Goal: Task Accomplishment & Management: Complete application form

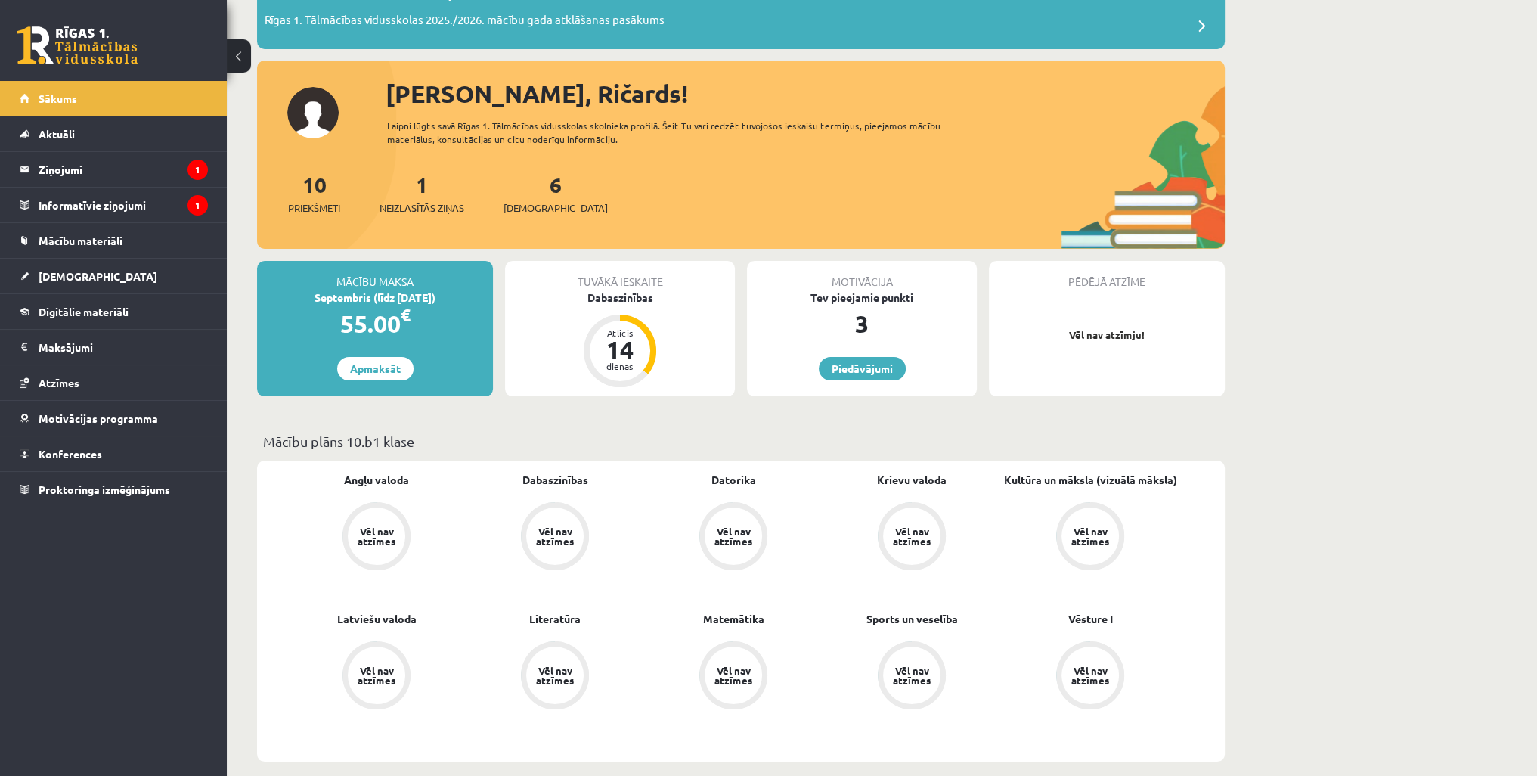
scroll to position [151, 0]
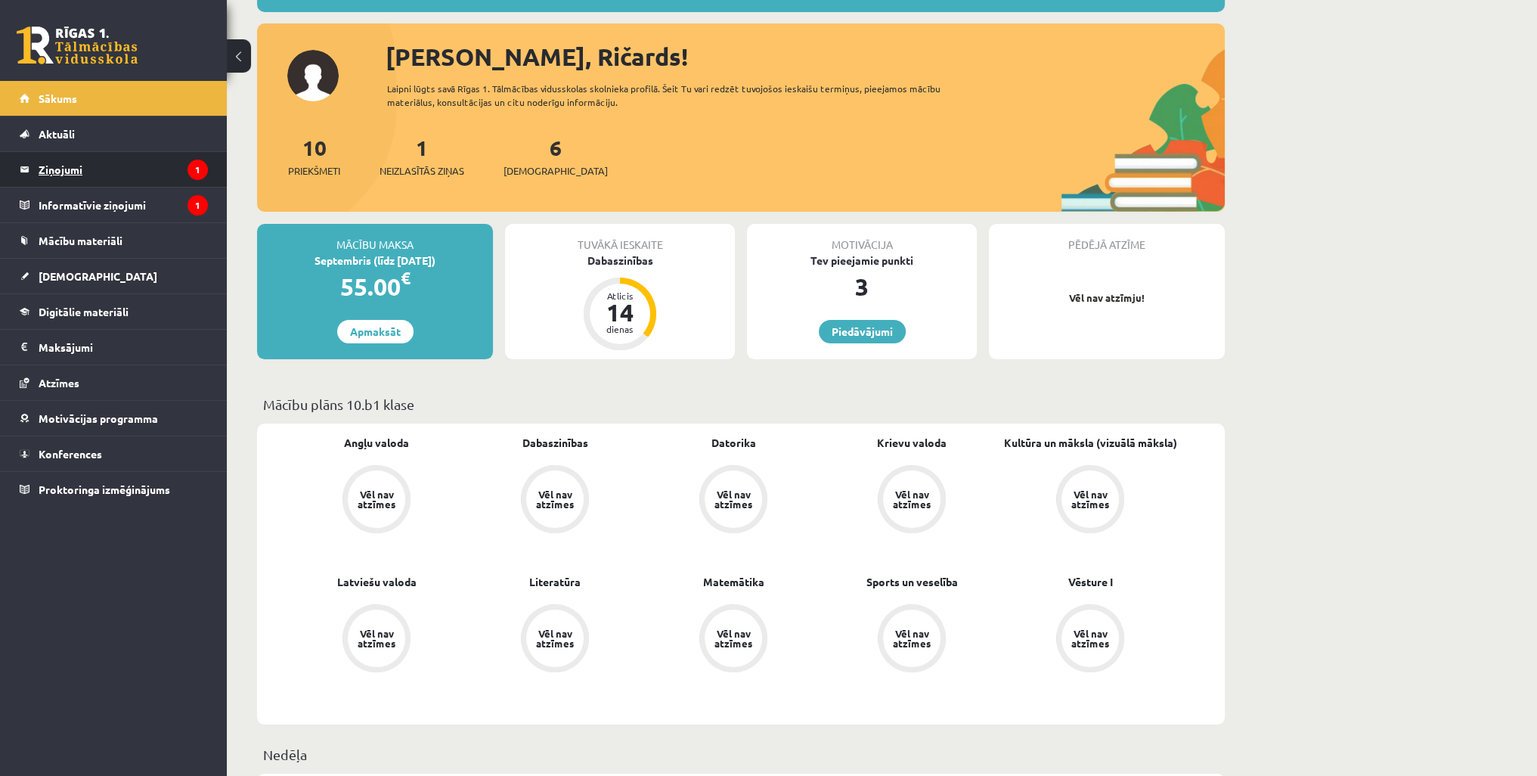
click at [170, 180] on legend "Ziņojumi 1" at bounding box center [123, 169] width 169 height 35
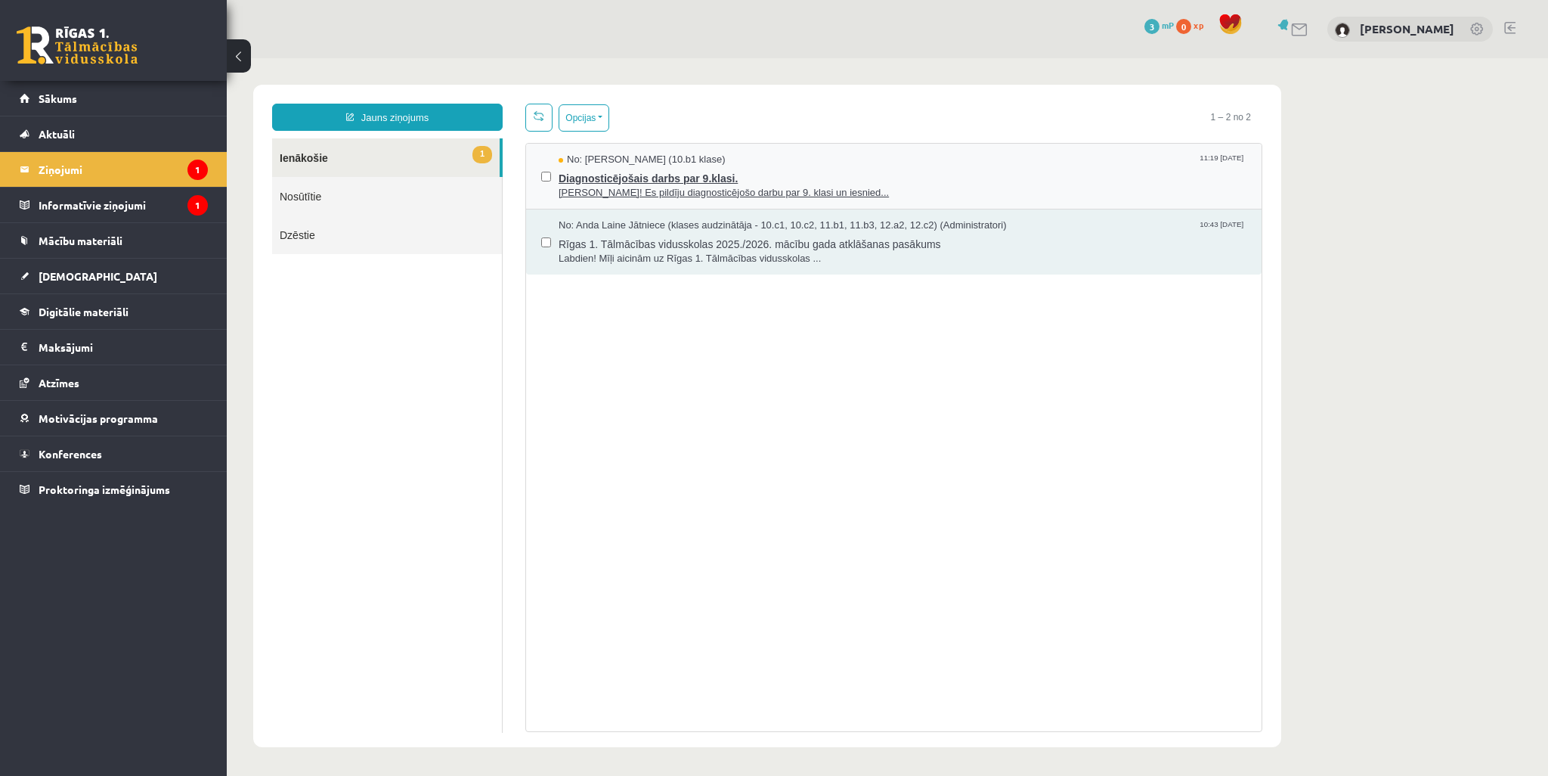
click at [769, 164] on div "No: Līva Grosa (10.b1 klase) 11:19 01/09/2025" at bounding box center [903, 160] width 688 height 14
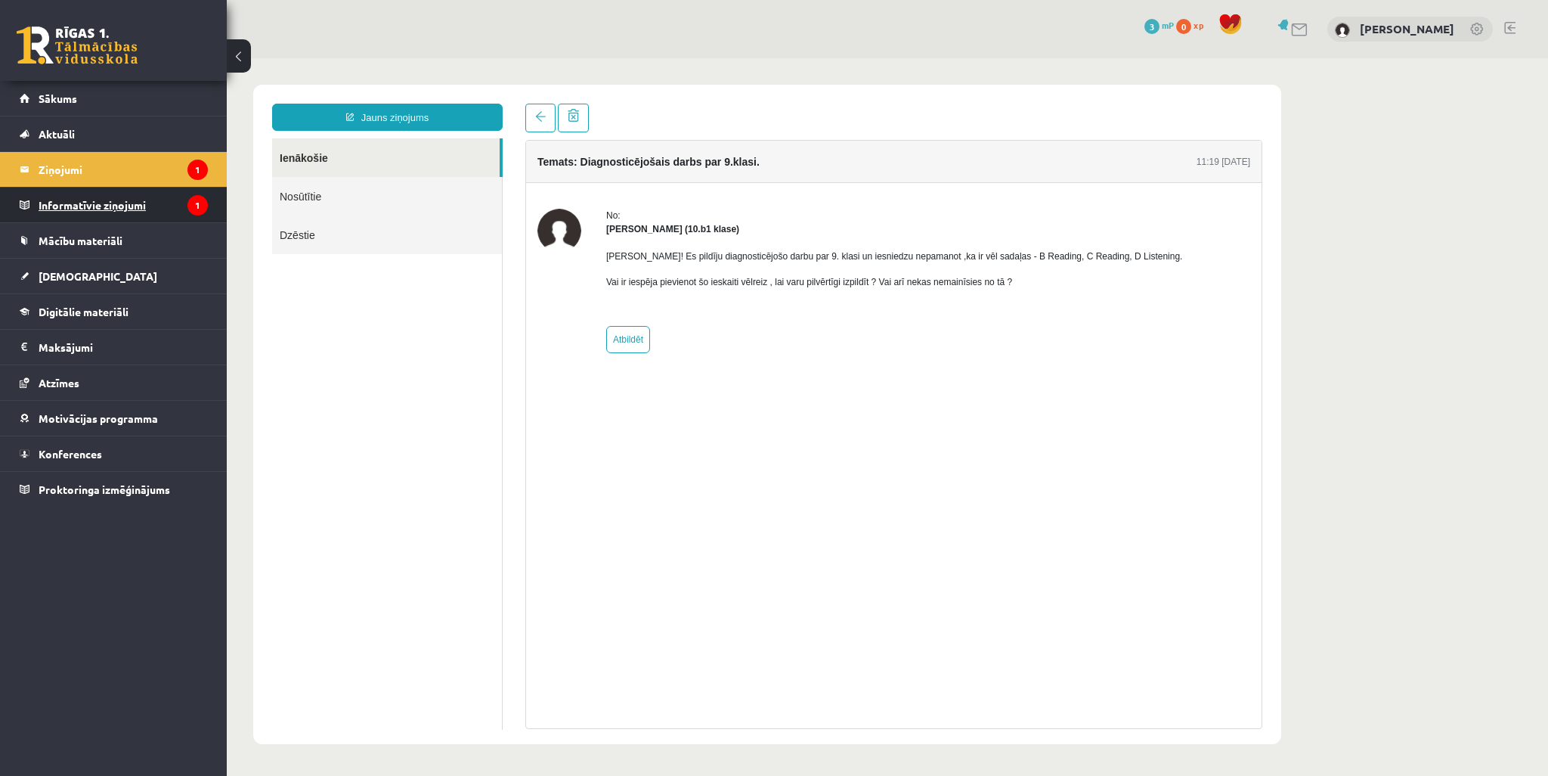
click at [188, 209] on legend "Informatīvie ziņojumi 1" at bounding box center [123, 205] width 169 height 35
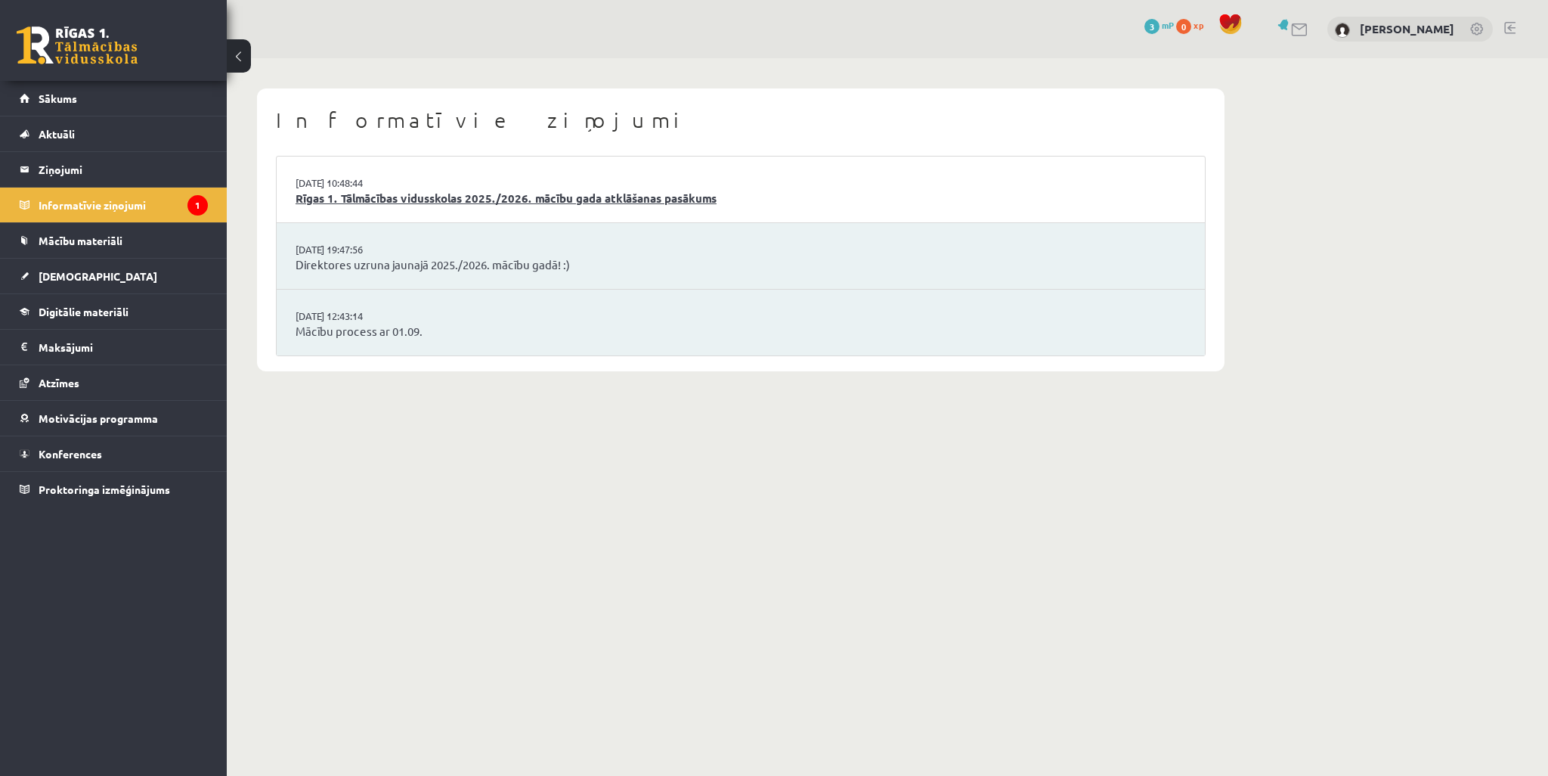
click at [445, 197] on link "Rīgas 1. Tālmācības vidusskolas 2025./2026. mācību gada atklāšanas pasākums" at bounding box center [741, 198] width 891 height 17
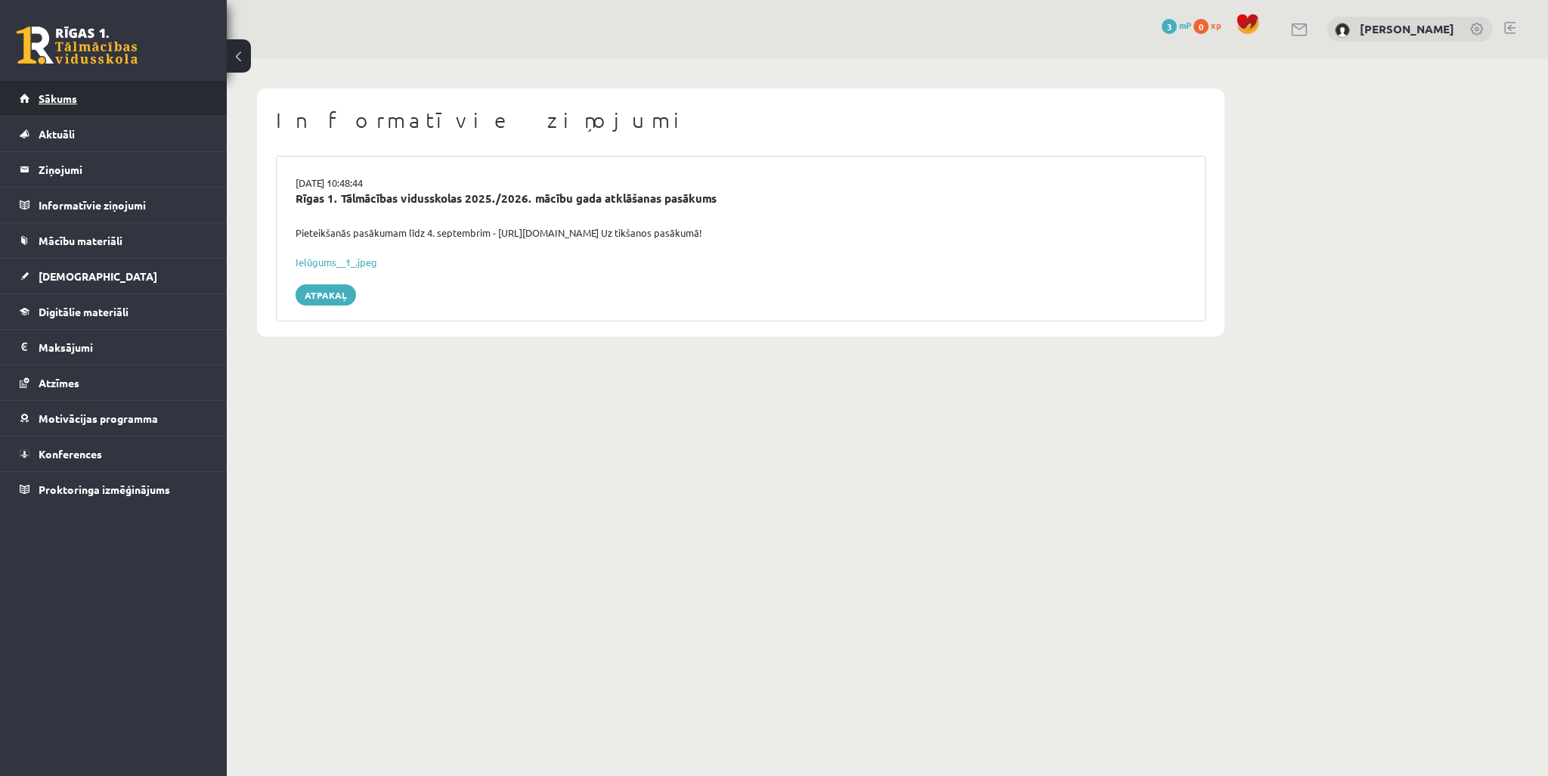
click at [143, 106] on link "Sākums" at bounding box center [114, 98] width 188 height 35
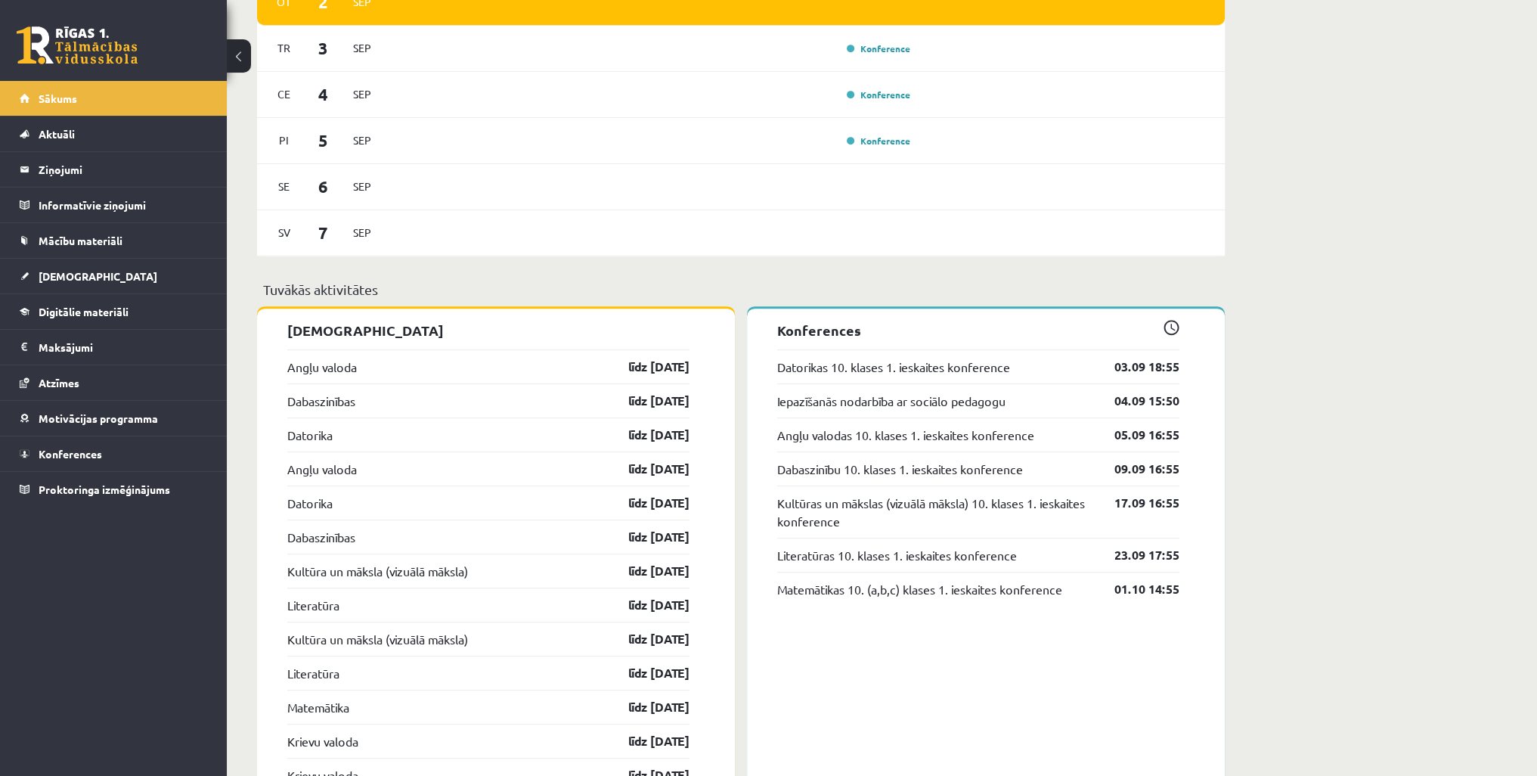
scroll to position [983, 0]
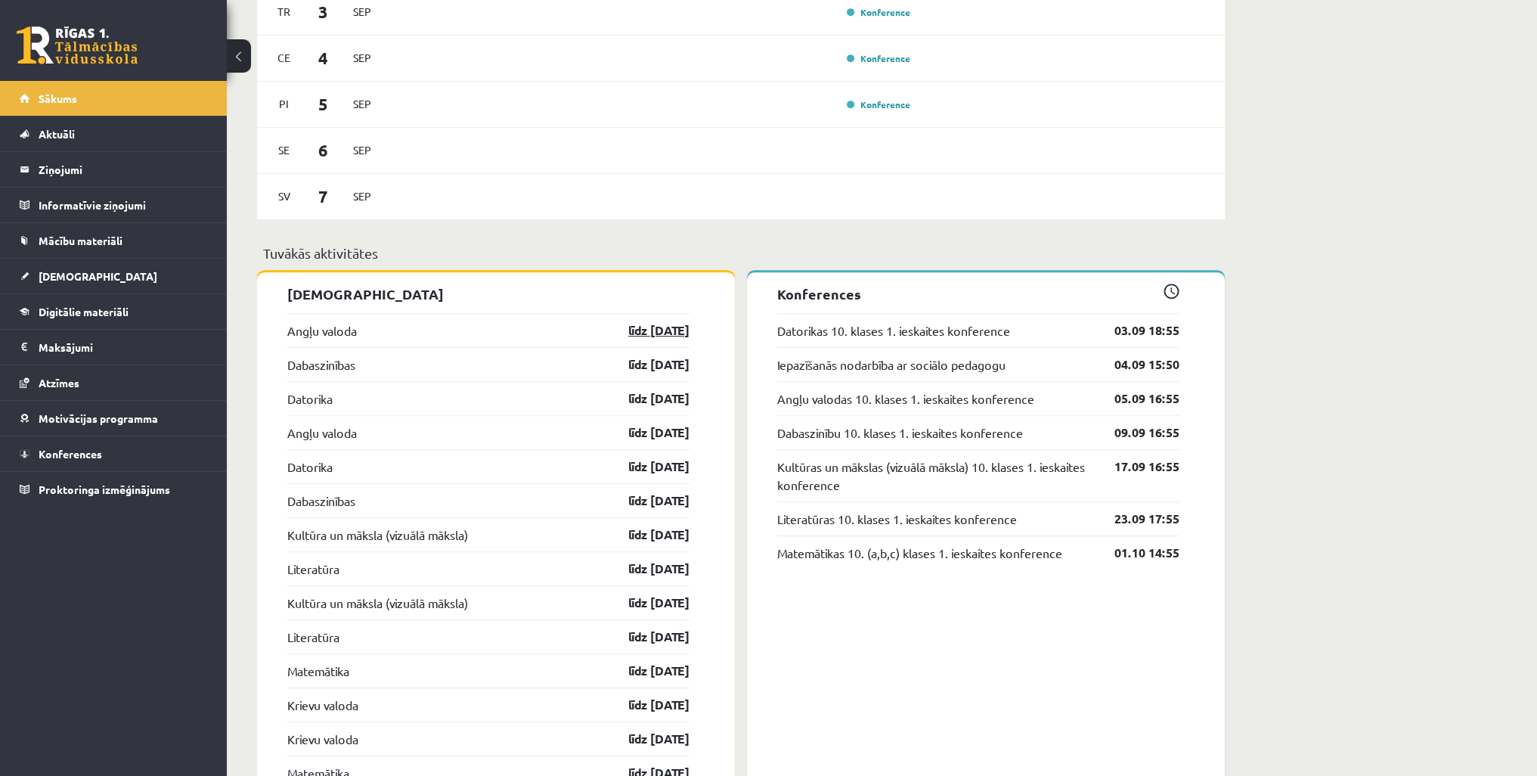
click at [636, 330] on link "līdz 15.09.25" at bounding box center [646, 330] width 88 height 18
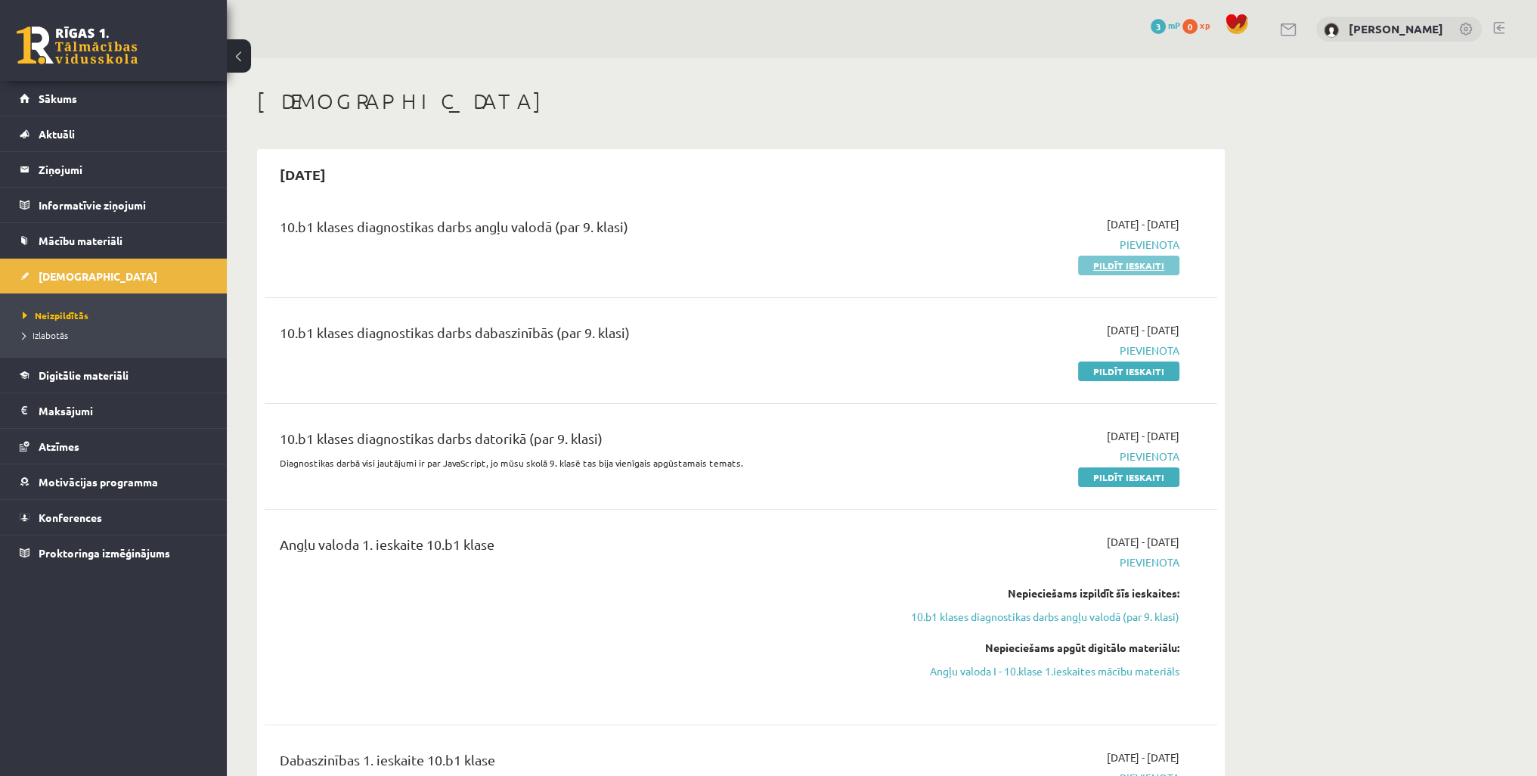
click at [1122, 264] on link "Pildīt ieskaiti" at bounding box center [1128, 266] width 101 height 20
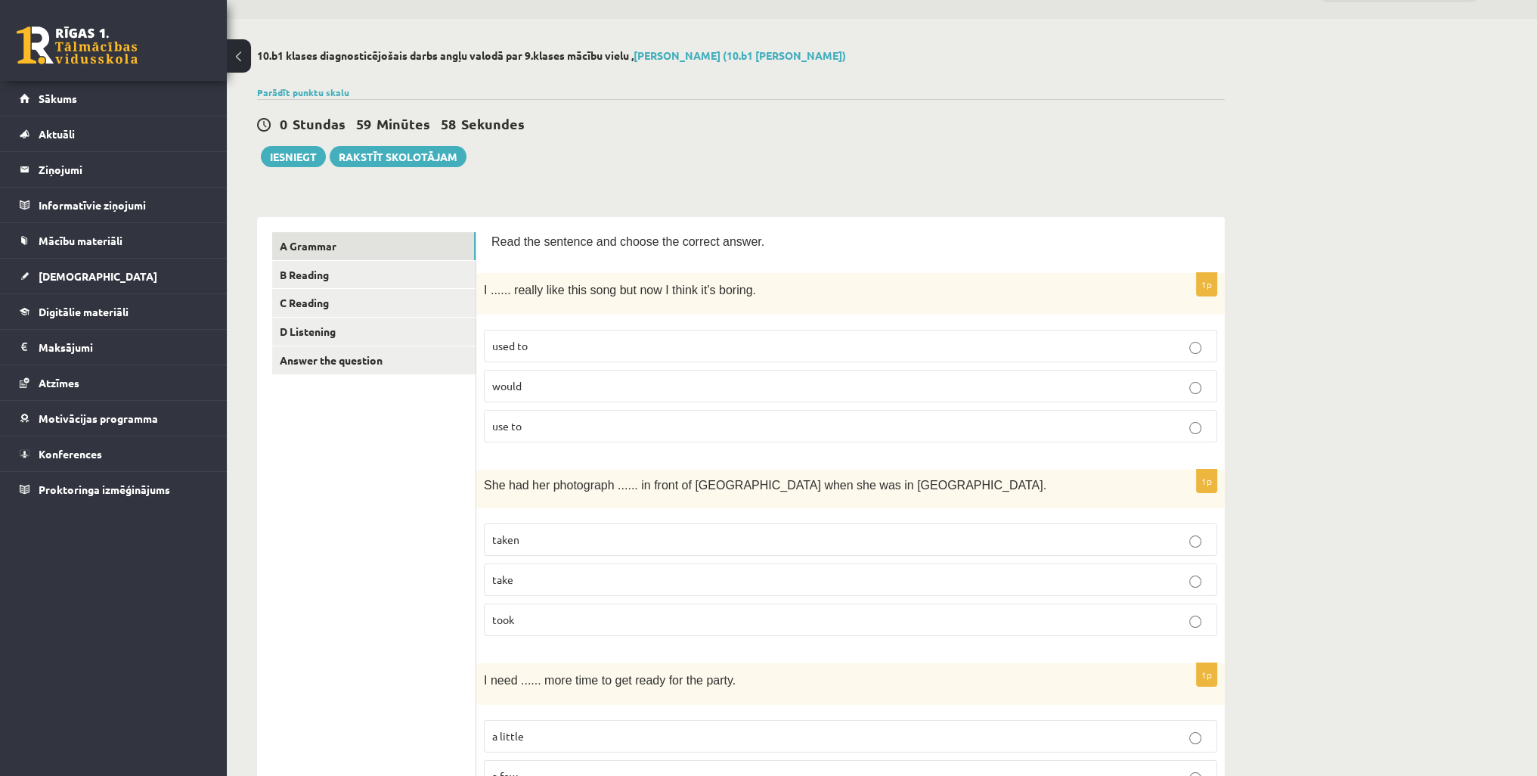
scroll to position [76, 0]
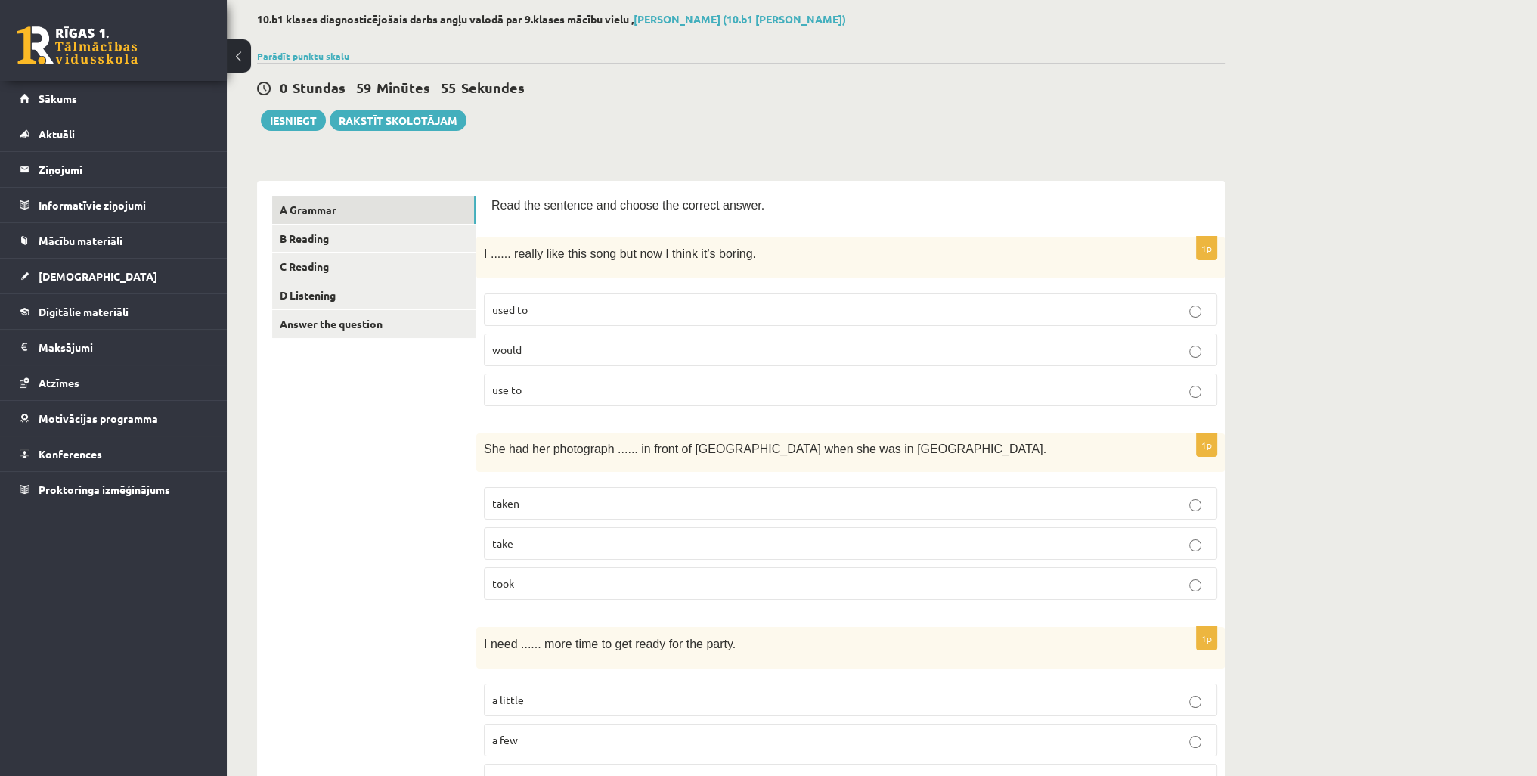
click at [645, 309] on p "used to" at bounding box center [850, 310] width 717 height 16
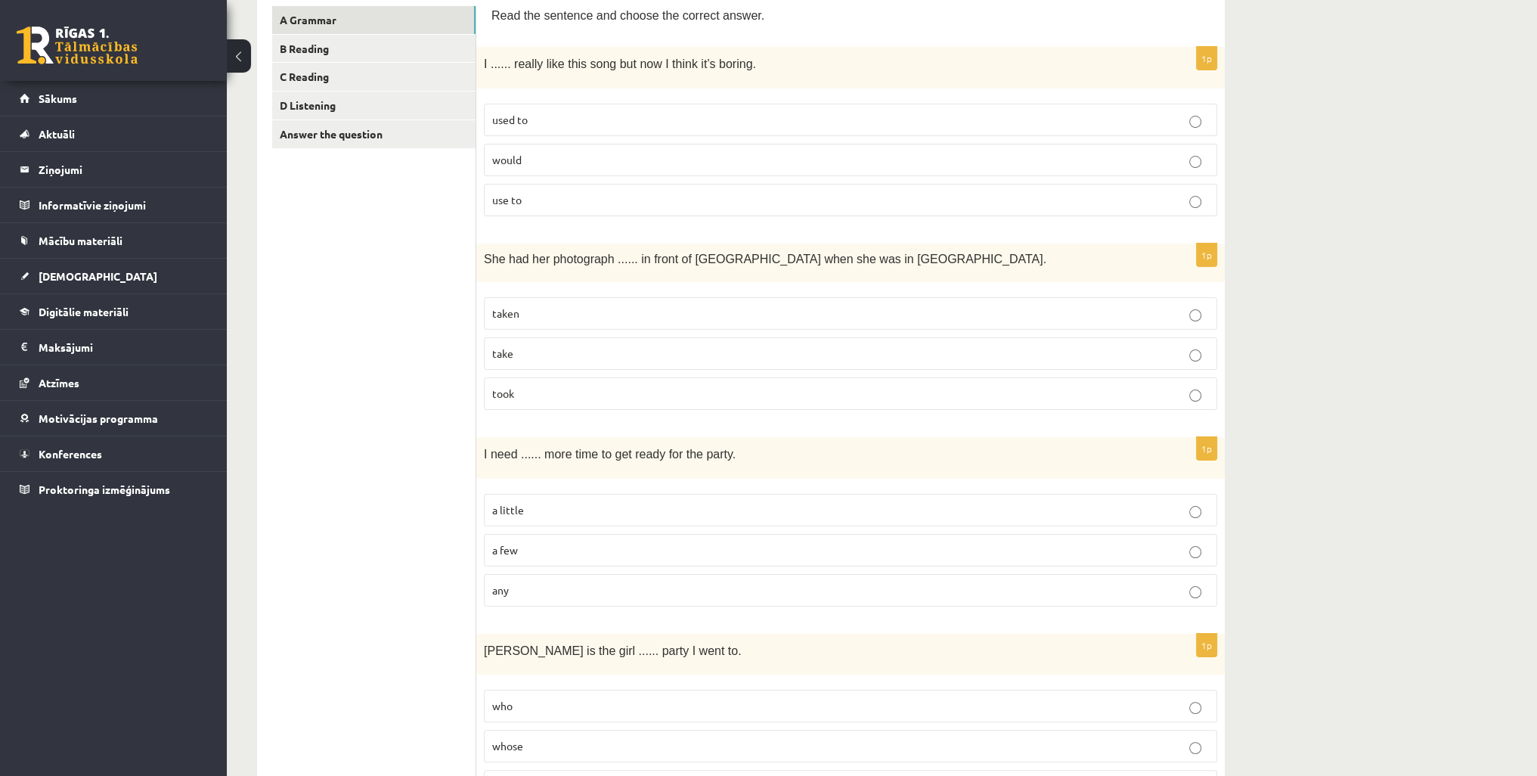
scroll to position [302, 0]
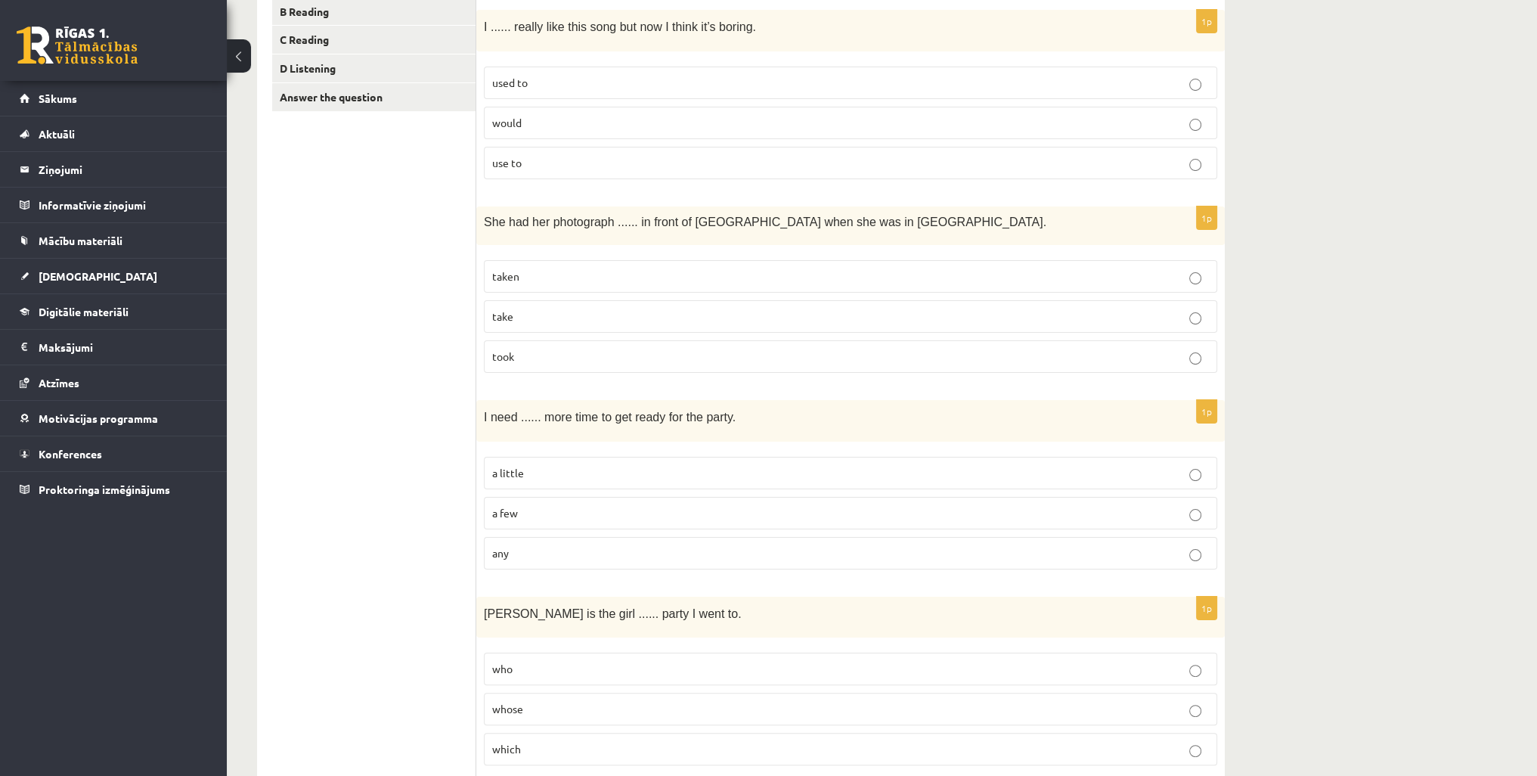
click at [584, 273] on p "taken" at bounding box center [850, 276] width 717 height 16
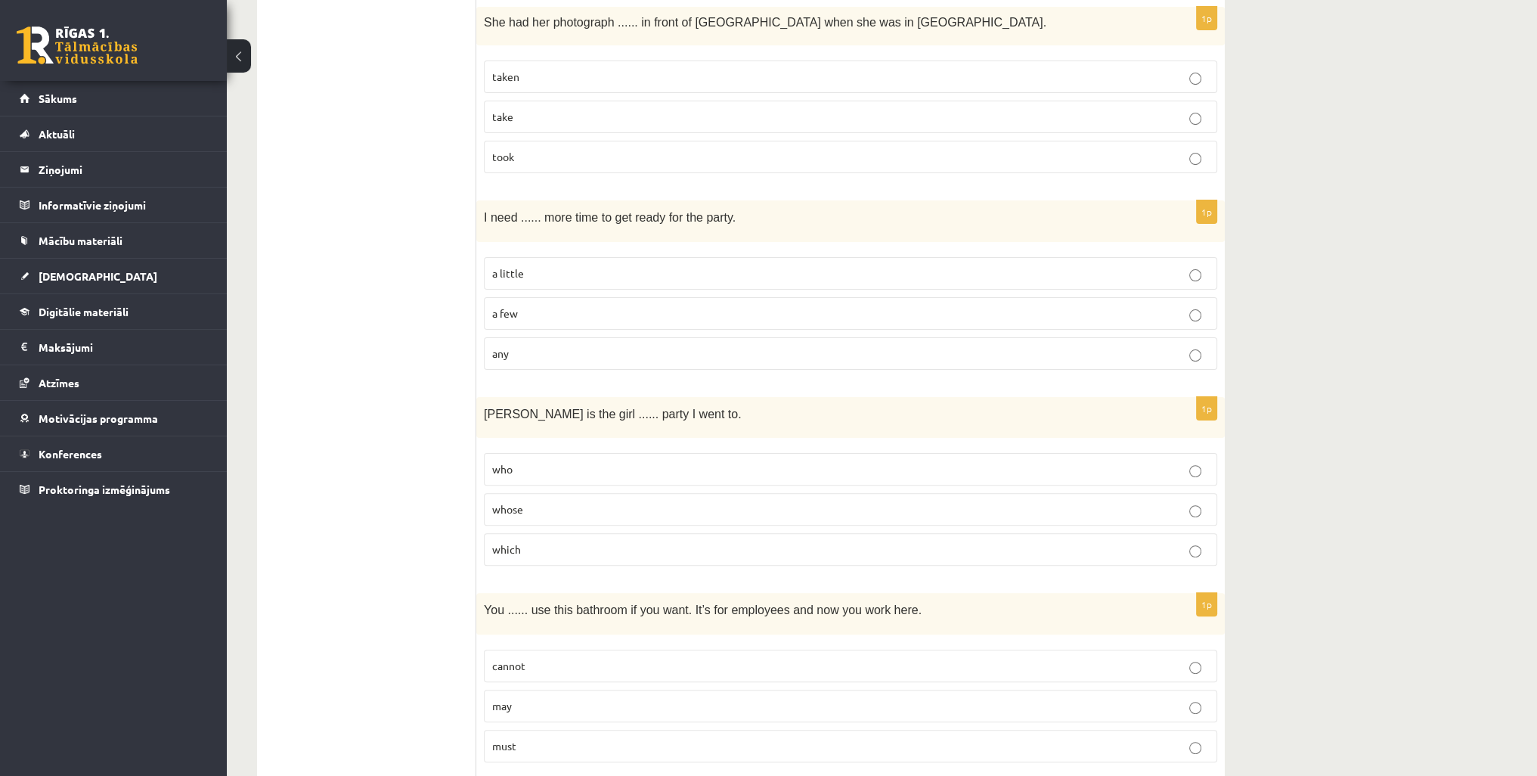
scroll to position [529, 0]
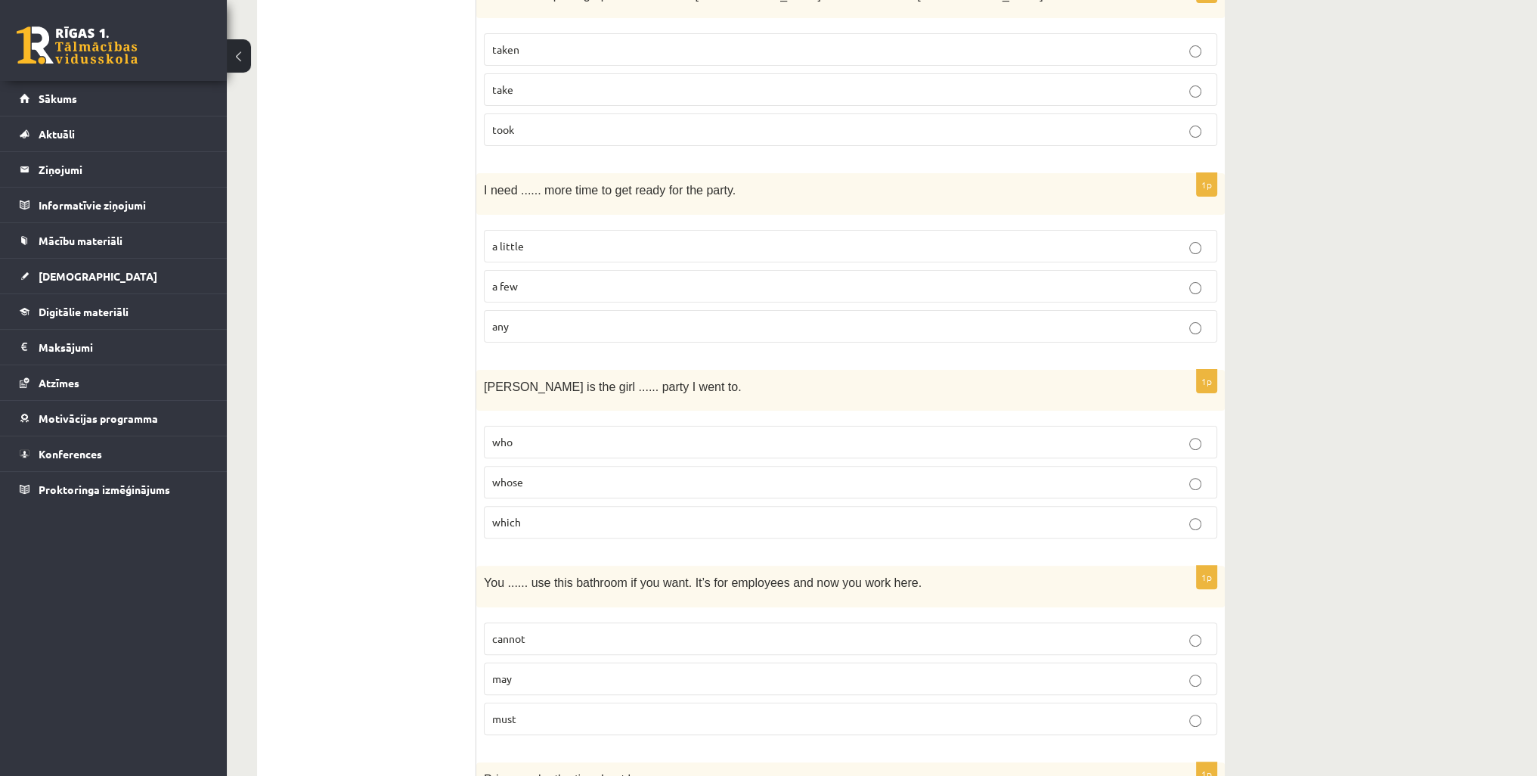
click at [578, 250] on p "a little" at bounding box center [850, 246] width 717 height 16
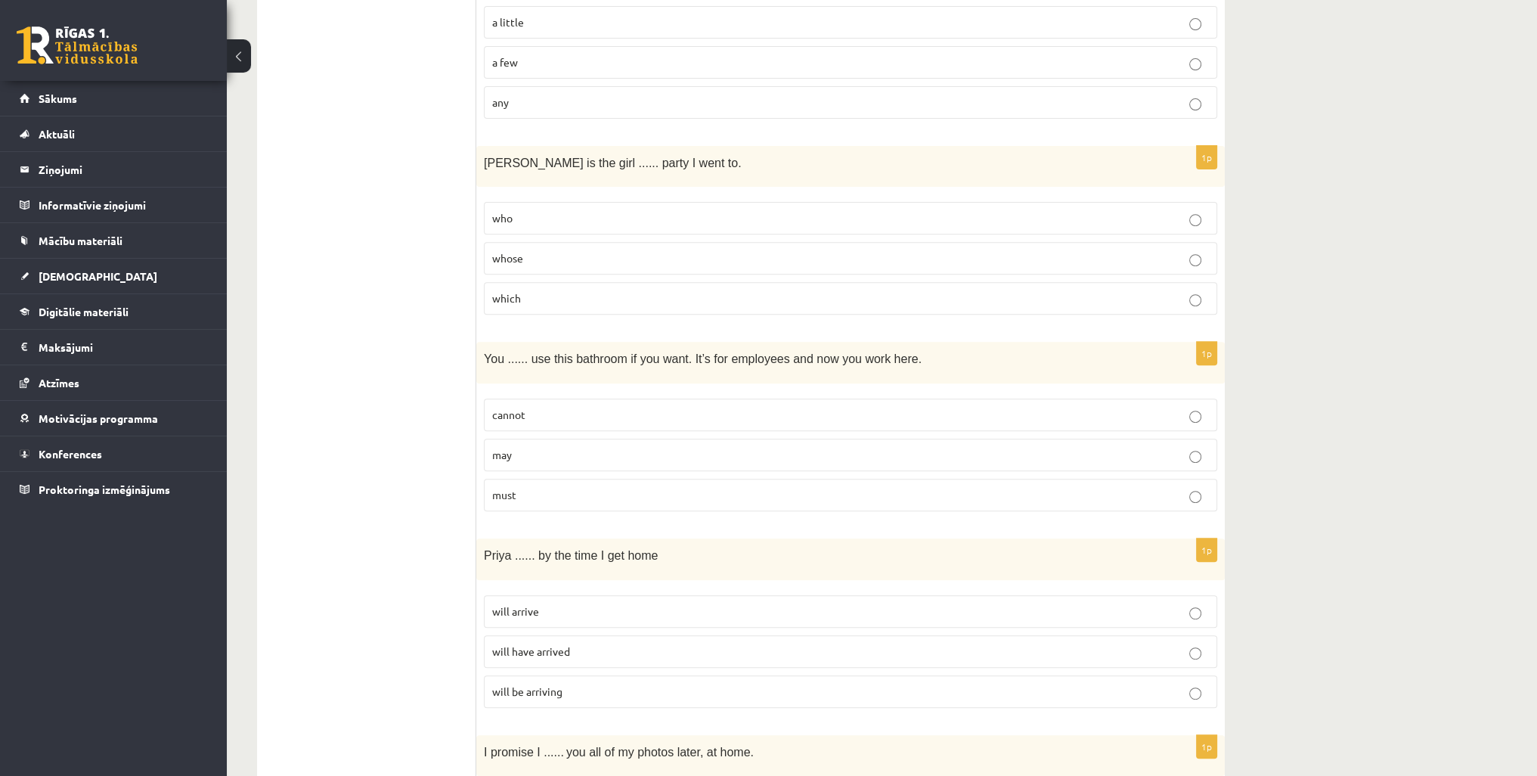
scroll to position [756, 0]
click at [585, 252] on p "whose" at bounding box center [850, 255] width 717 height 16
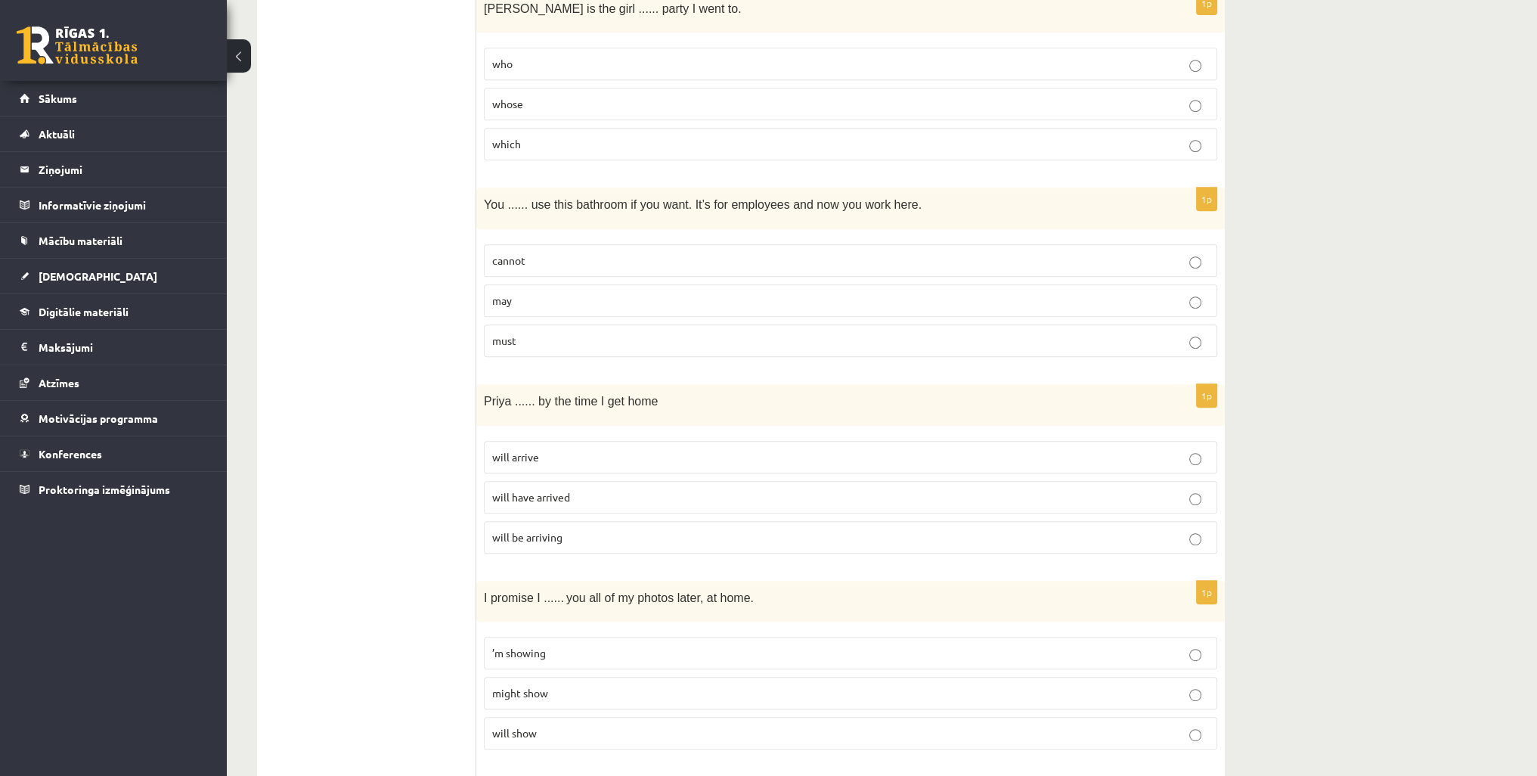
click at [599, 297] on p "may" at bounding box center [850, 301] width 717 height 16
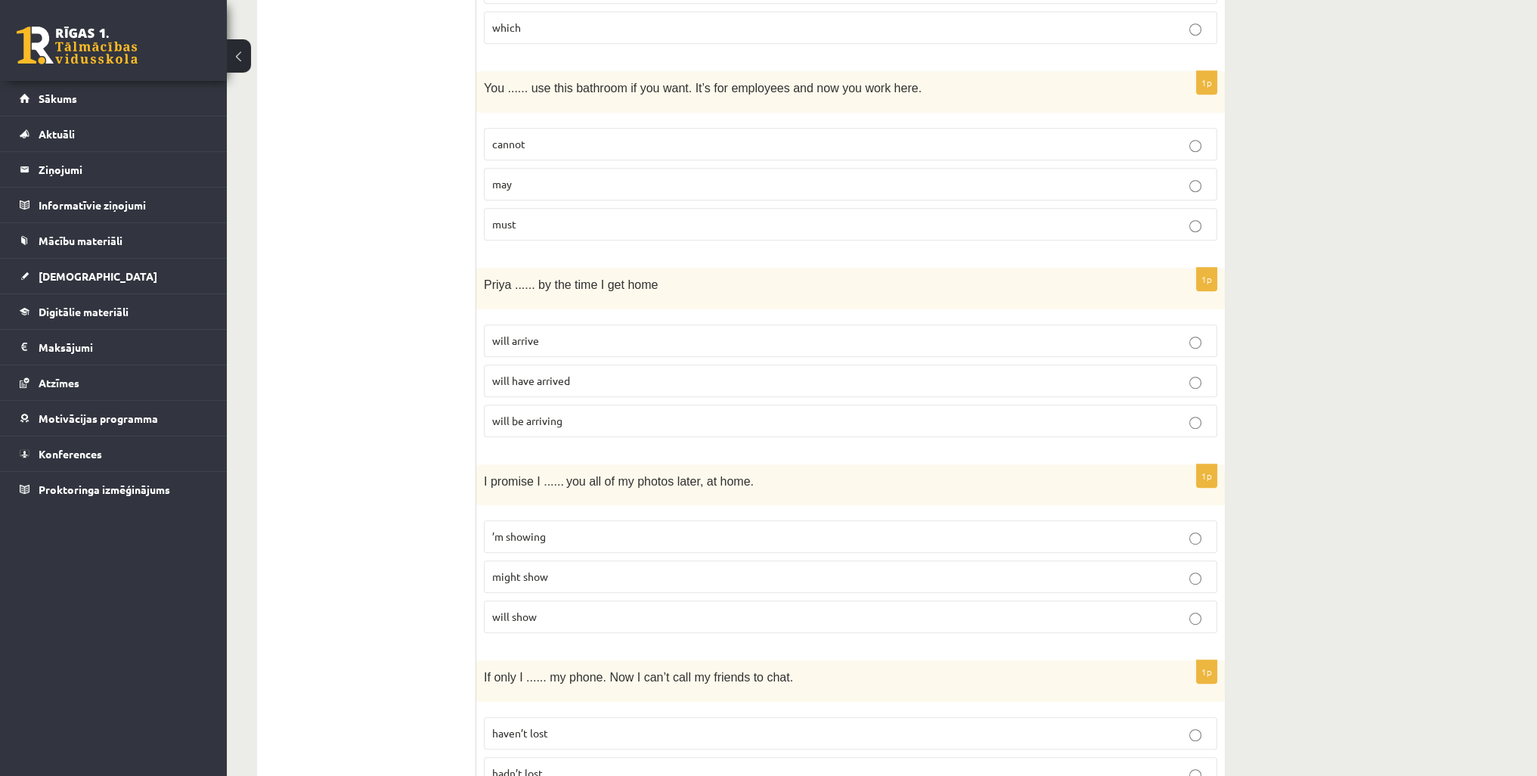
scroll to position [1059, 0]
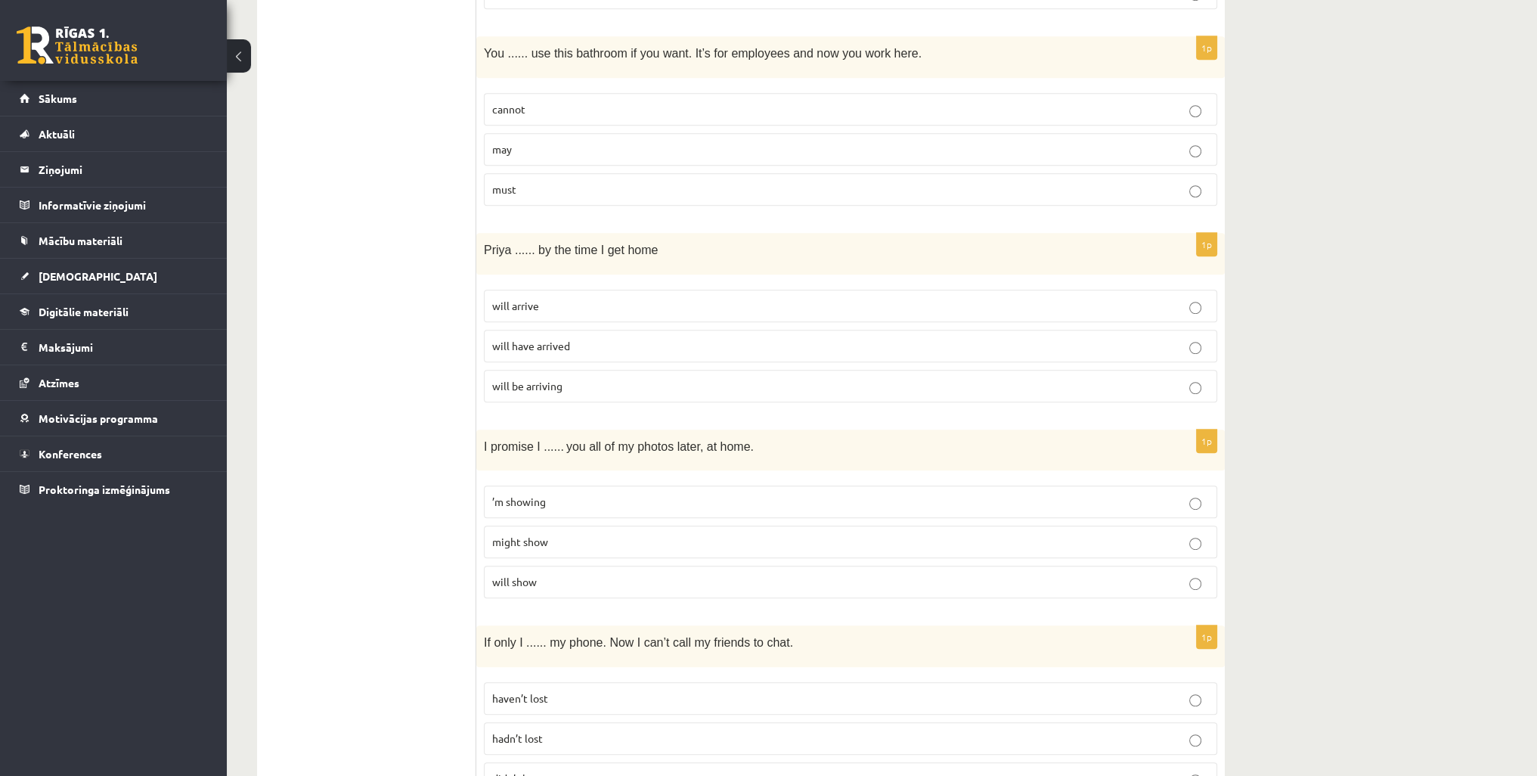
click at [585, 380] on p "will be arriving" at bounding box center [850, 386] width 717 height 16
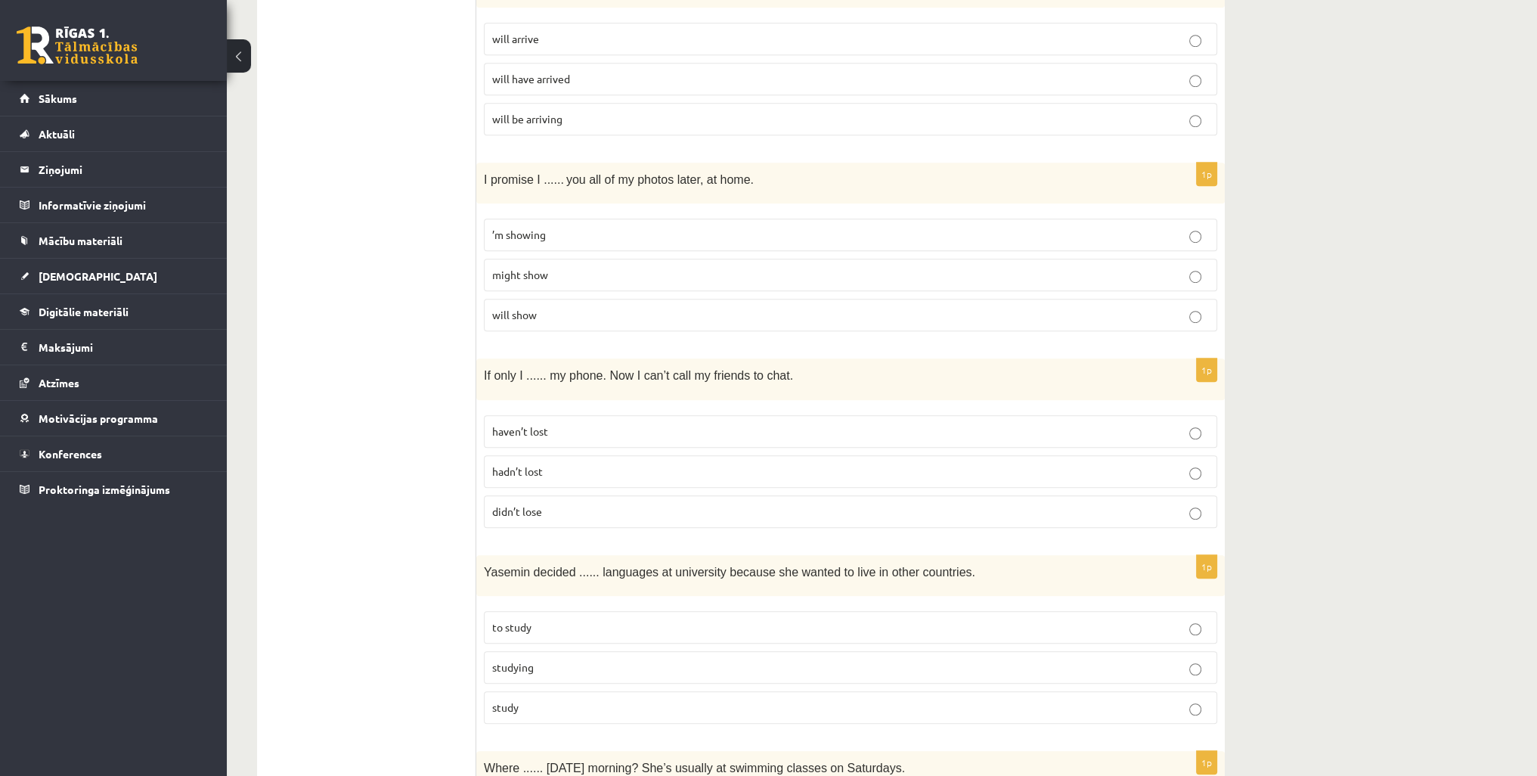
scroll to position [1361, 0]
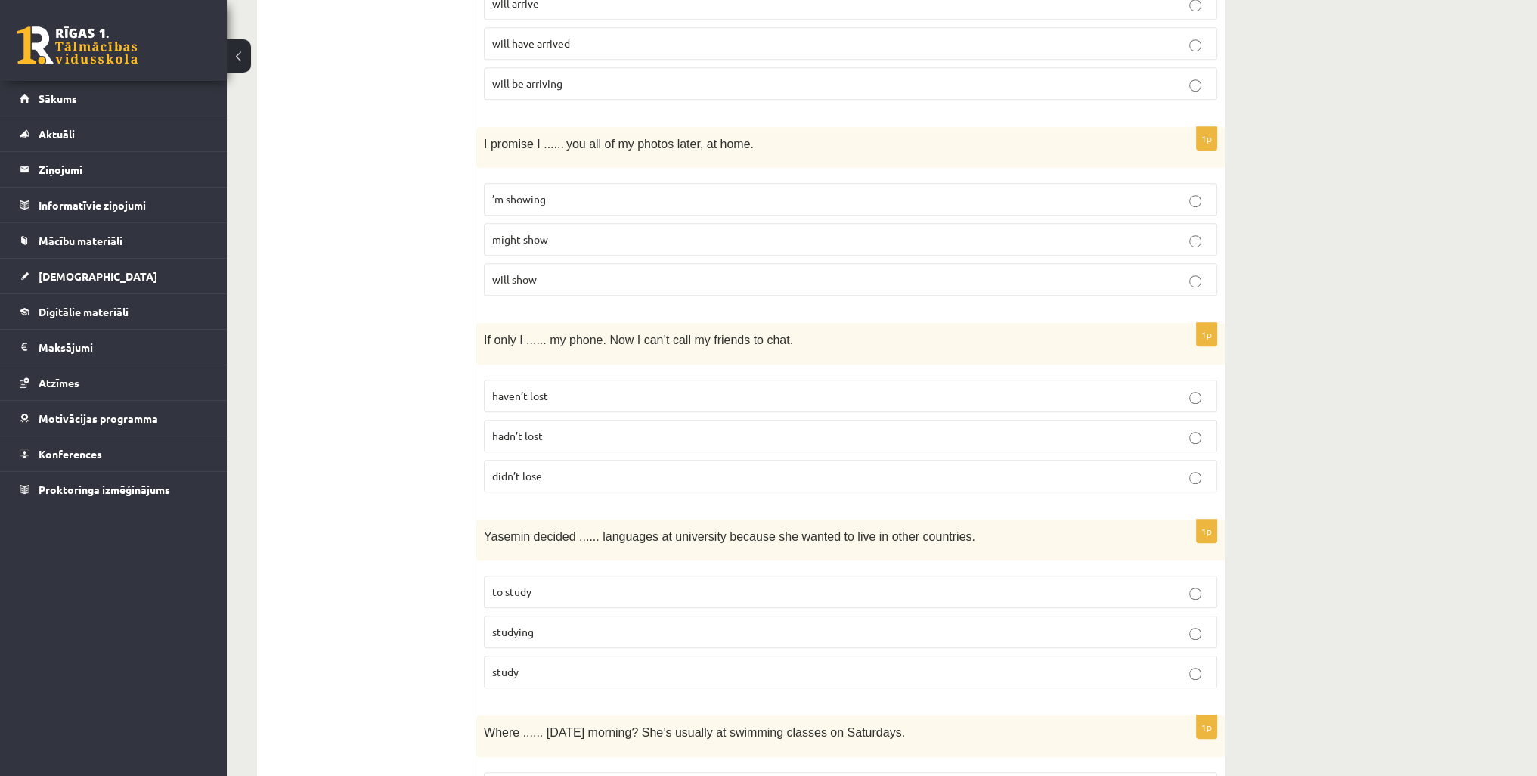
click at [578, 271] on p "will show" at bounding box center [850, 279] width 717 height 16
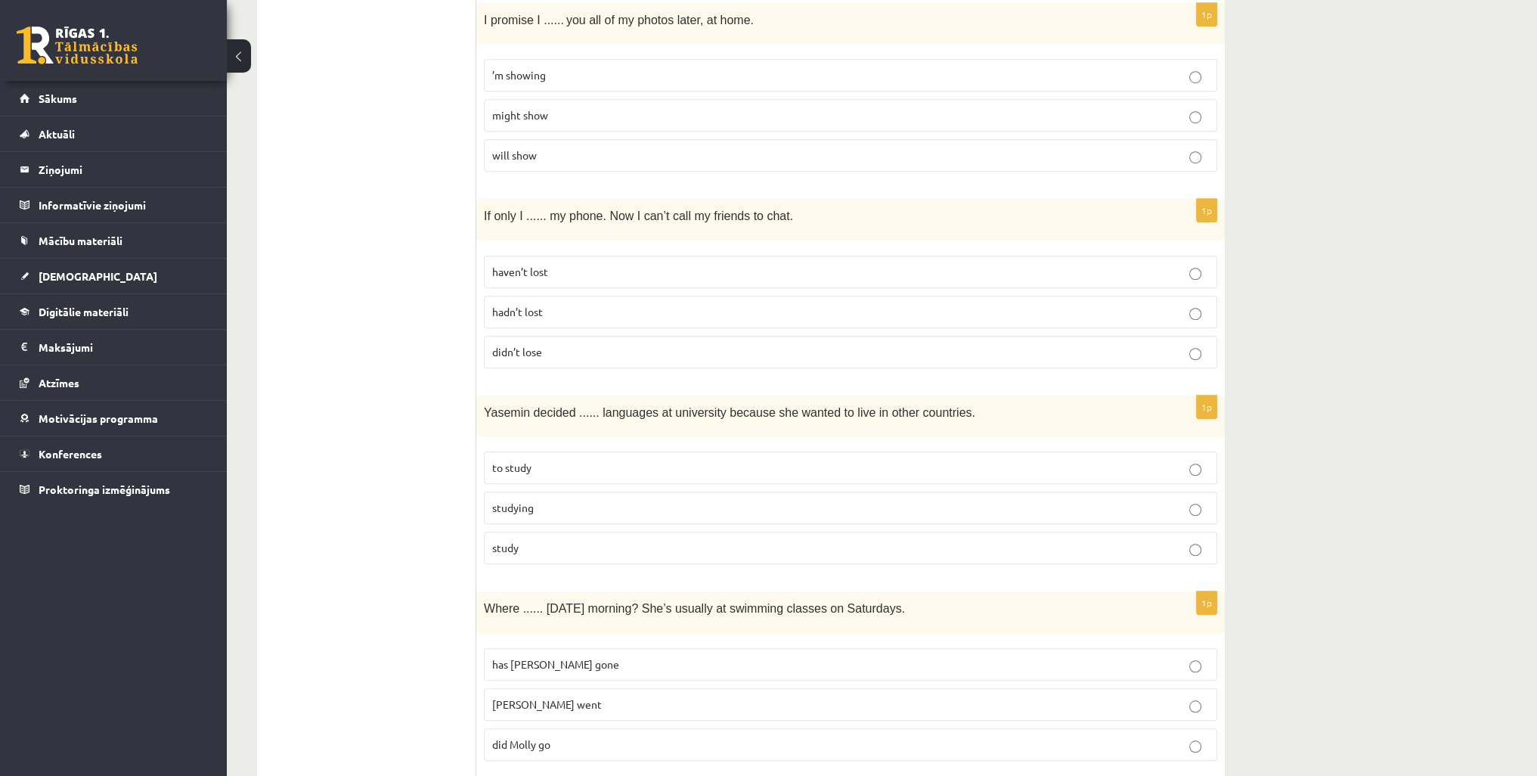
scroll to position [1512, 0]
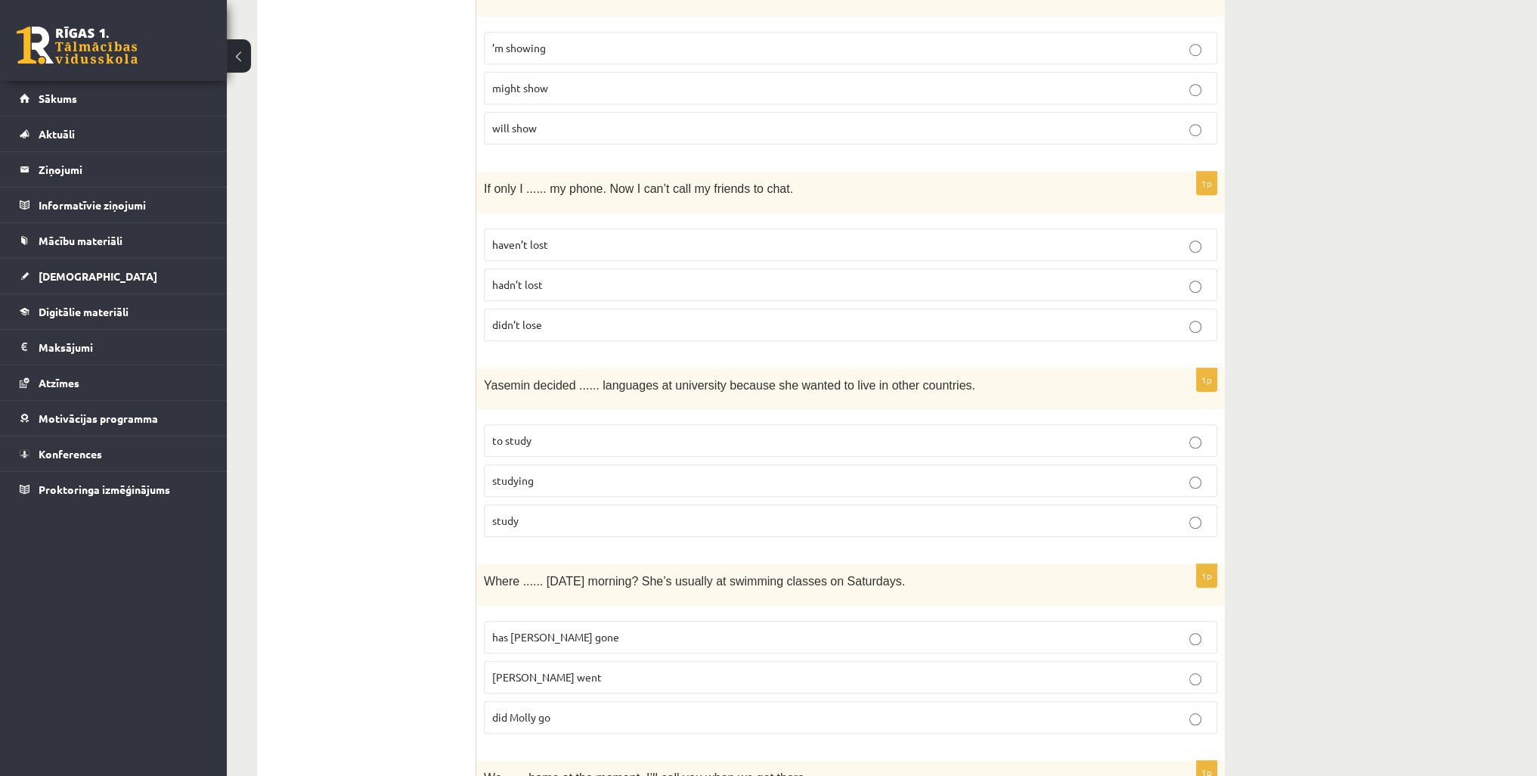
click at [570, 318] on p "didn’t lose" at bounding box center [850, 325] width 717 height 16
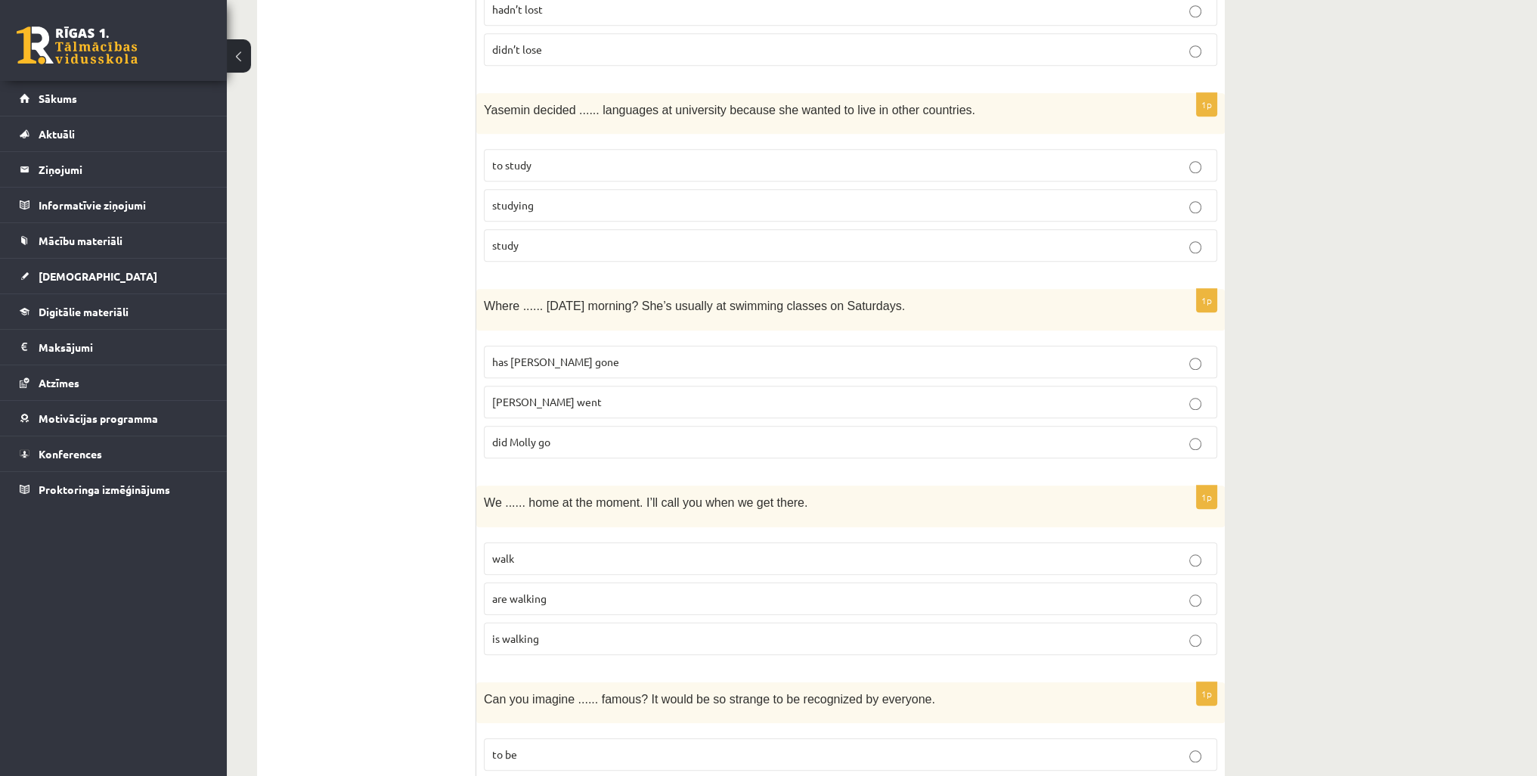
scroll to position [1815, 0]
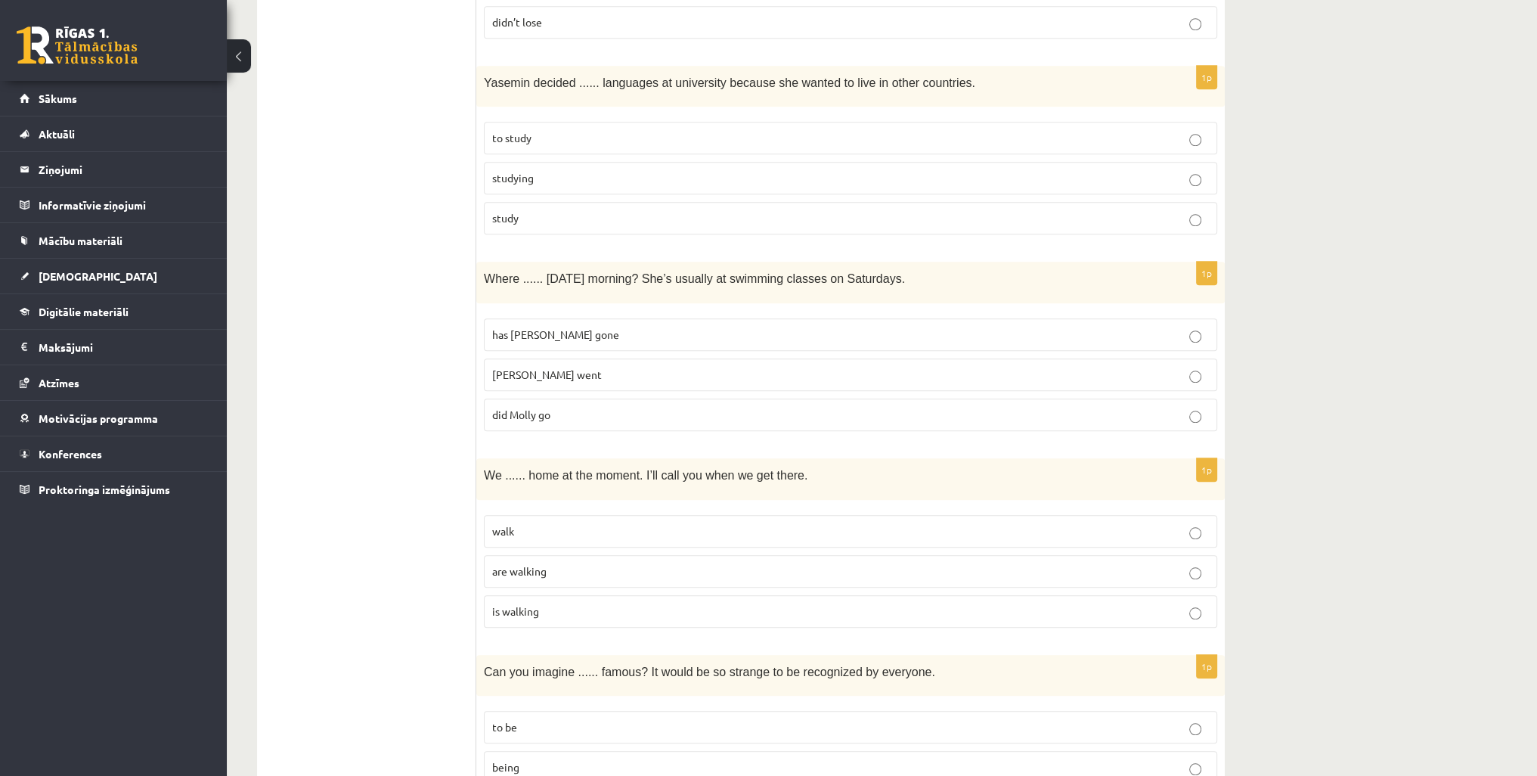
click at [687, 130] on p "to study" at bounding box center [850, 138] width 717 height 16
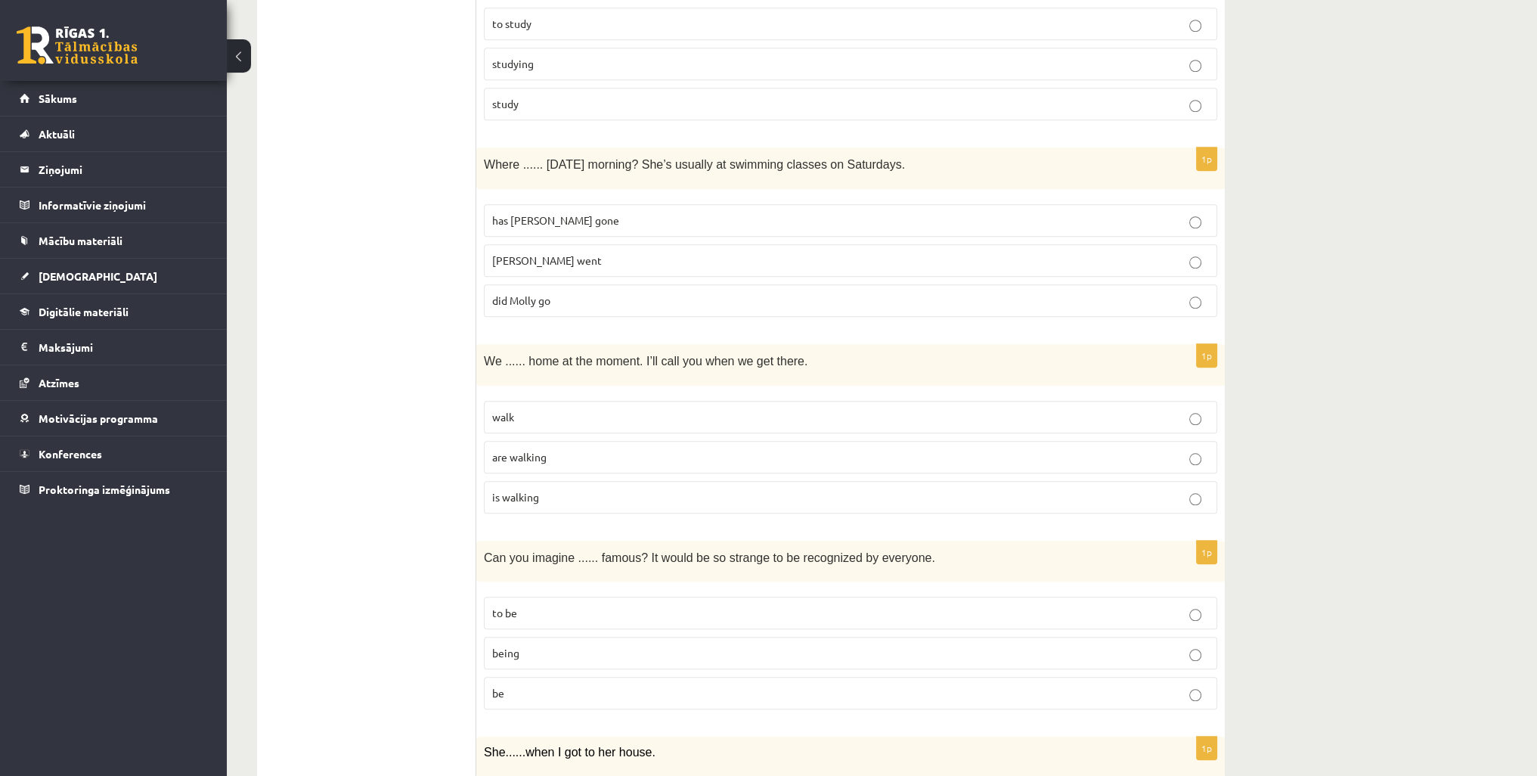
scroll to position [1966, 0]
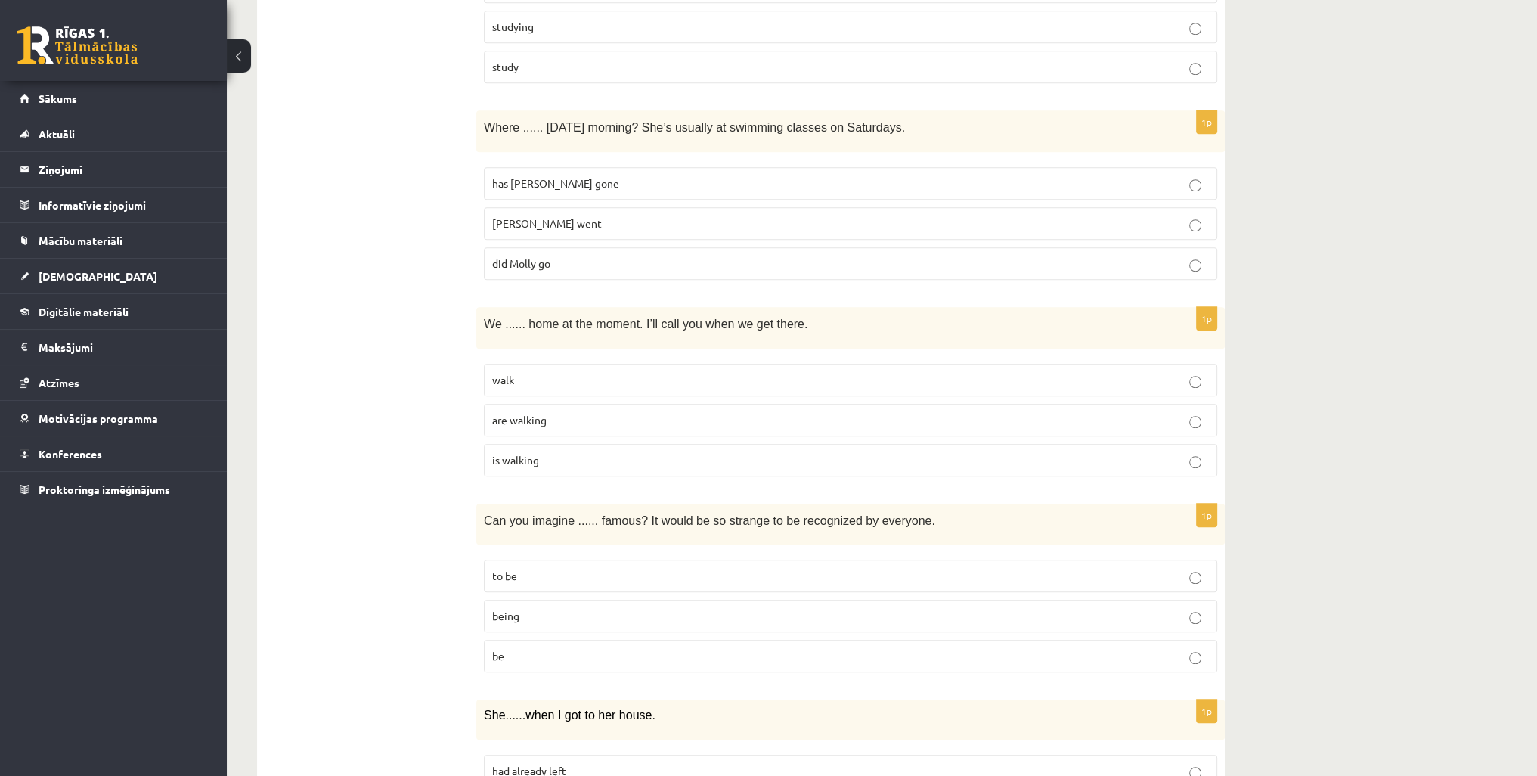
click at [599, 175] on p "has Molly gone" at bounding box center [850, 183] width 717 height 16
click at [596, 256] on p "did Molly go" at bounding box center [850, 264] width 717 height 16
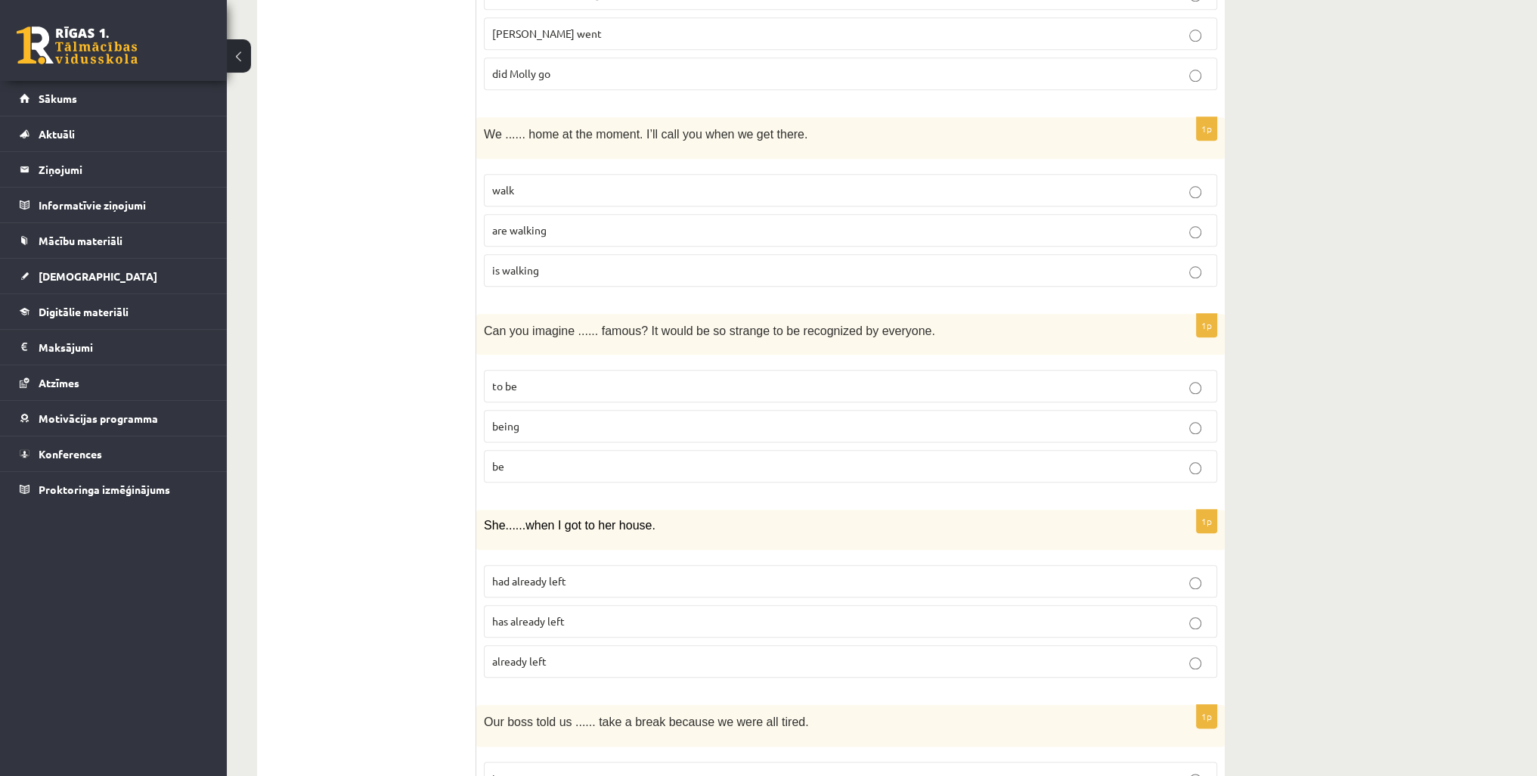
scroll to position [2193, 0]
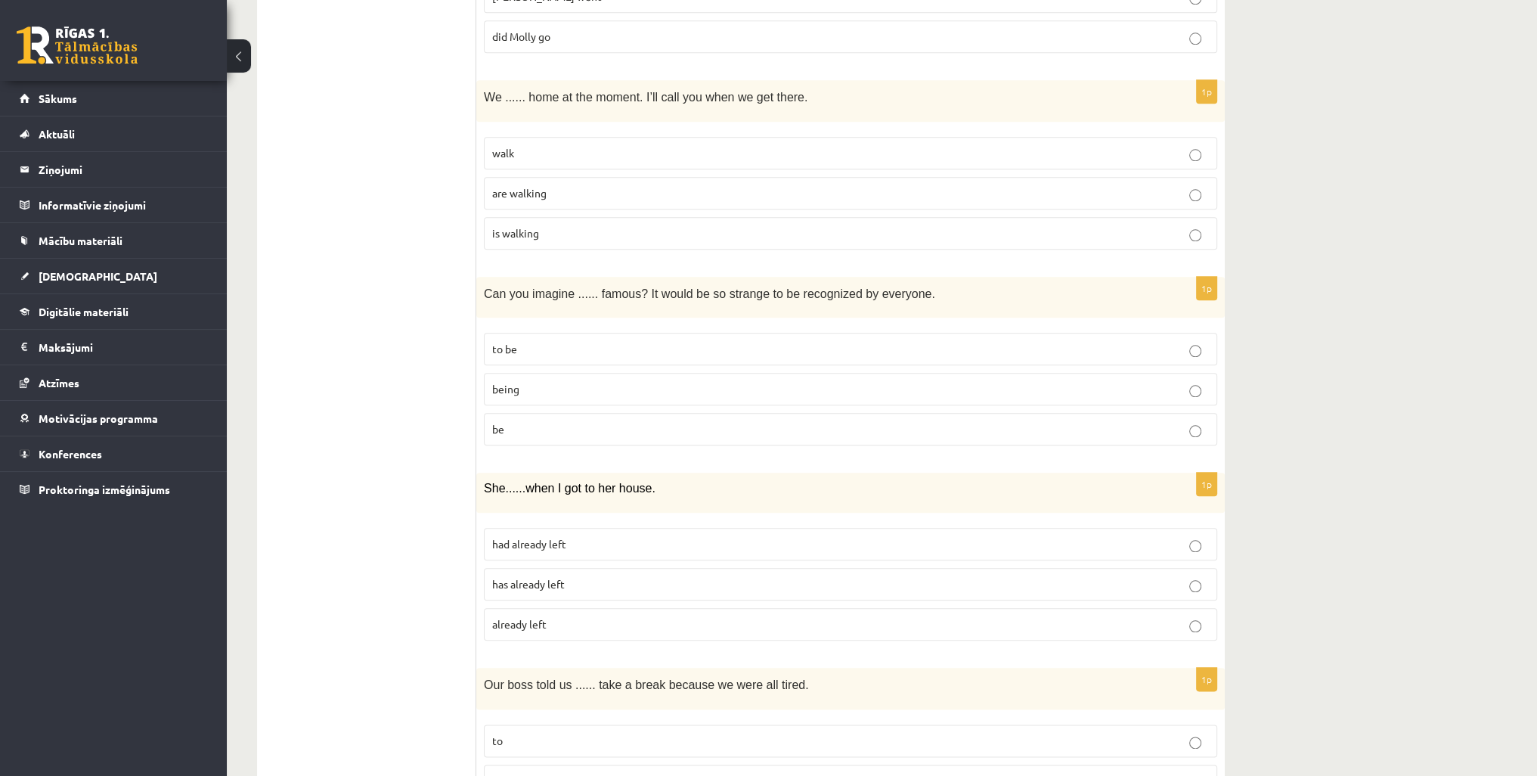
click at [565, 185] on p "are walking" at bounding box center [850, 193] width 717 height 16
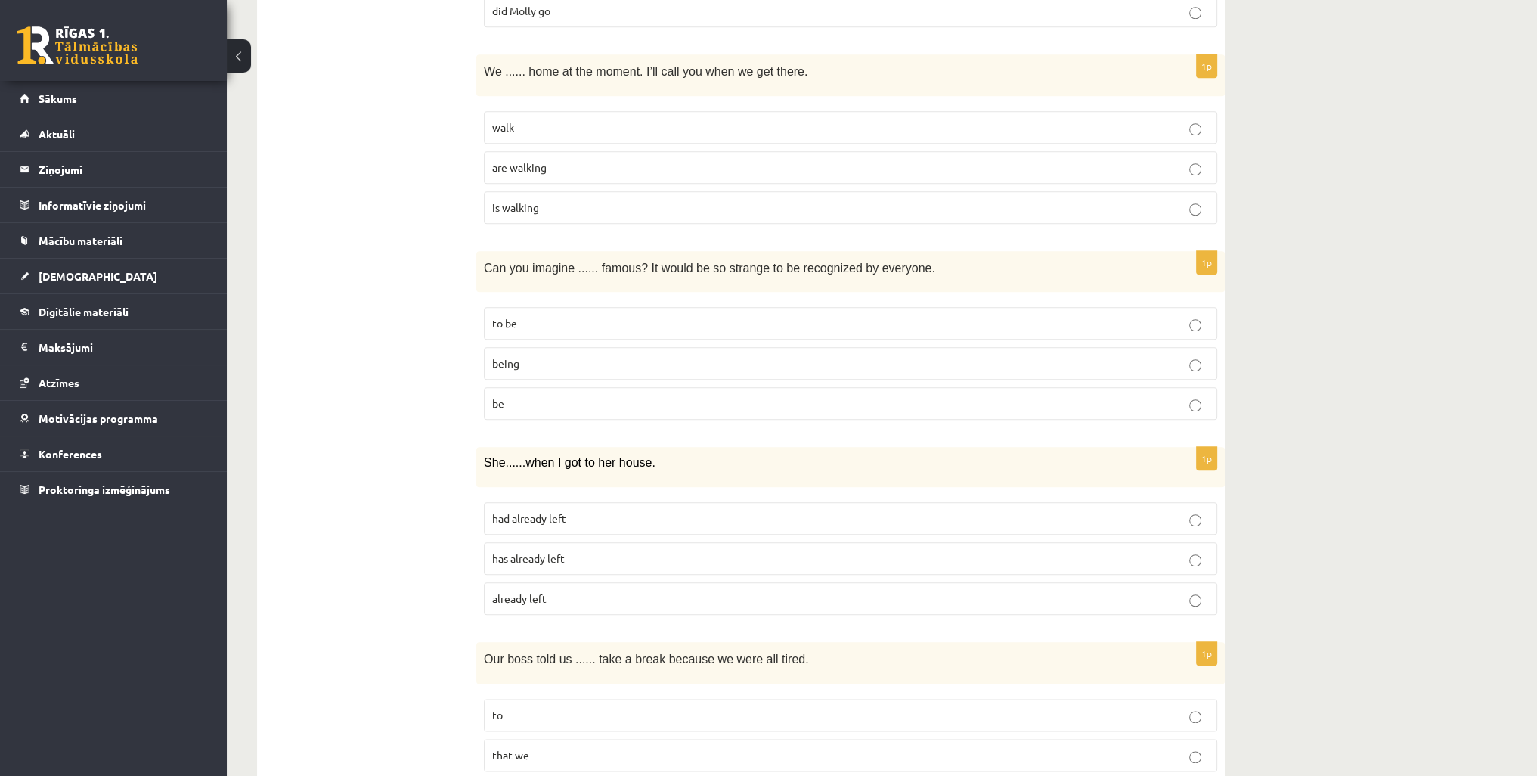
scroll to position [2256, 0]
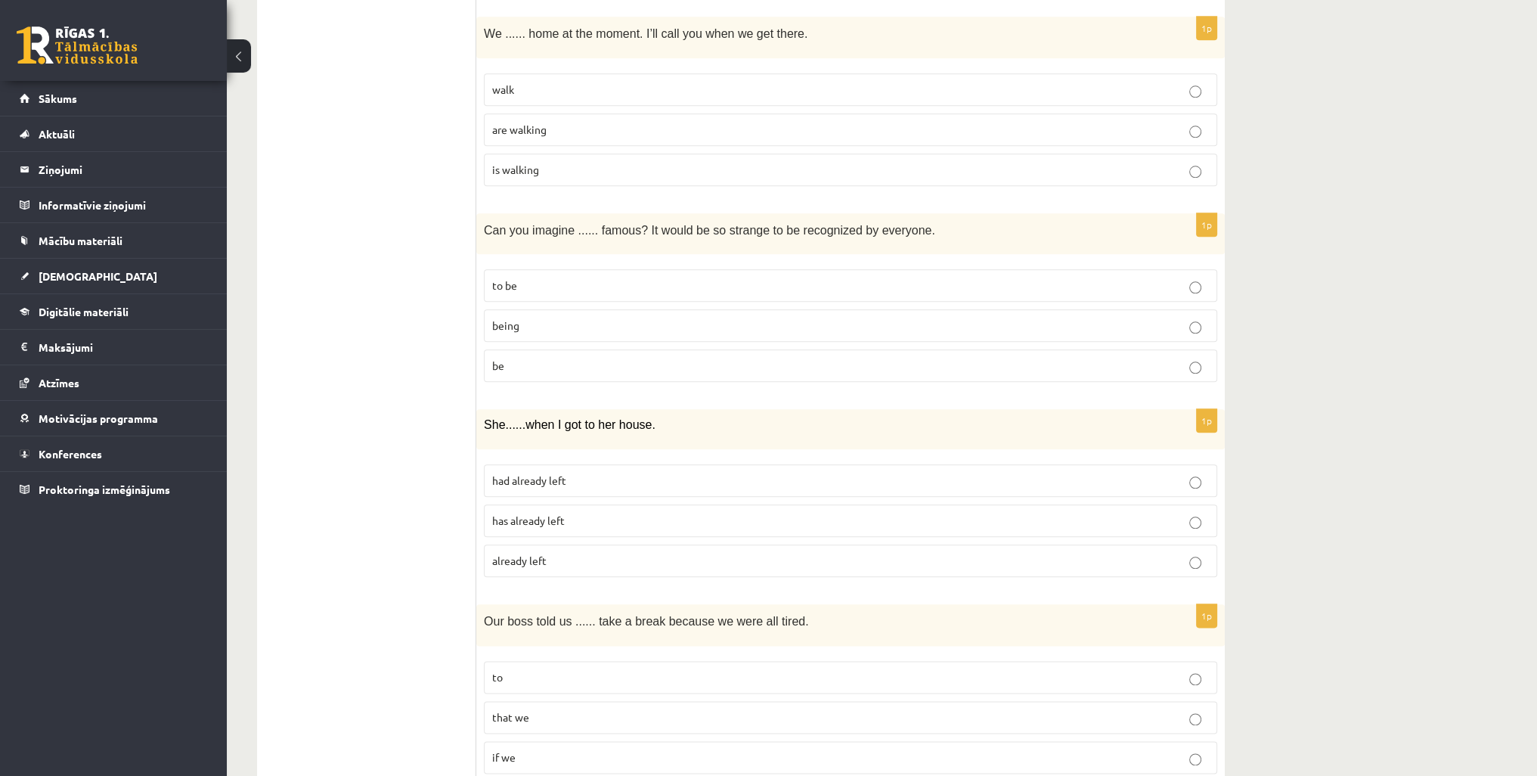
click at [550, 282] on label "to be" at bounding box center [850, 285] width 733 height 33
click at [522, 318] on p "being" at bounding box center [850, 326] width 717 height 16
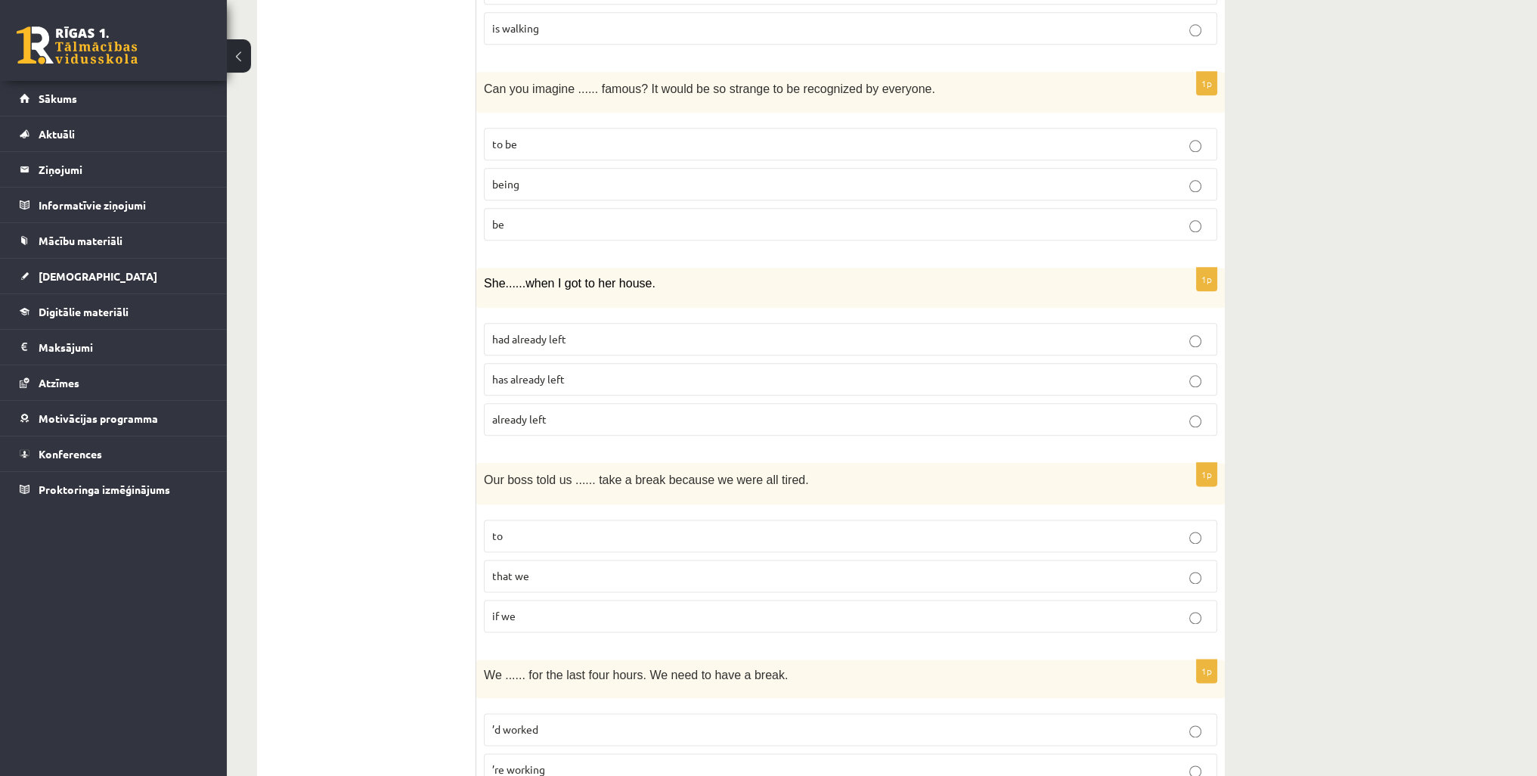
scroll to position [2407, 0]
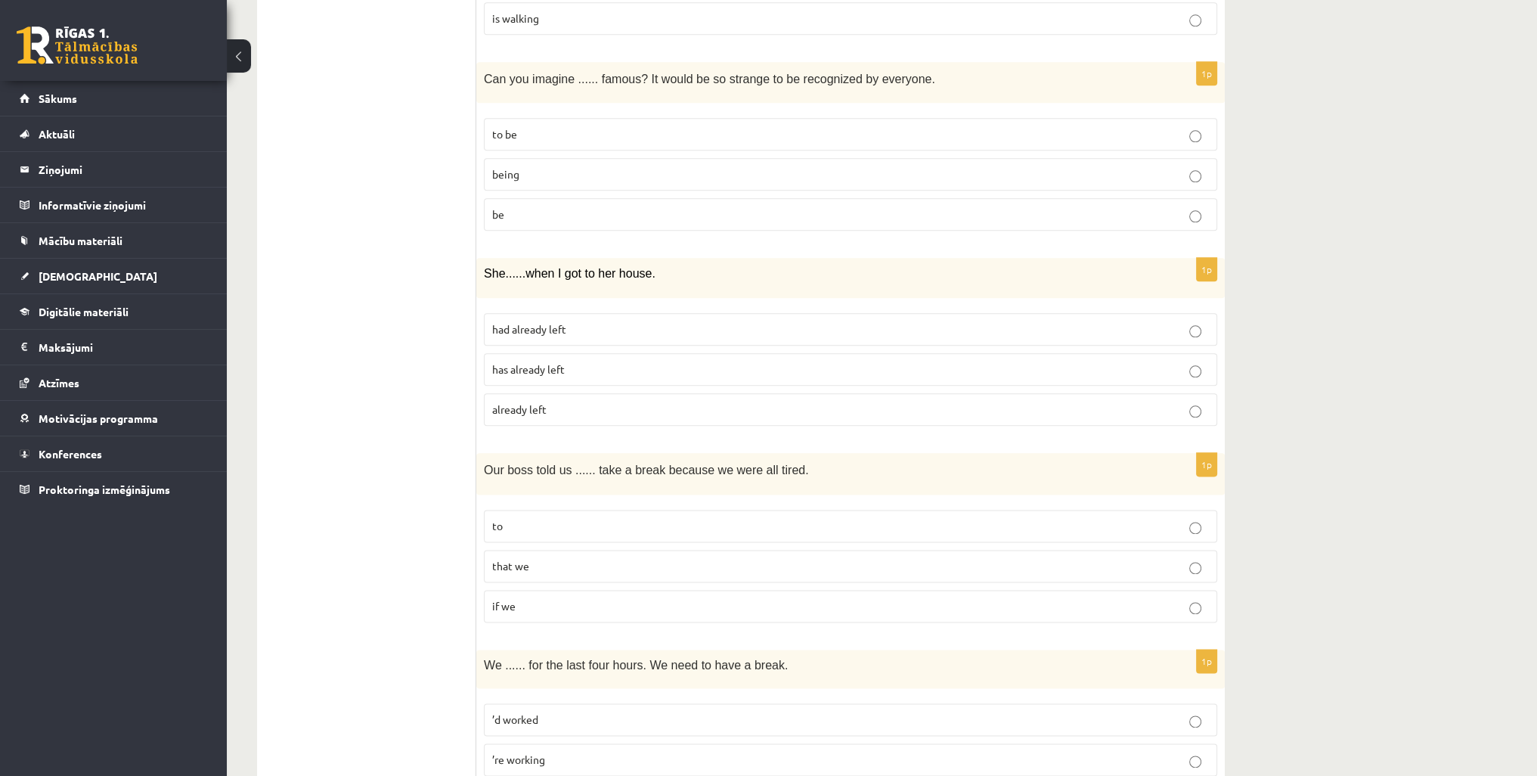
click at [576, 321] on p "had already left" at bounding box center [850, 329] width 717 height 16
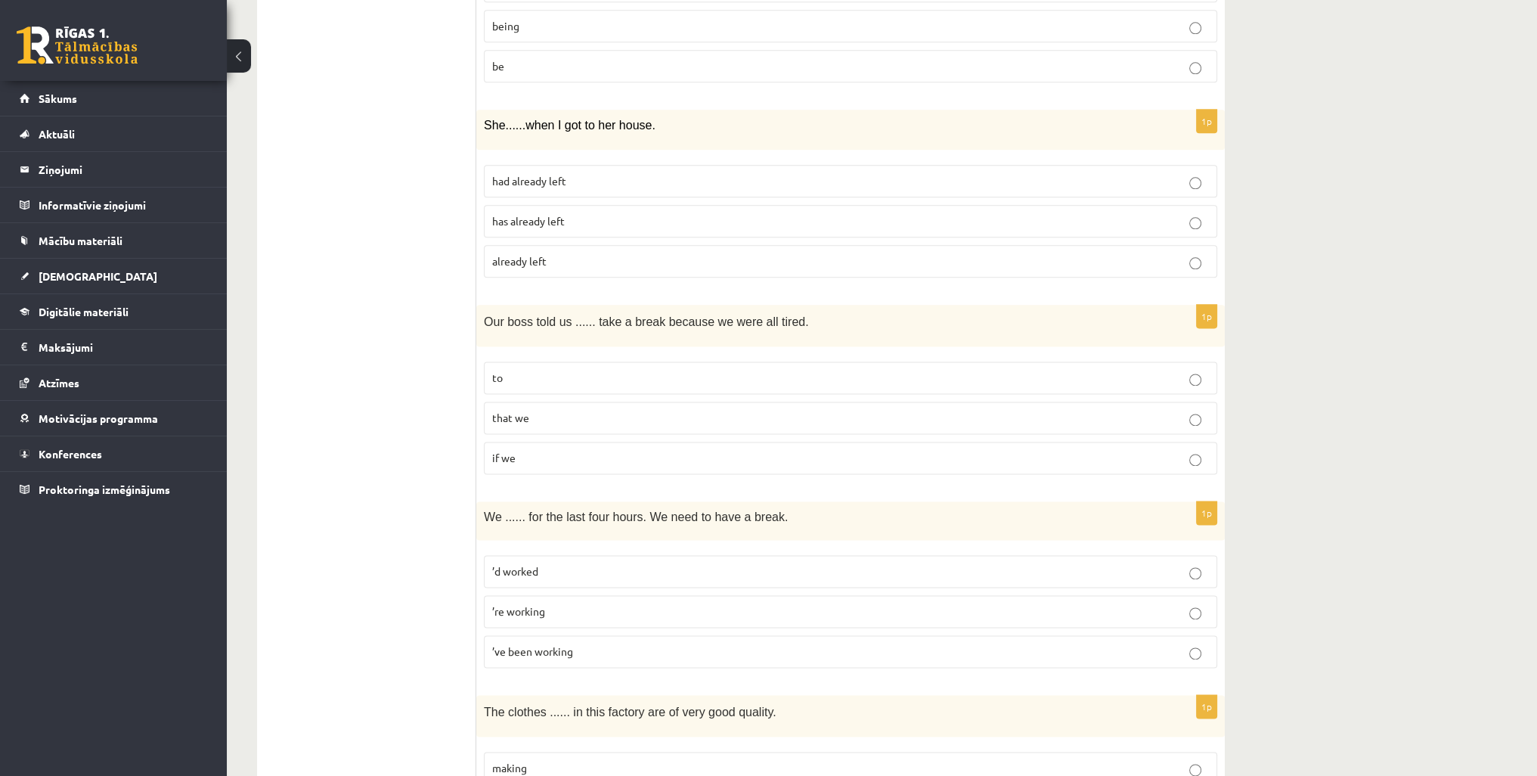
scroll to position [2559, 0]
click at [578, 367] on p "to" at bounding box center [850, 375] width 717 height 16
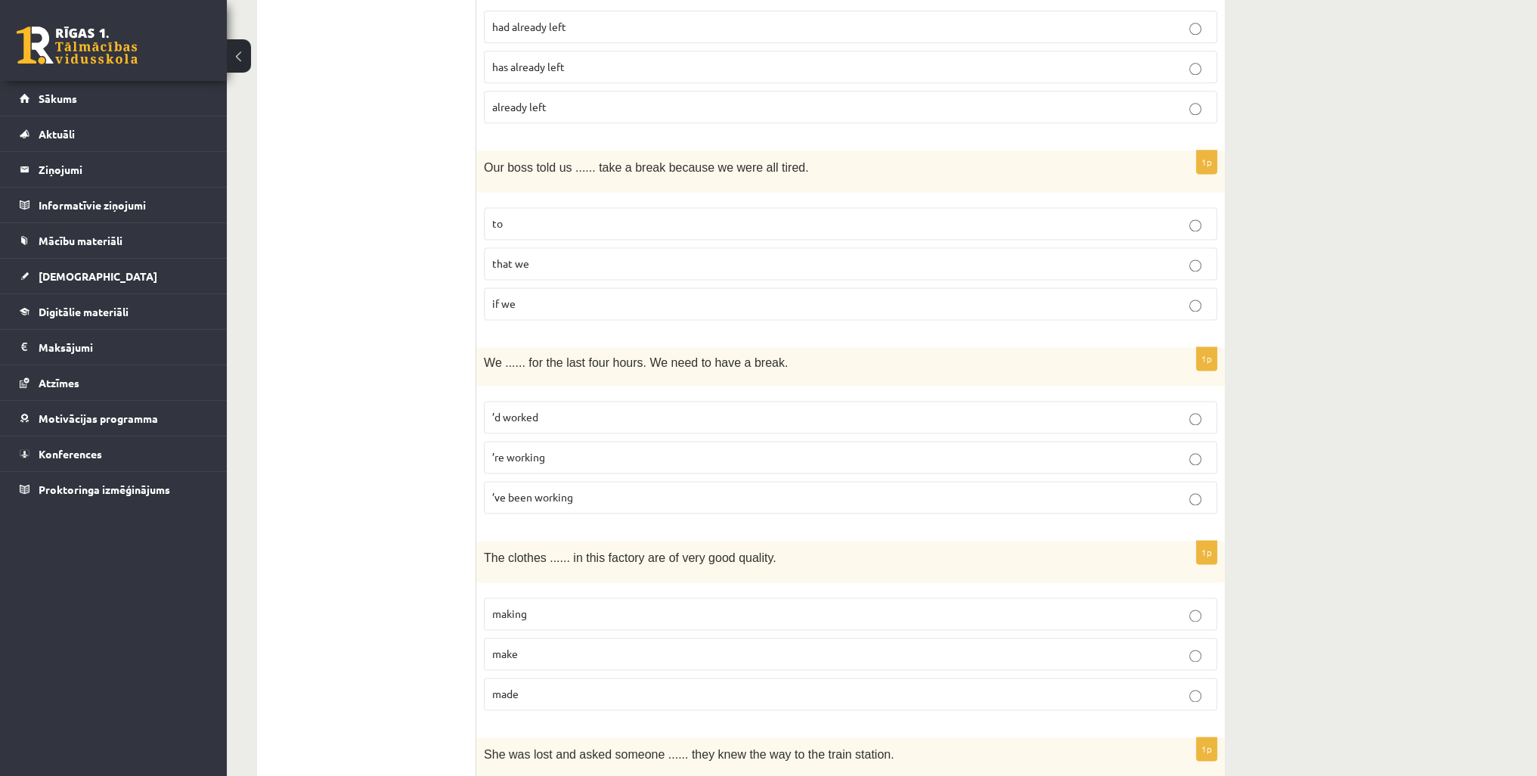
scroll to position [2785, 0]
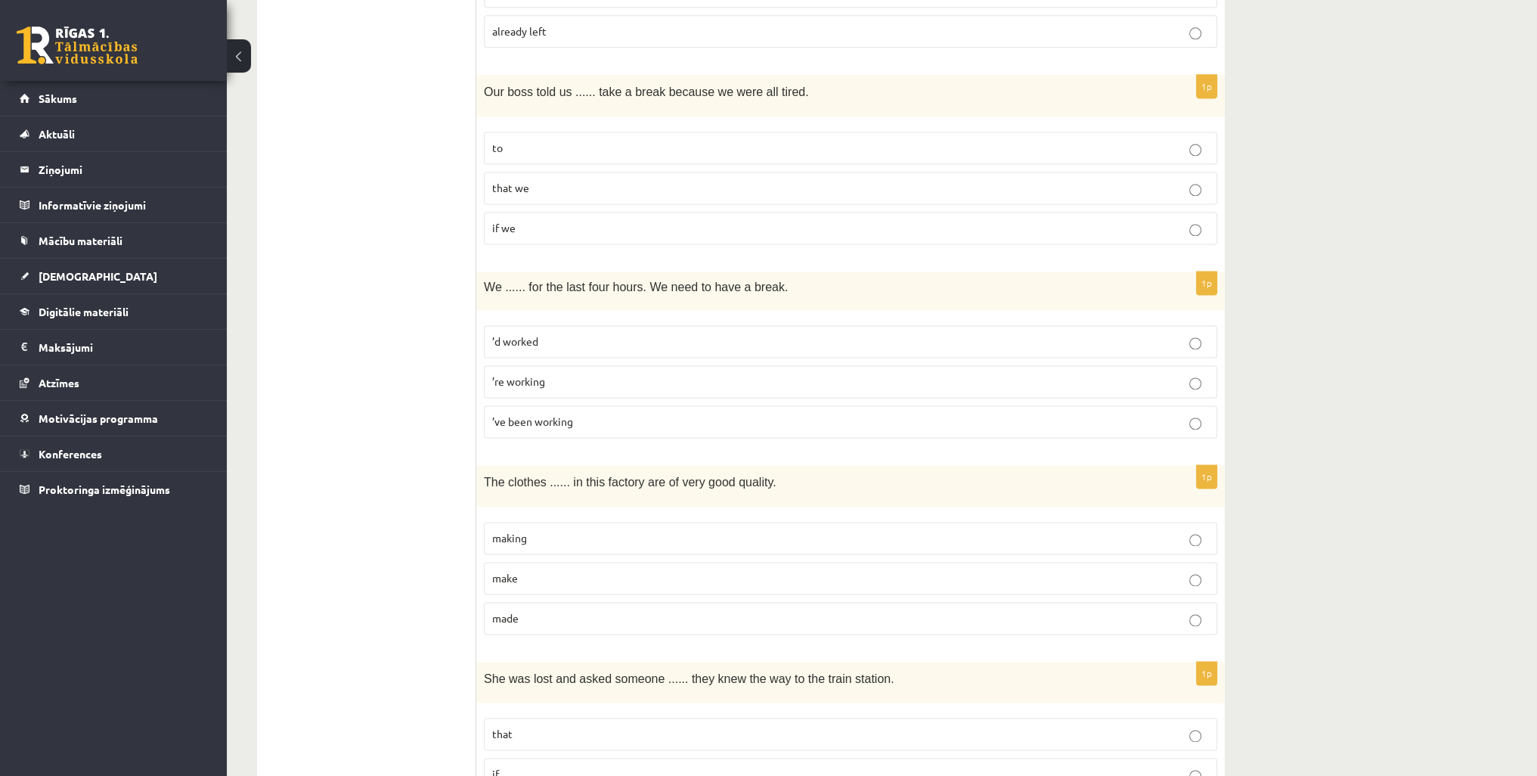
click at [599, 414] on p "’ve been working" at bounding box center [850, 422] width 717 height 16
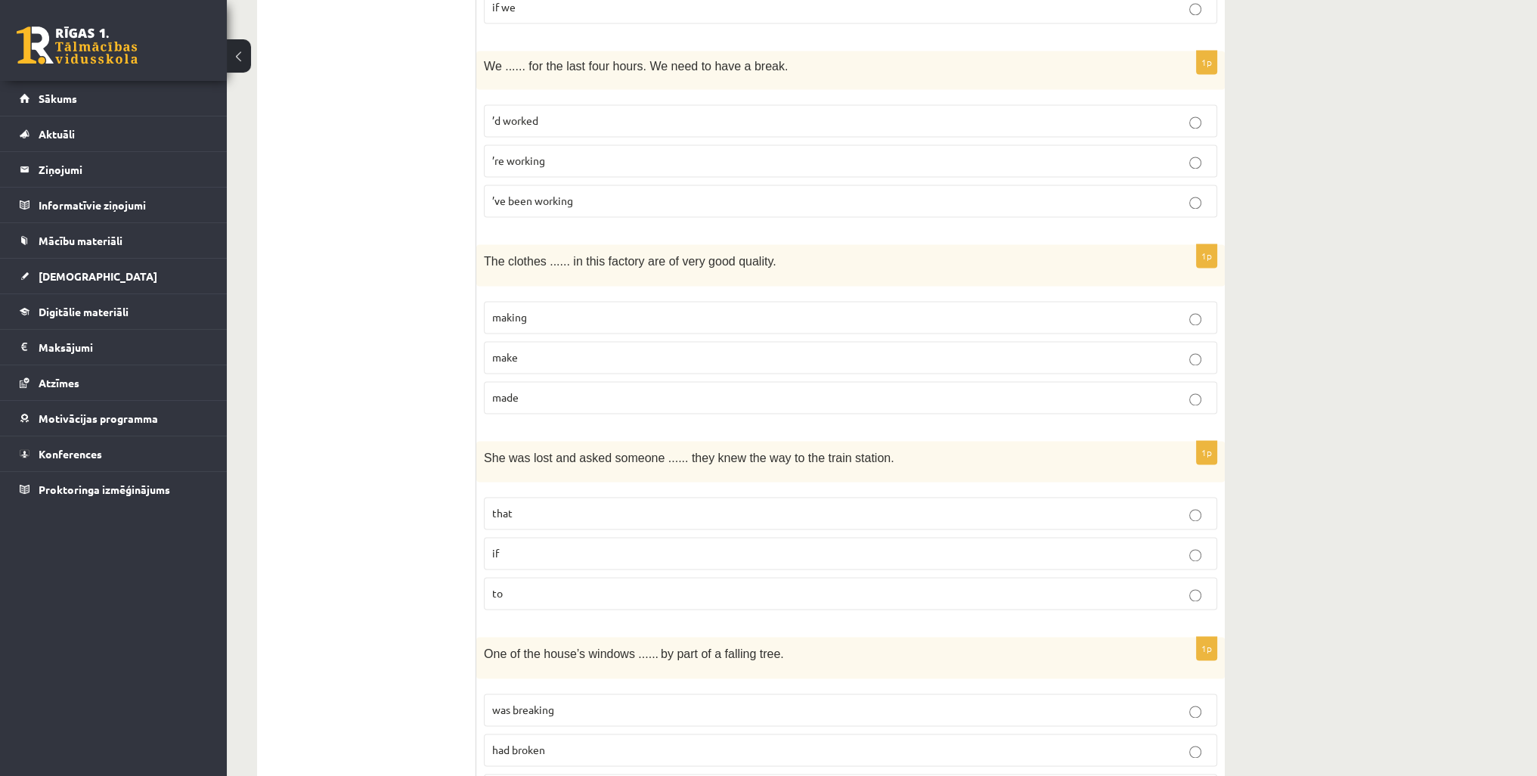
scroll to position [3012, 0]
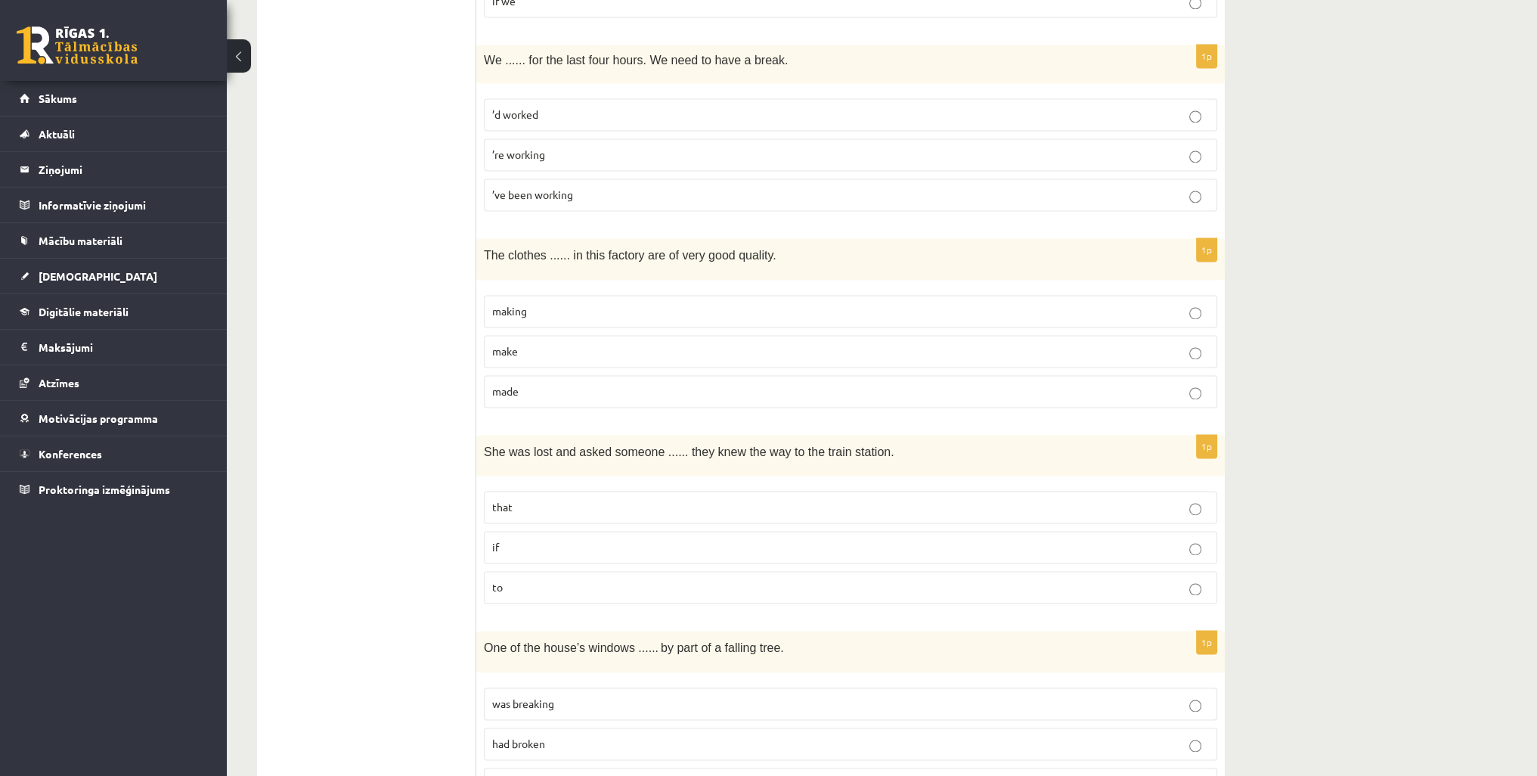
click at [565, 383] on p "made" at bounding box center [850, 391] width 717 height 16
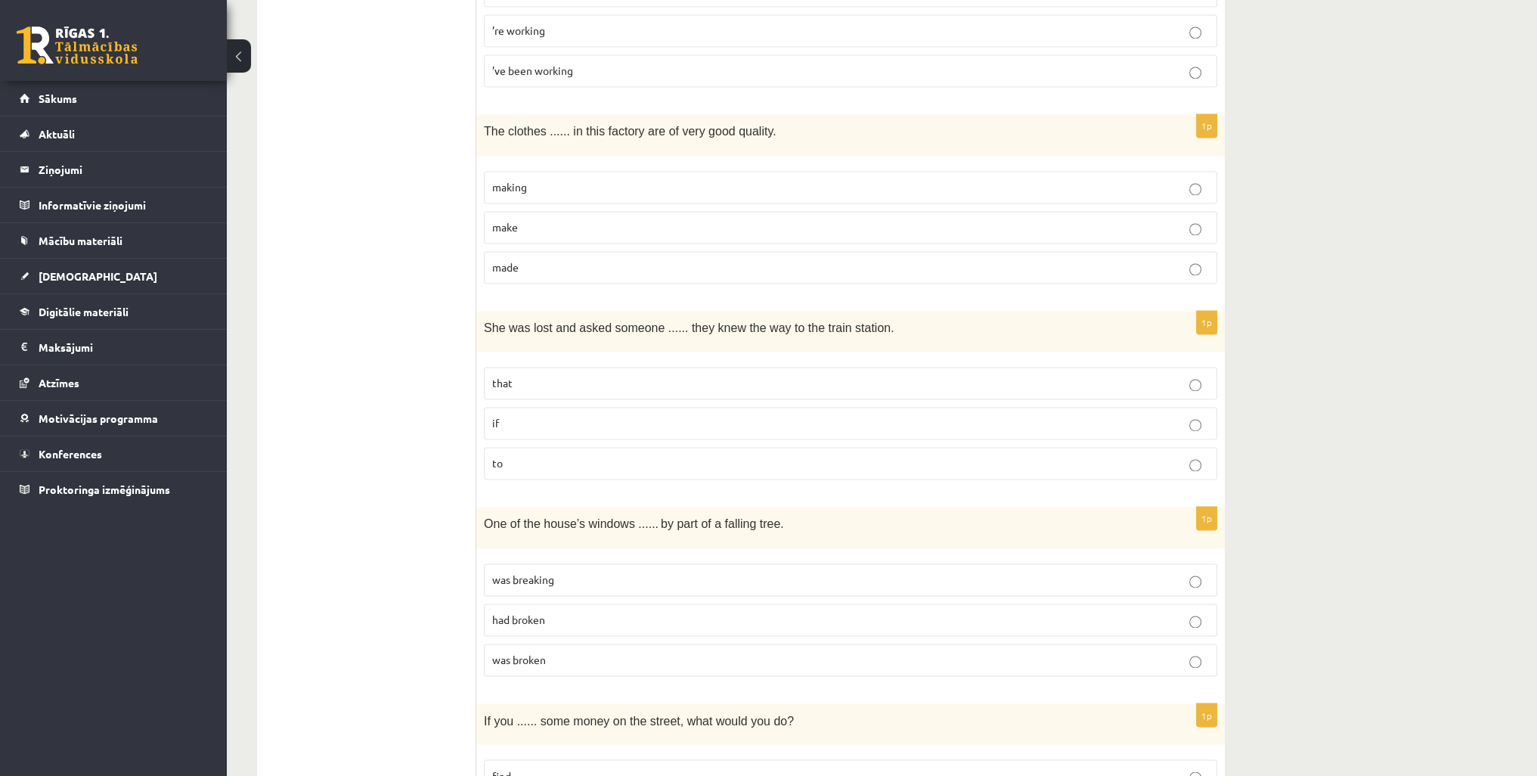
scroll to position [3164, 0]
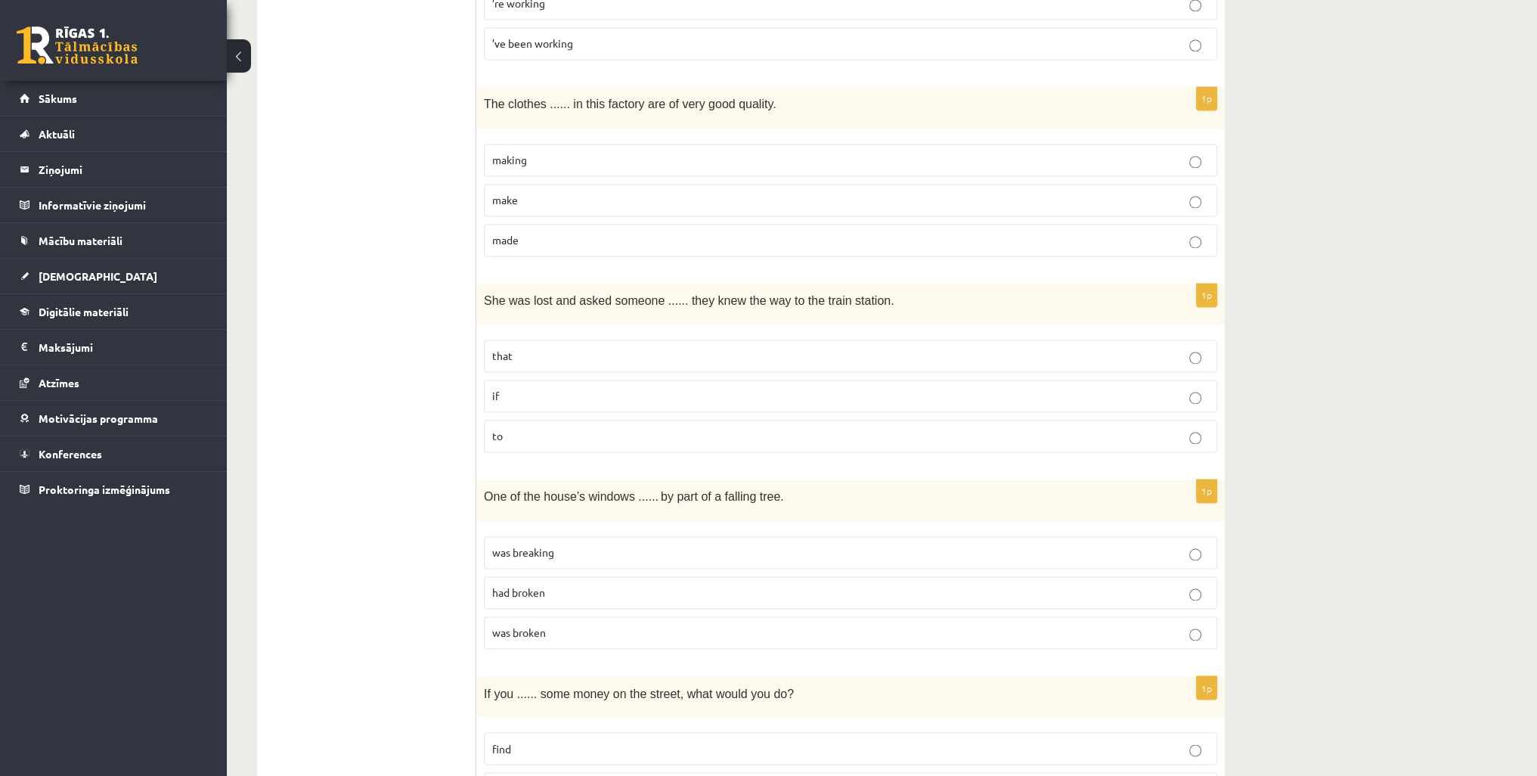
click at [600, 388] on p "if" at bounding box center [850, 396] width 717 height 16
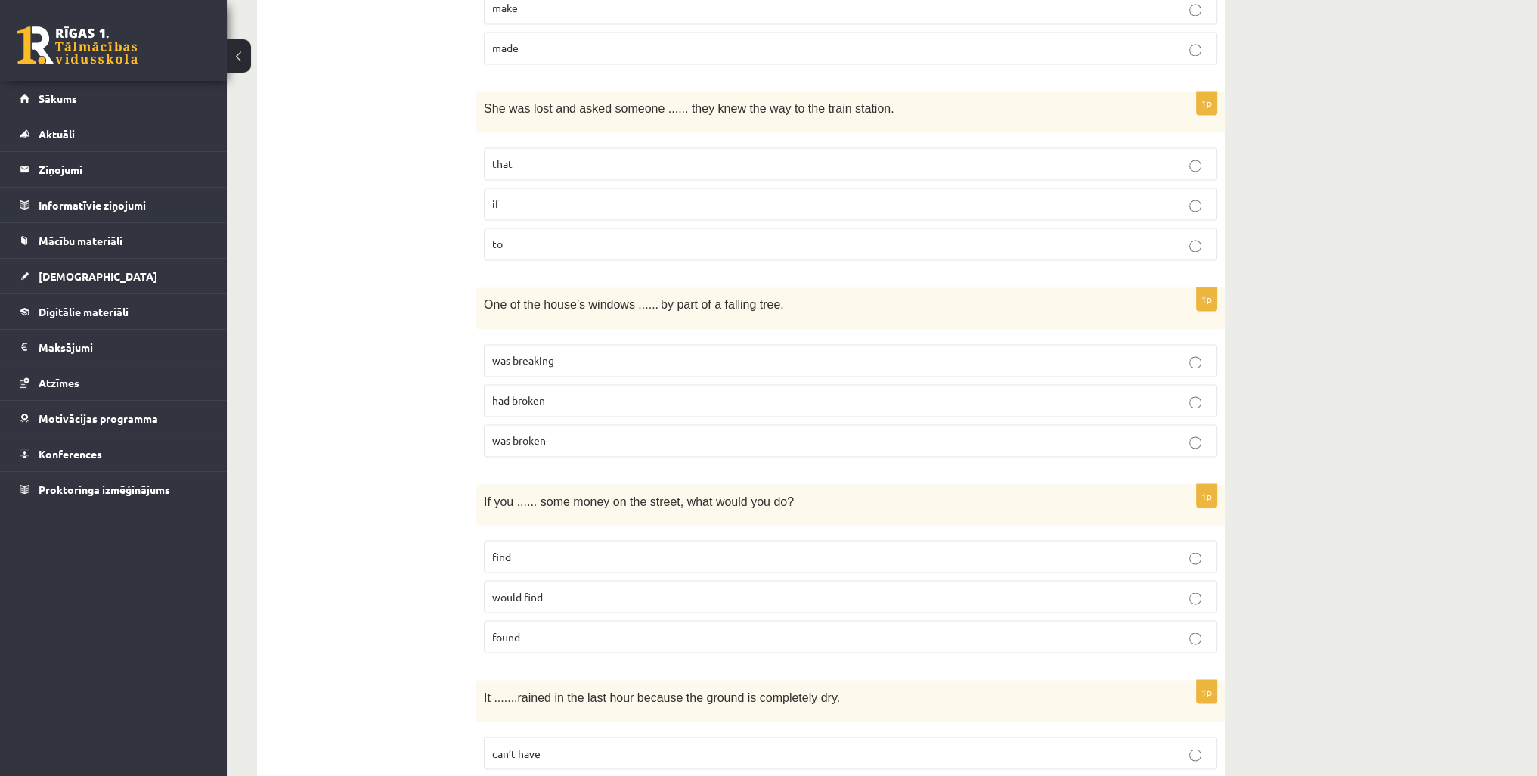
scroll to position [3390, 0]
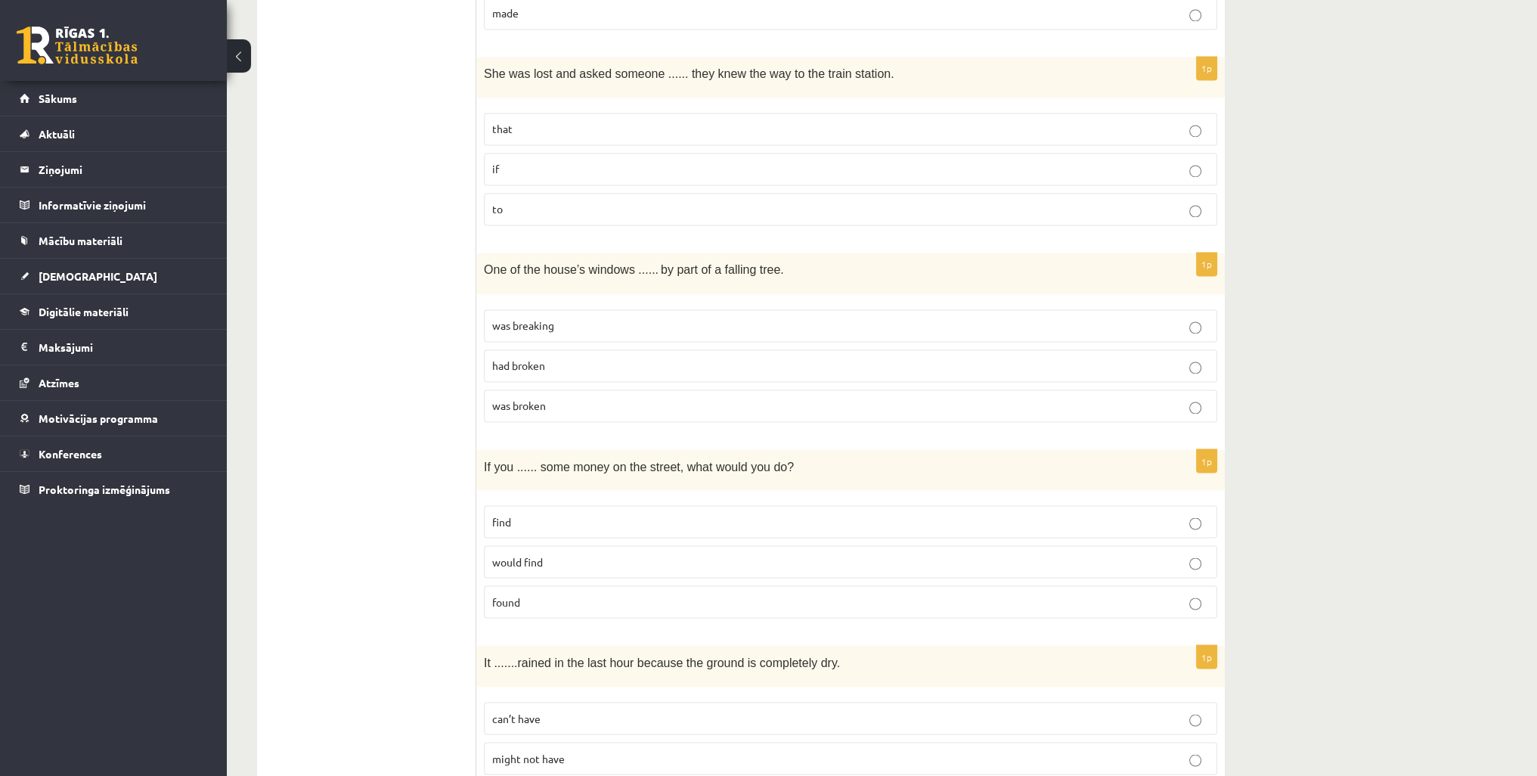
click at [596, 398] on p "was broken" at bounding box center [850, 406] width 717 height 16
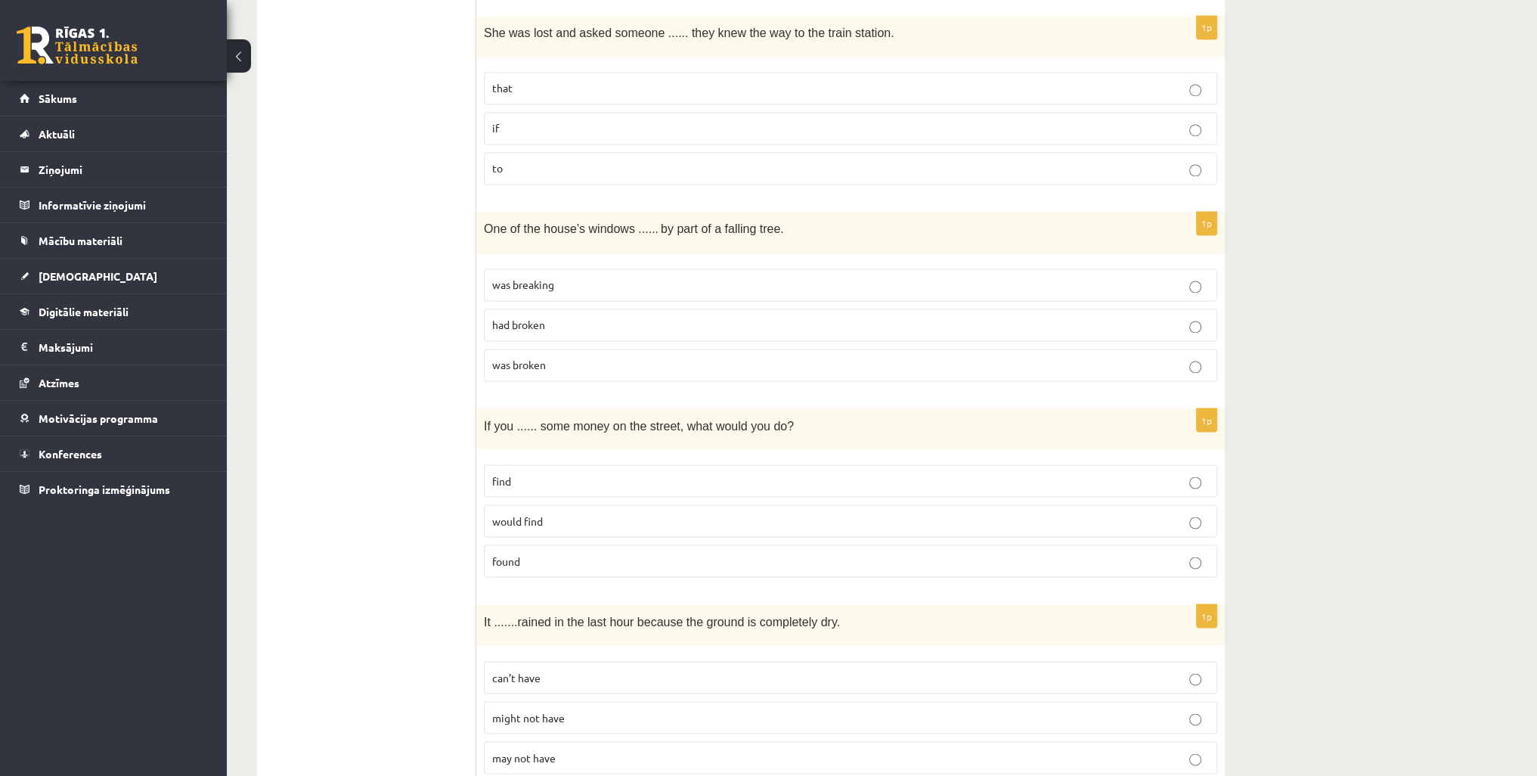
scroll to position [3466, 0]
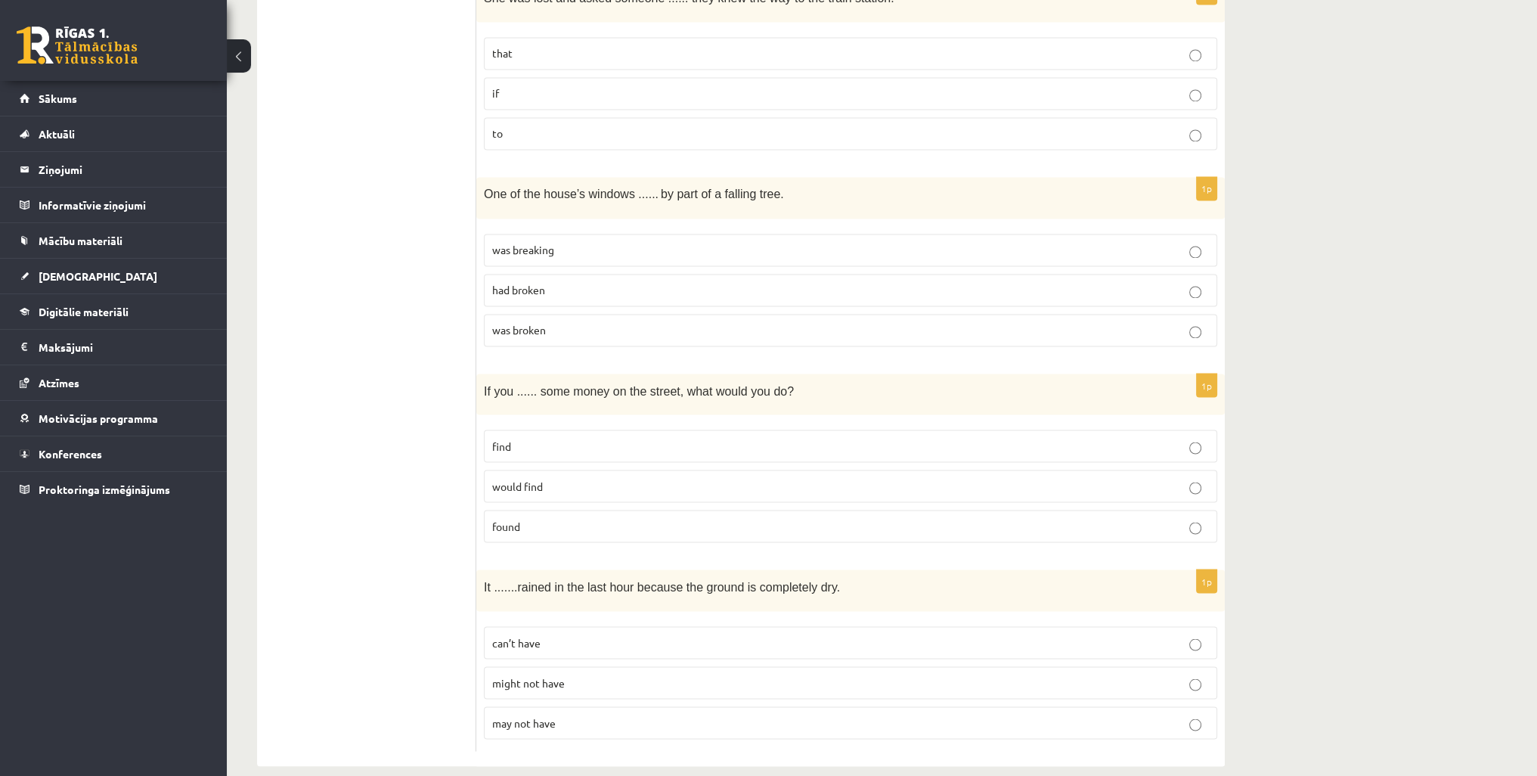
click at [578, 518] on p "found" at bounding box center [850, 526] width 717 height 16
click at [687, 674] on p "might not have" at bounding box center [850, 682] width 717 height 16
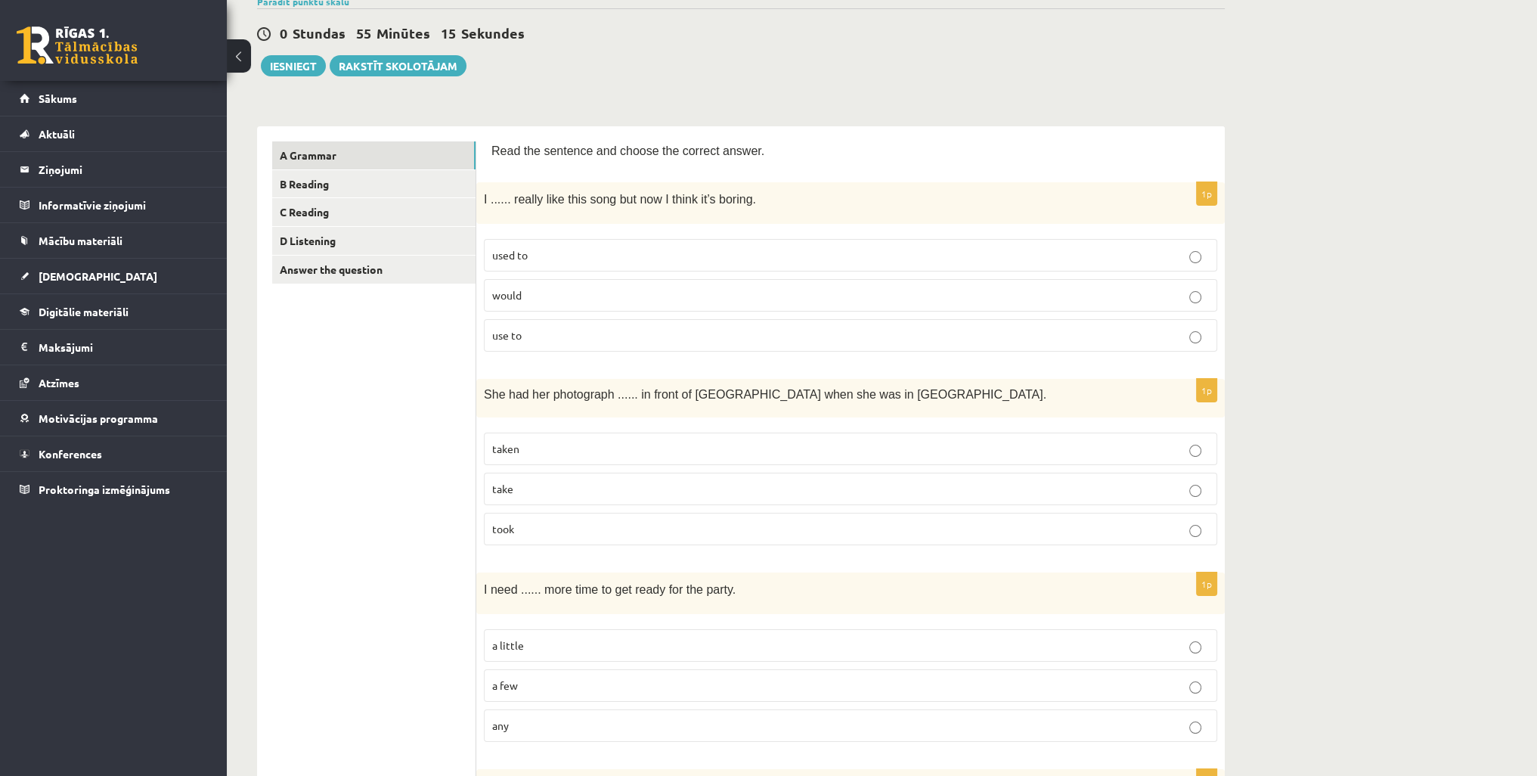
scroll to position [0, 0]
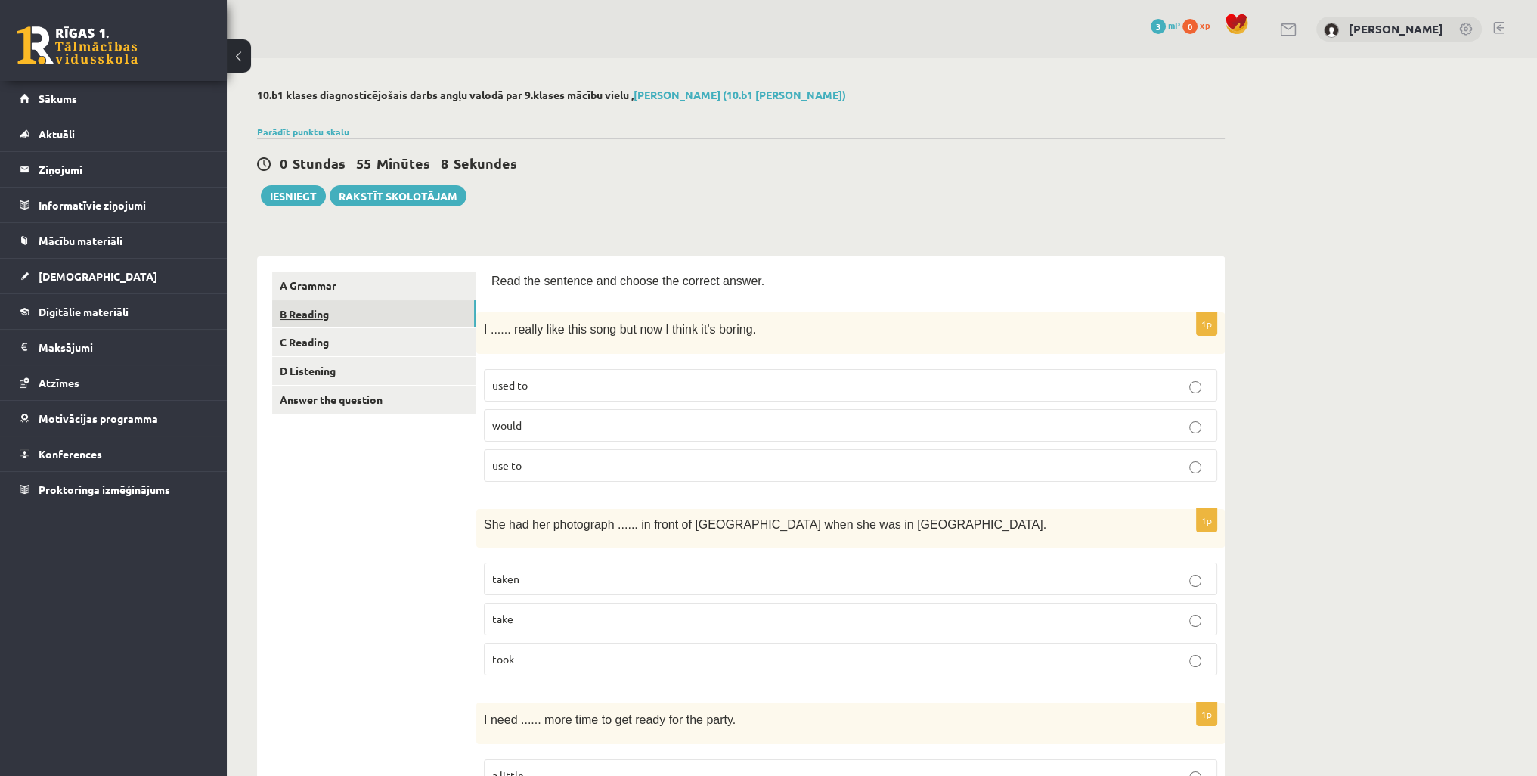
click at [287, 310] on link "B Reading" at bounding box center [373, 314] width 203 height 28
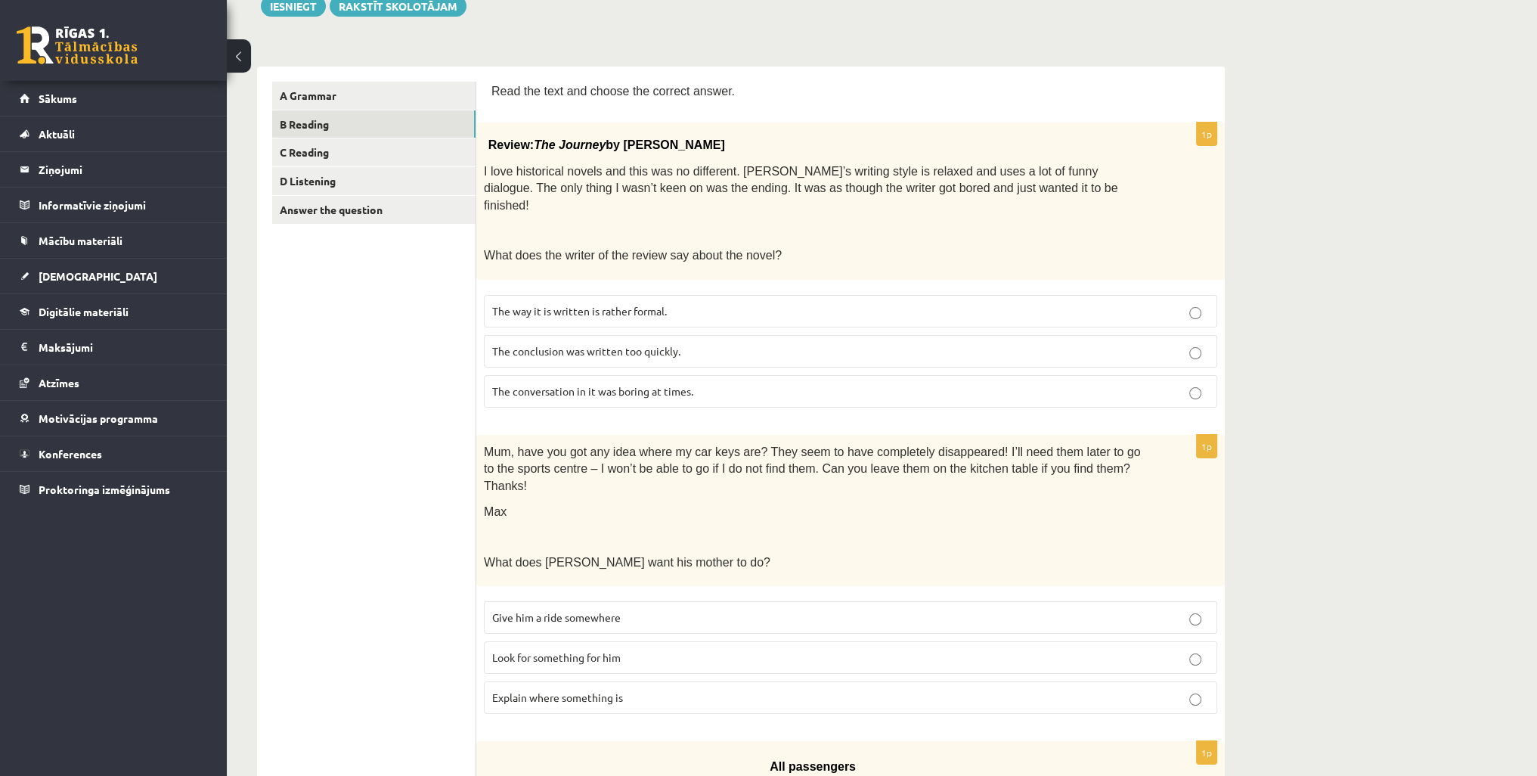
scroll to position [227, 0]
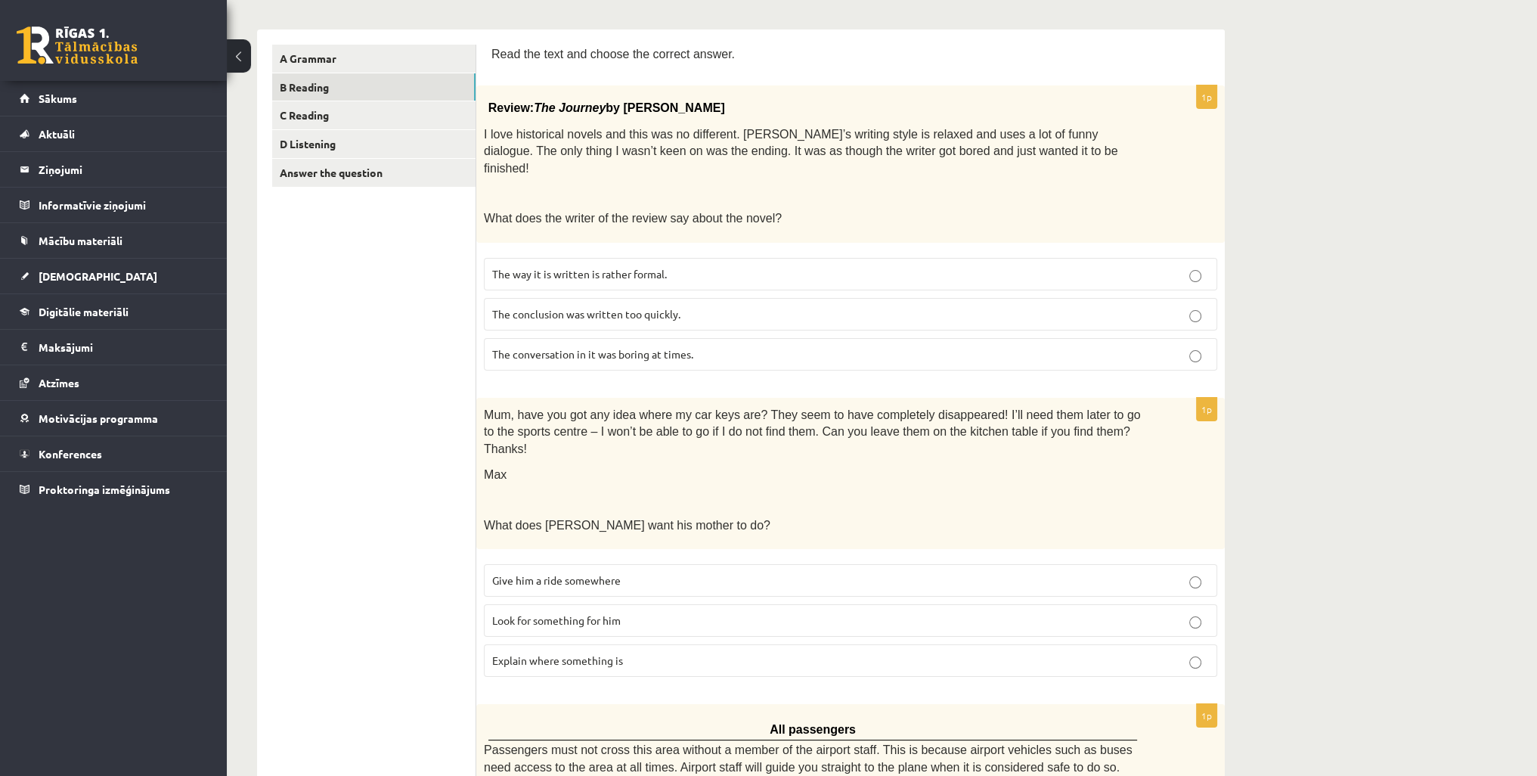
click at [708, 298] on label "The conclusion was written too quickly." at bounding box center [850, 314] width 733 height 33
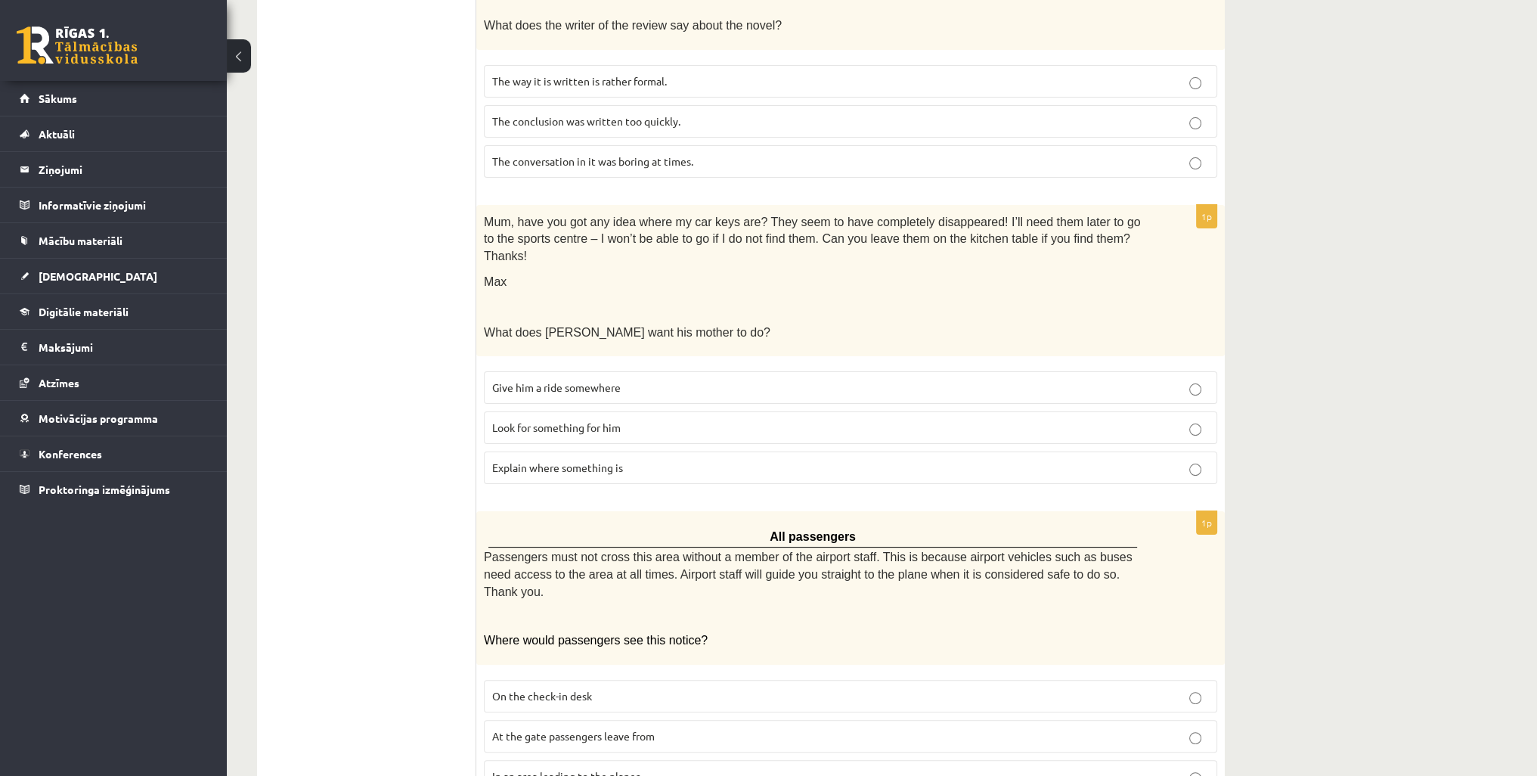
scroll to position [454, 0]
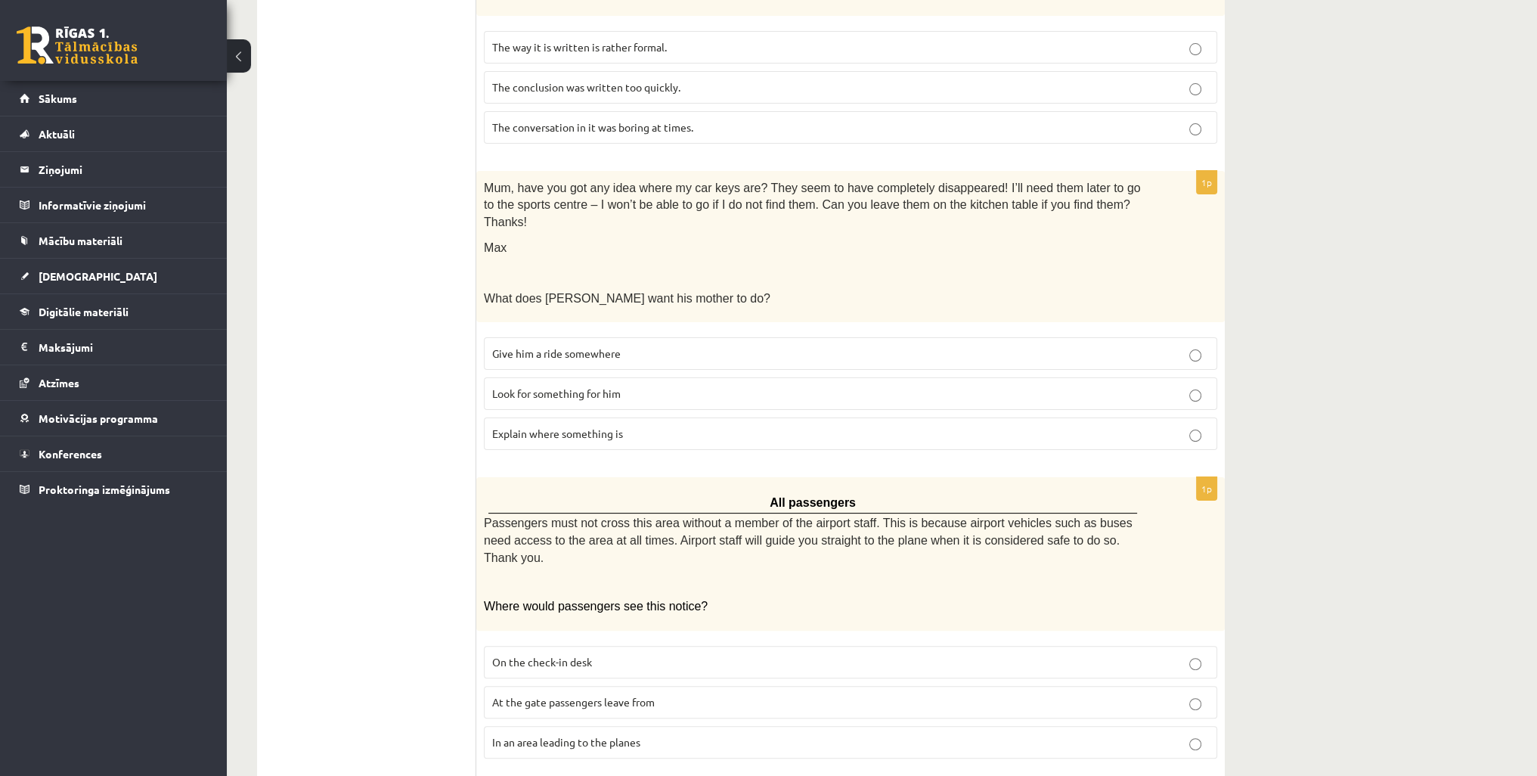
click at [670, 386] on p "Look for something for him" at bounding box center [850, 394] width 717 height 16
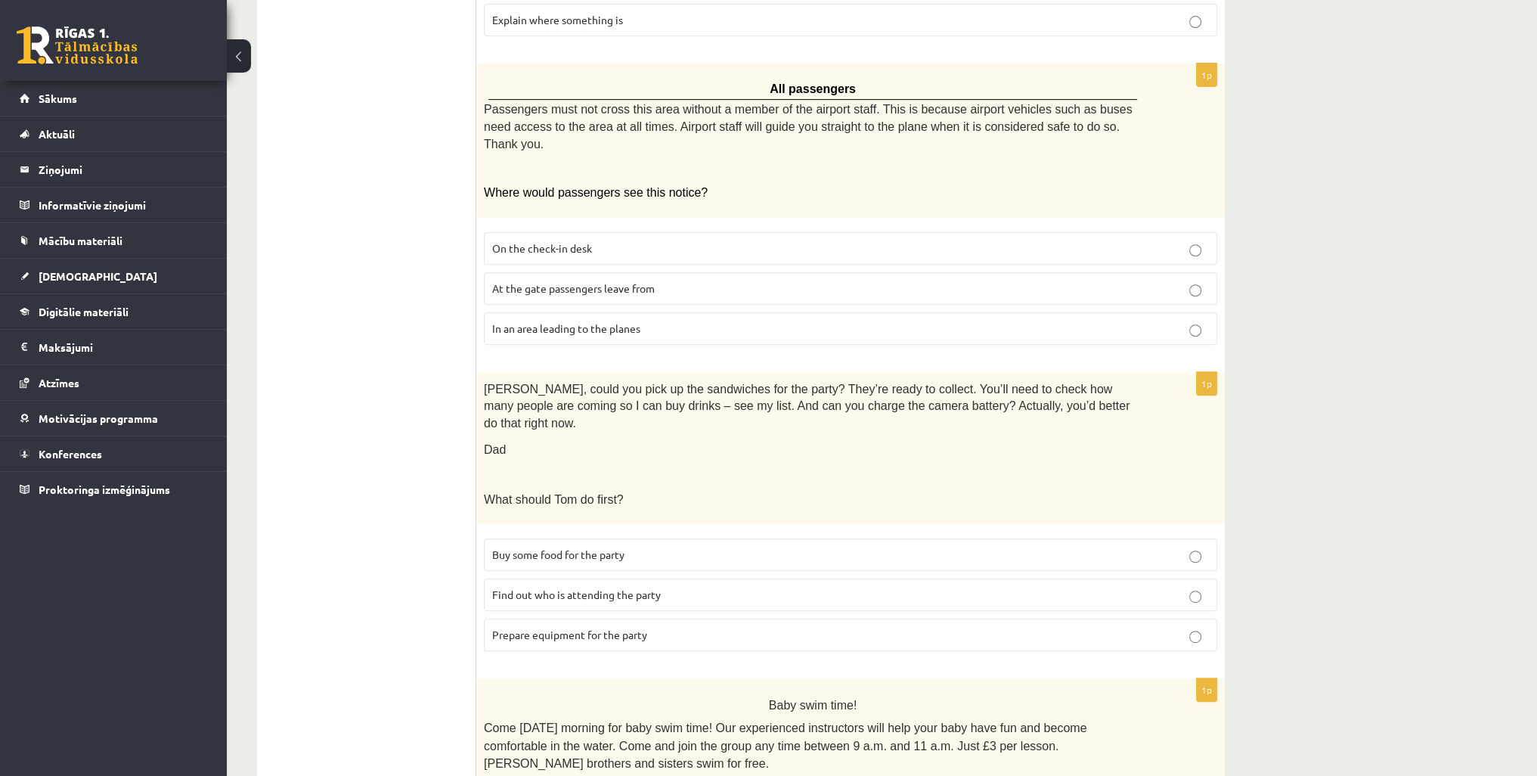
scroll to position [832, 0]
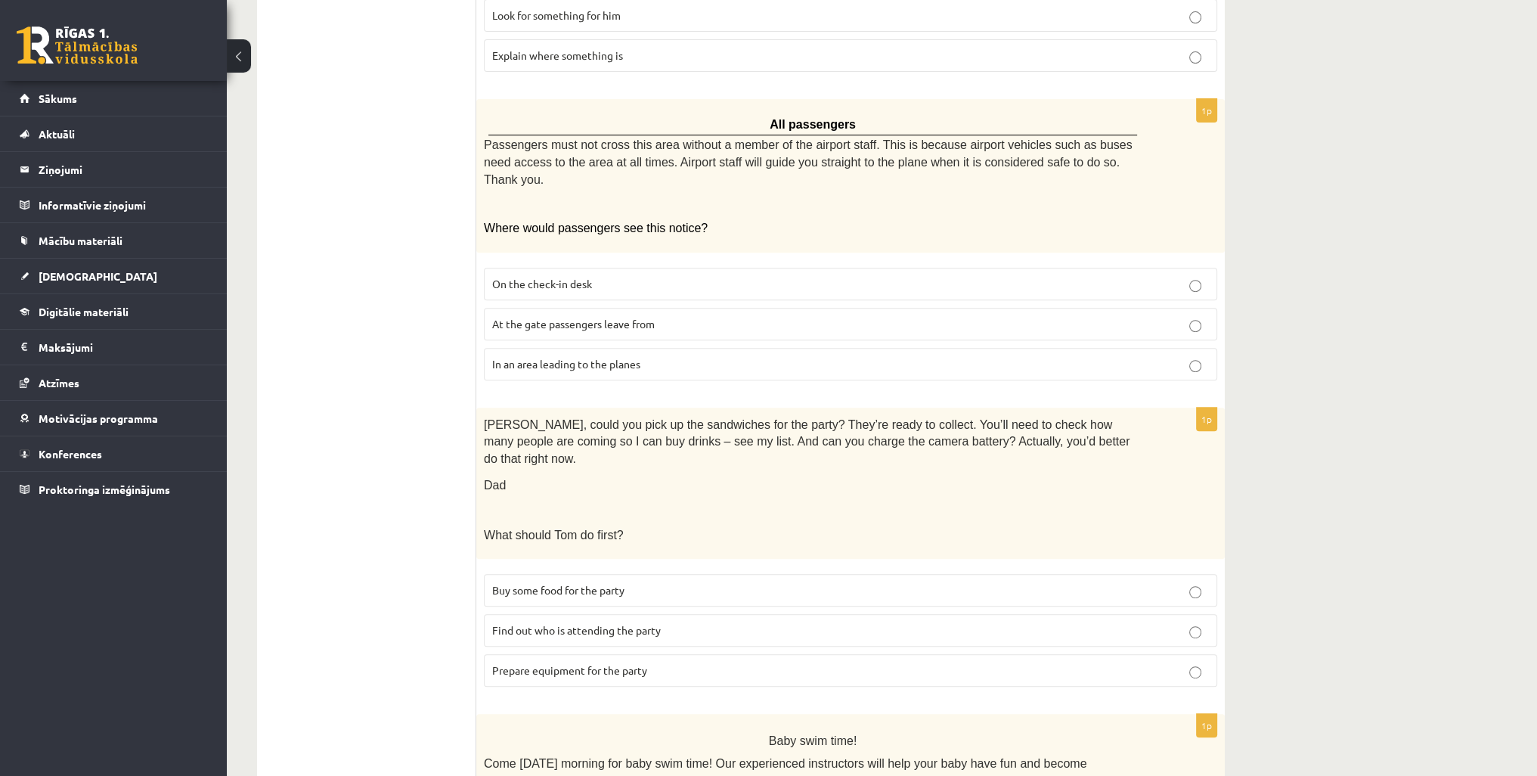
click at [742, 356] on p "In an area leading to the planes" at bounding box center [850, 364] width 717 height 16
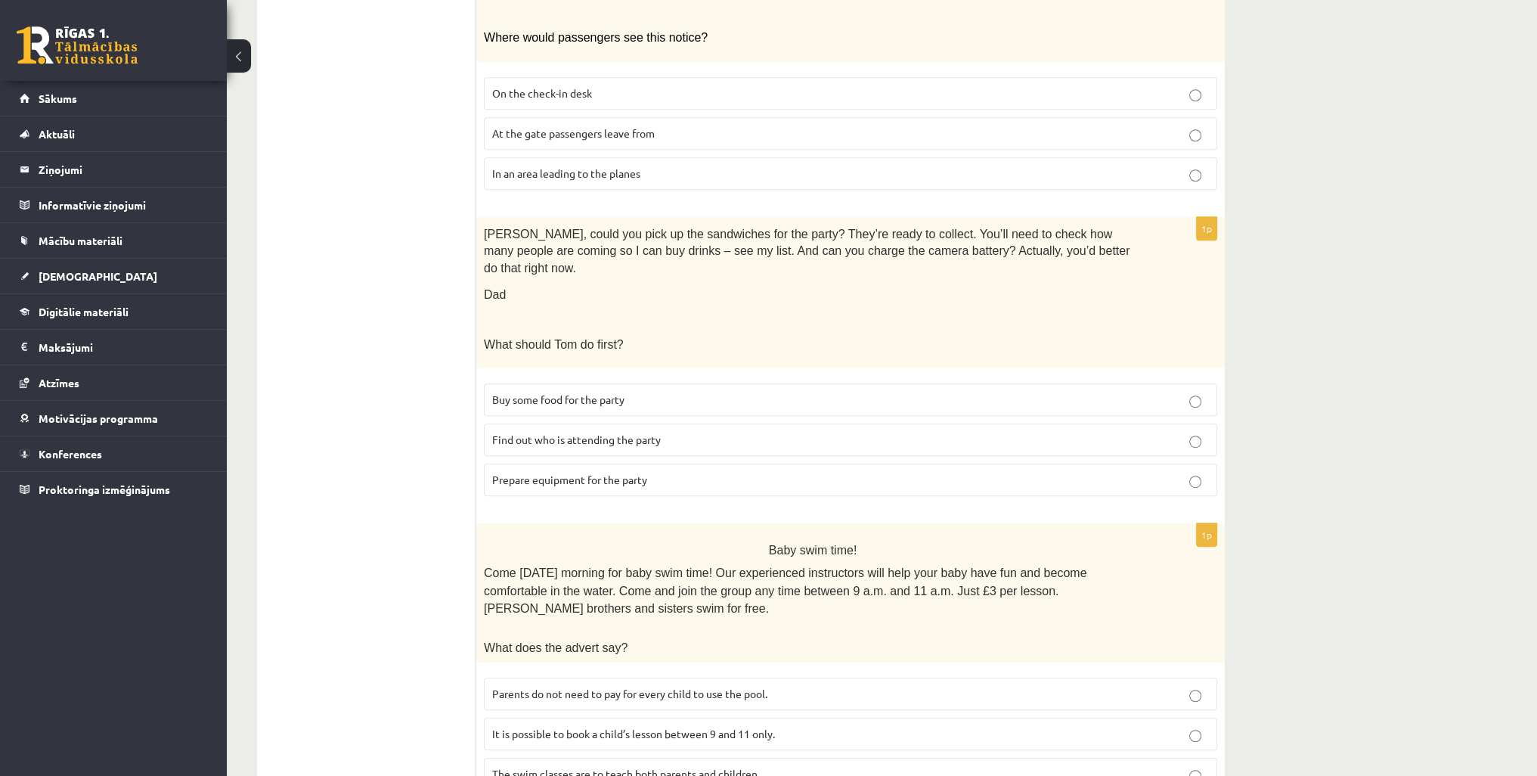
scroll to position [1059, 0]
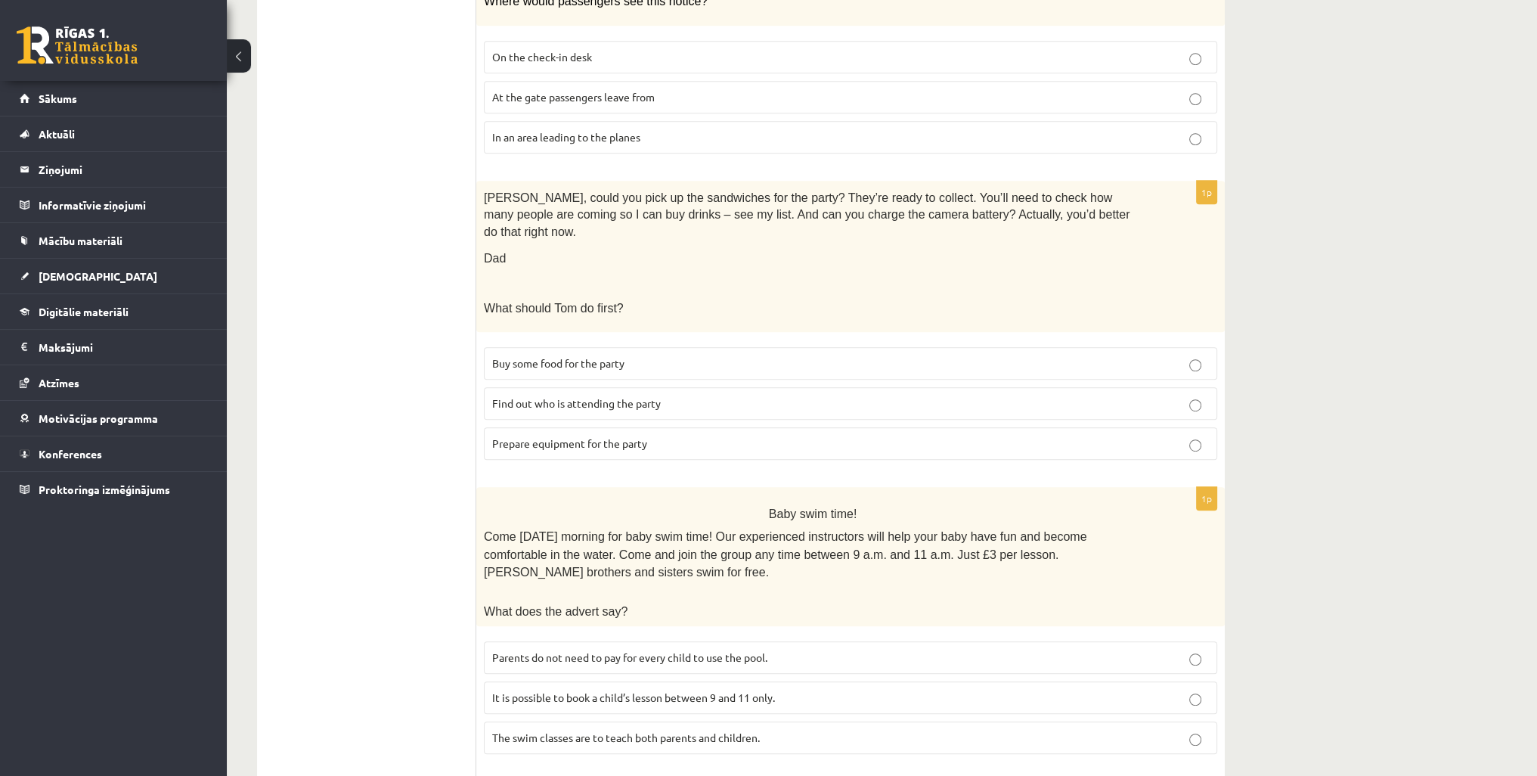
click at [577, 356] on span "Buy some food for the party" at bounding box center [558, 363] width 132 height 14
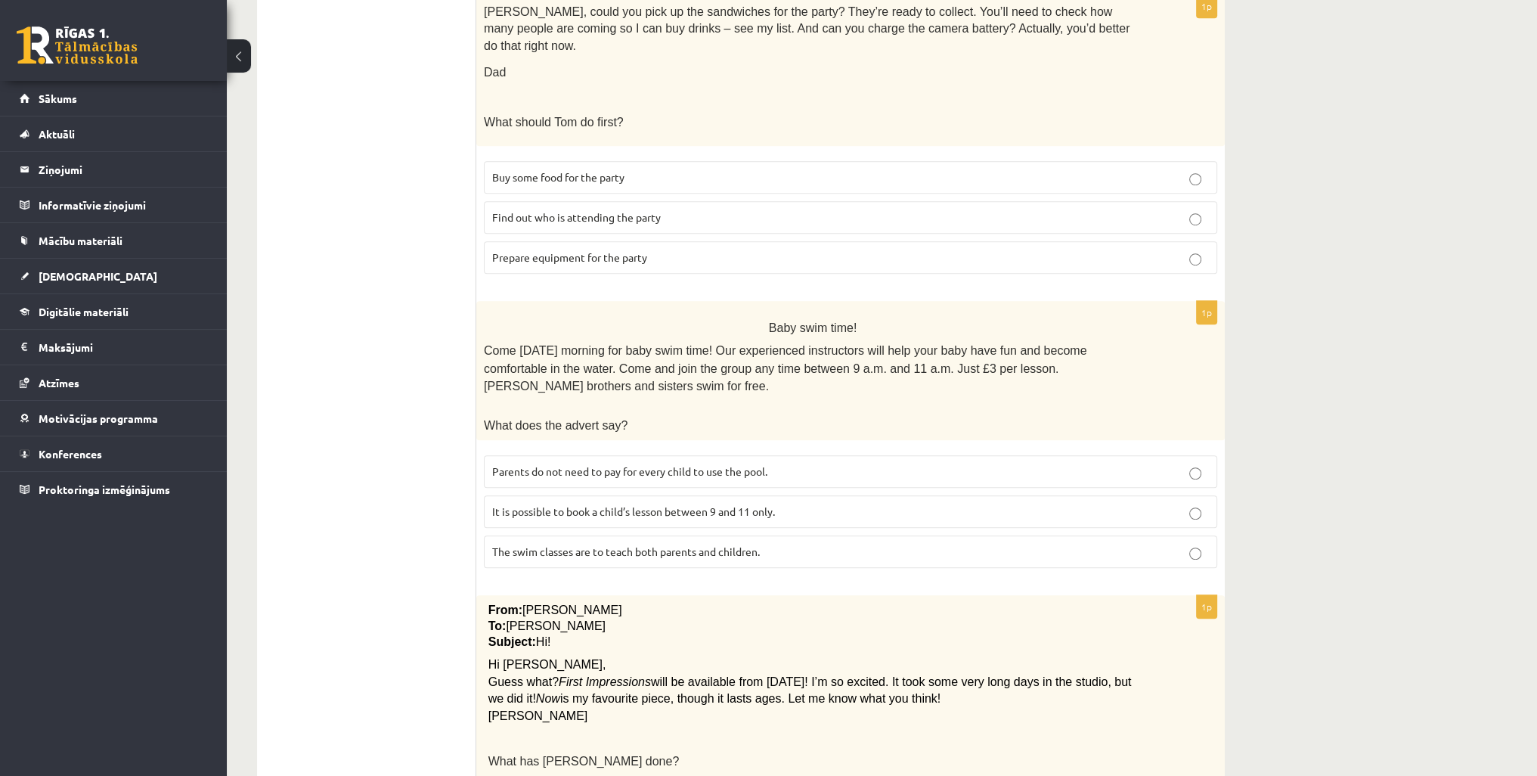
scroll to position [1210, 0]
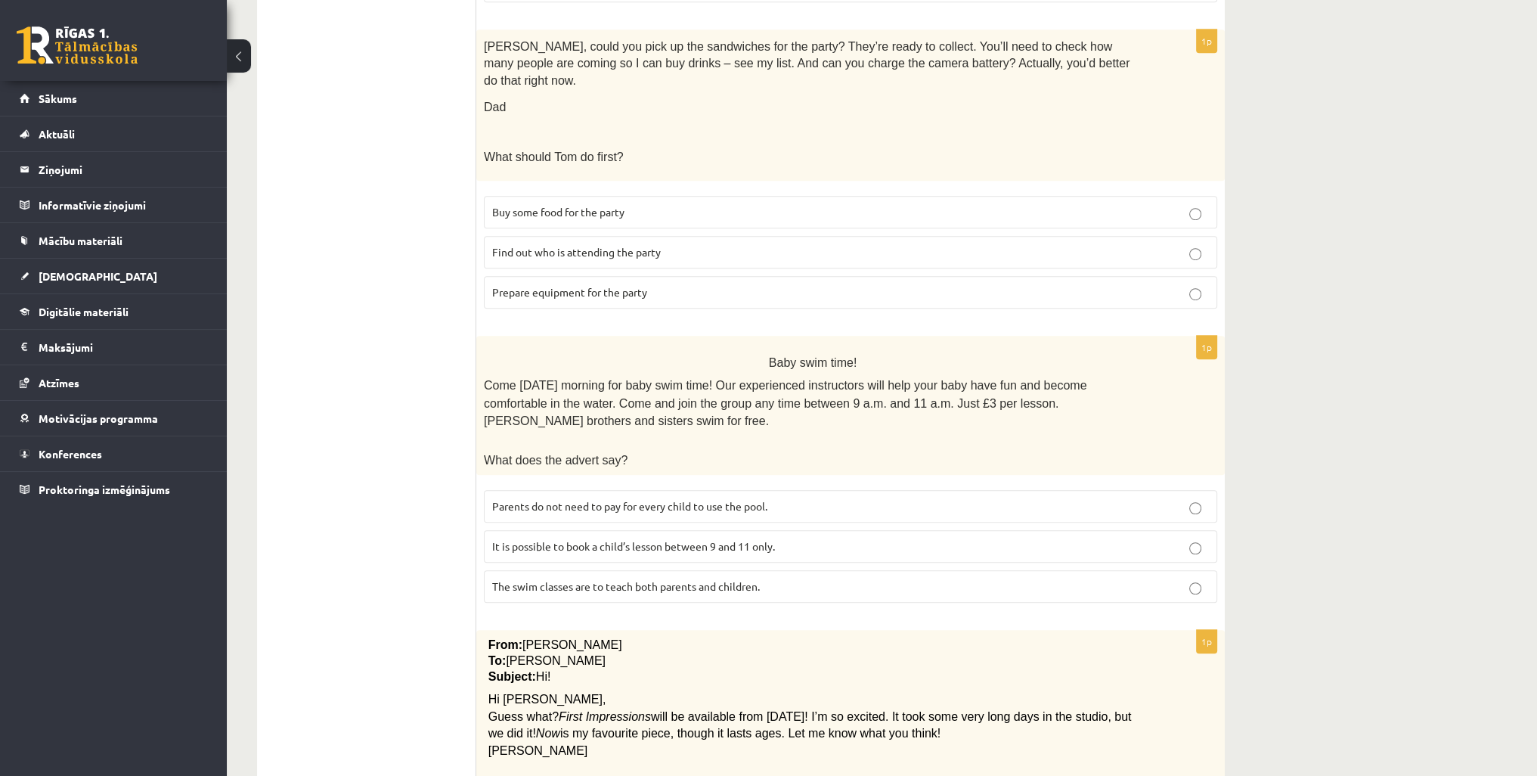
click at [717, 244] on p "Find out who is attending the party" at bounding box center [850, 252] width 717 height 16
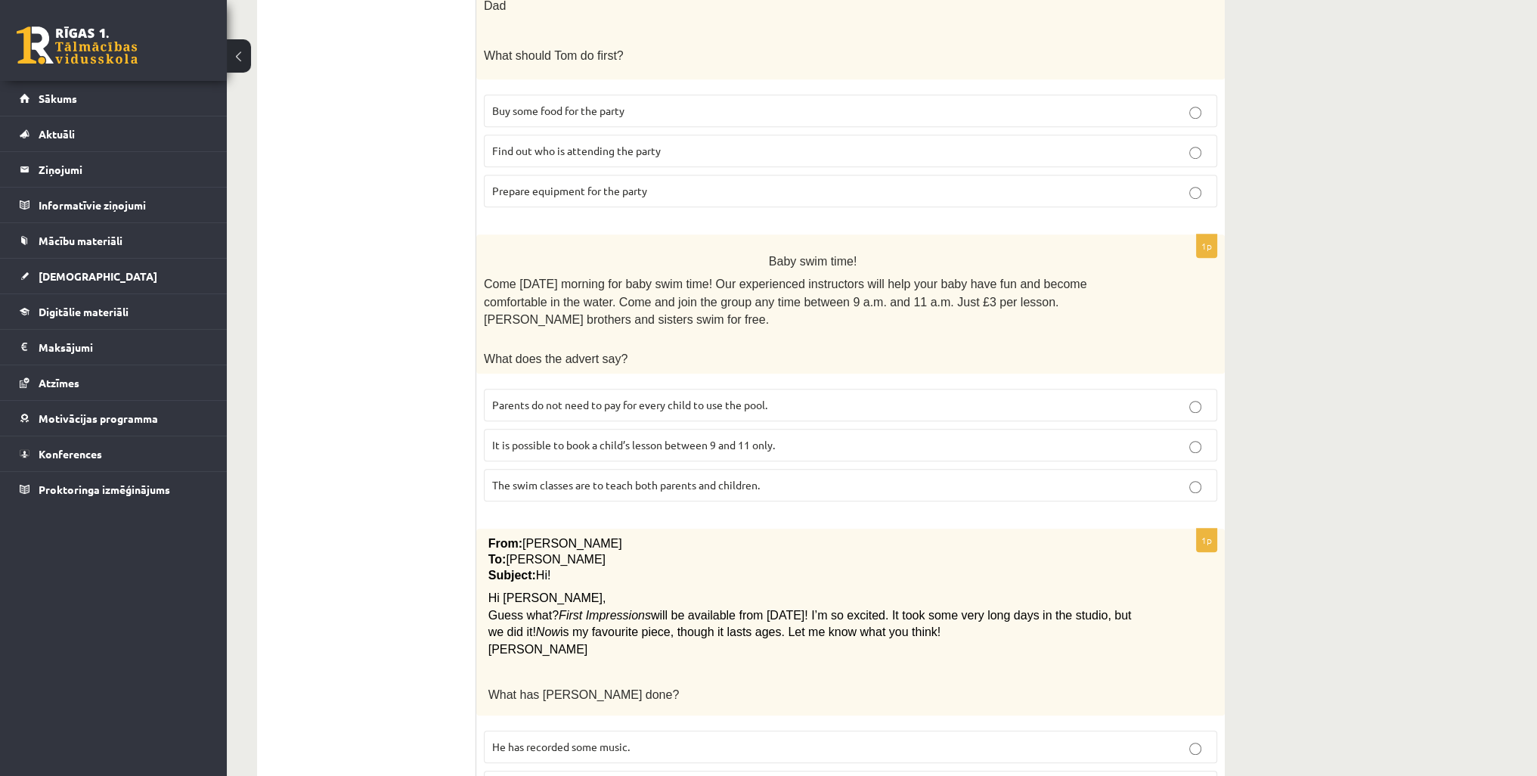
scroll to position [1337, 0]
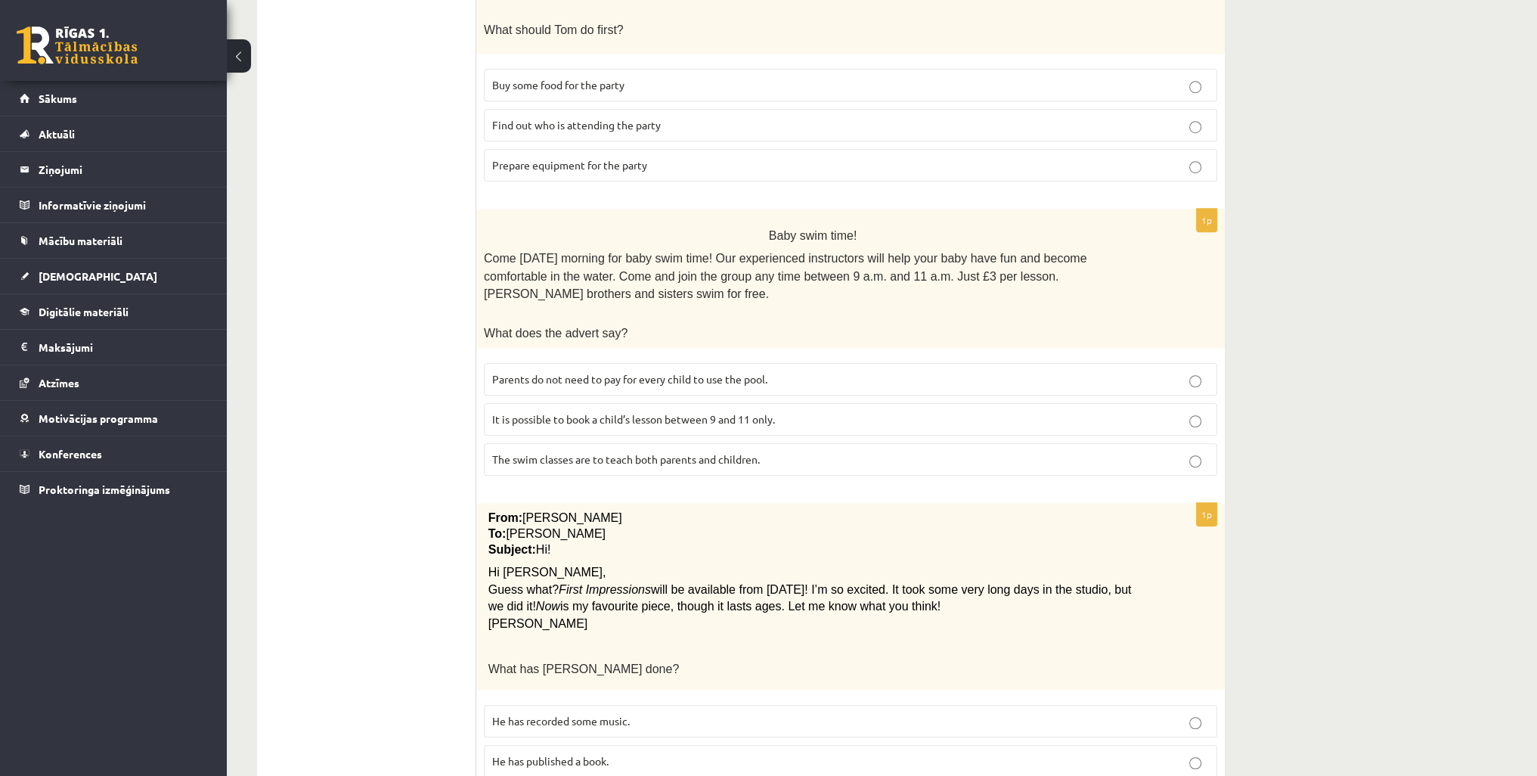
click at [683, 372] on span "Parents do not need to pay for every child to use the pool." at bounding box center [629, 379] width 275 height 14
click at [653, 412] on span "It is possible to book a child’s lesson between 9 and 11 only." at bounding box center [633, 419] width 283 height 14
click at [665, 713] on p "He has recorded some music." at bounding box center [850, 721] width 717 height 16
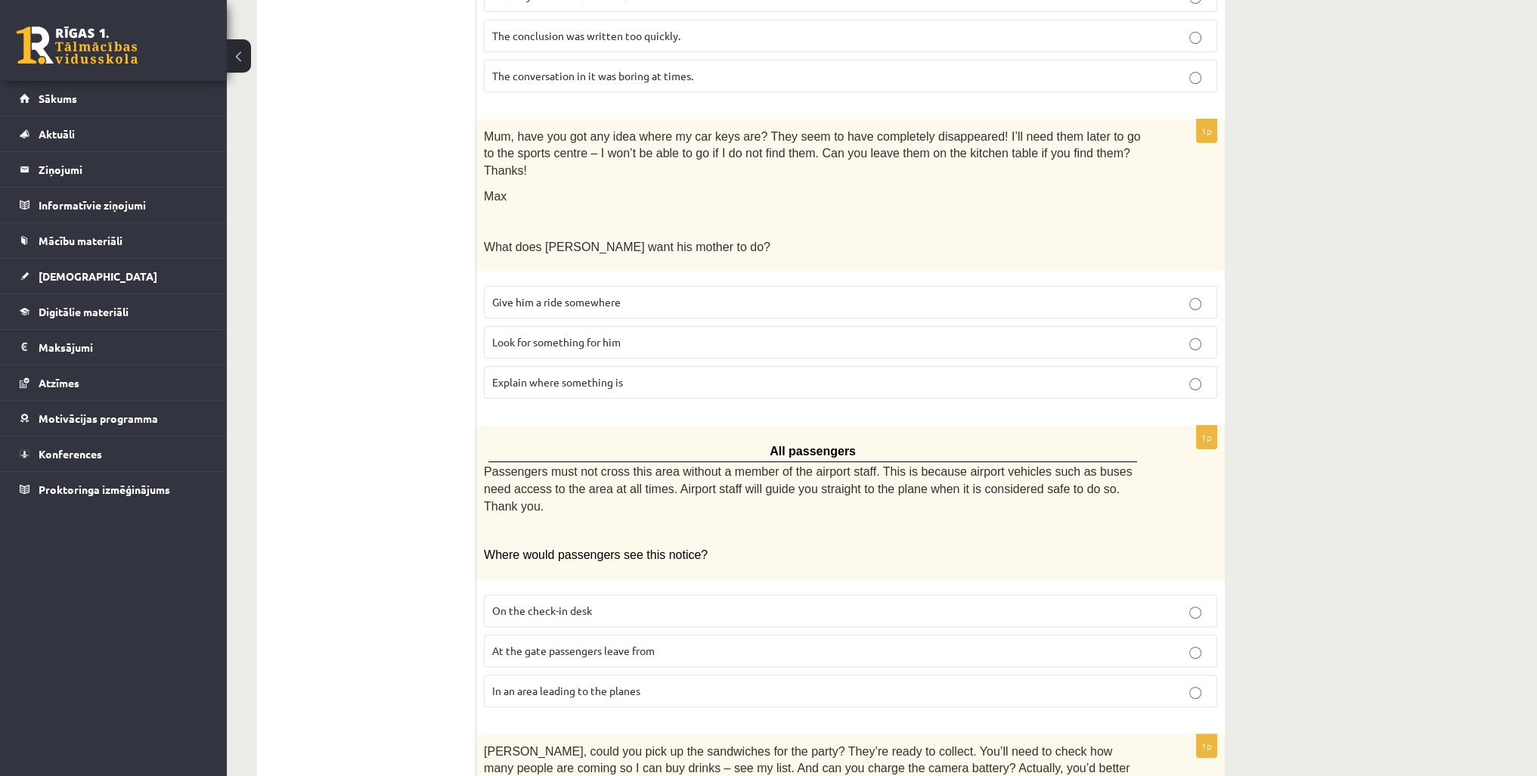
scroll to position [0, 0]
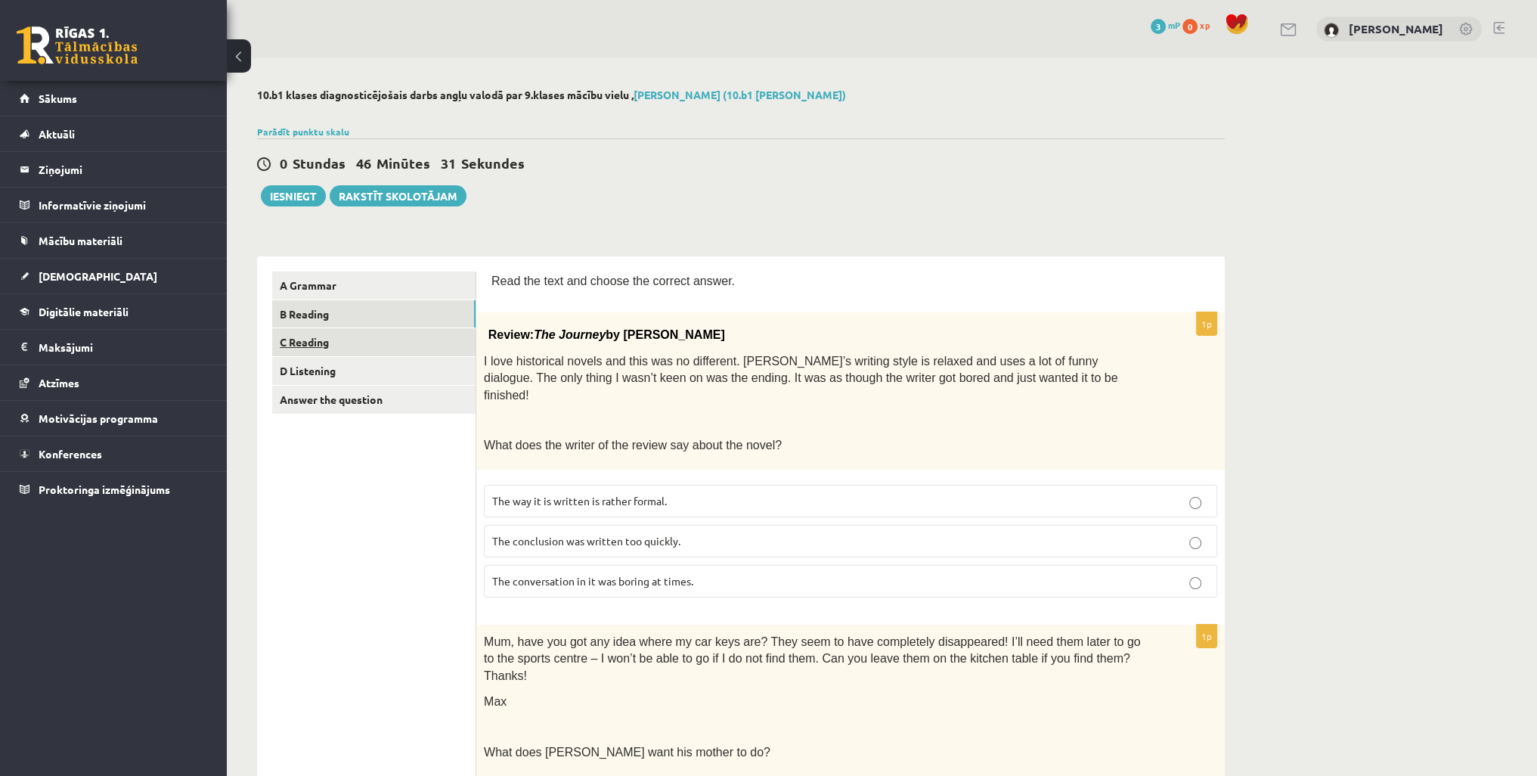
click at [321, 341] on link "C Reading" at bounding box center [373, 342] width 203 height 28
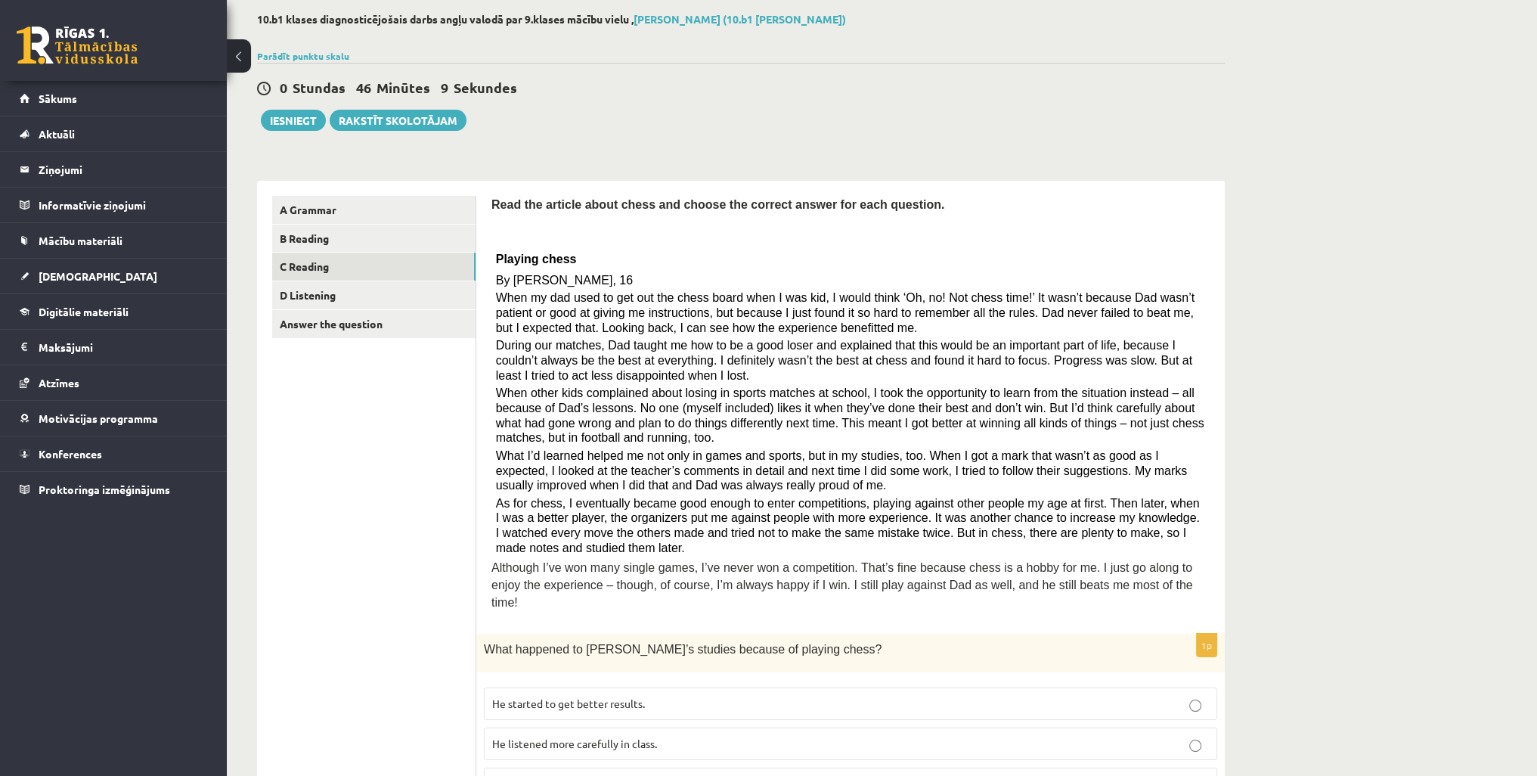
scroll to position [151, 0]
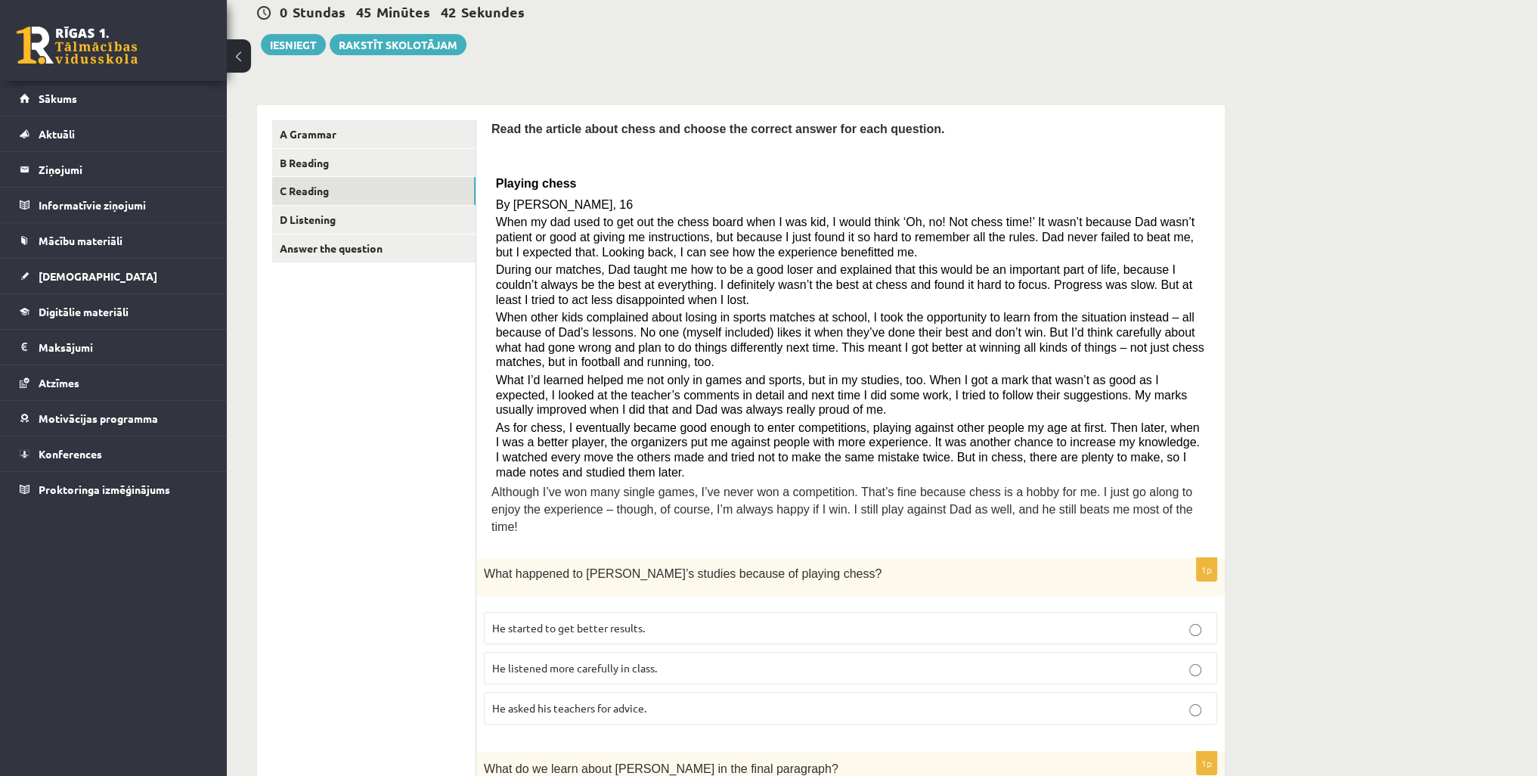
drag, startPoint x: 1052, startPoint y: 299, endPoint x: 1049, endPoint y: 272, distance: 26.6
click at [1049, 272] on span "During our matches, Dad taught me how to be a good loser and explained that thi…" at bounding box center [844, 284] width 696 height 42
click at [690, 620] on p "He started to get better results." at bounding box center [850, 628] width 717 height 16
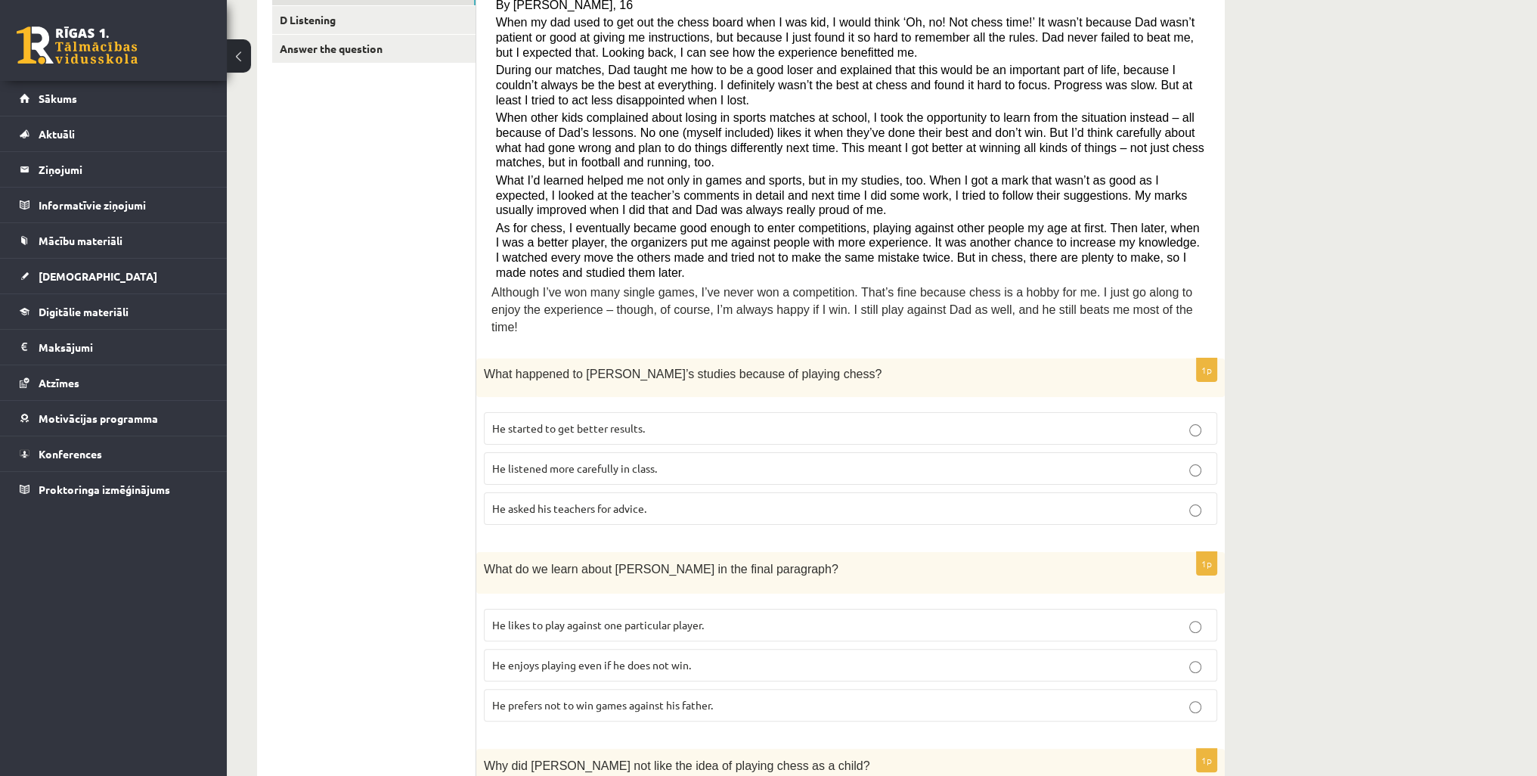
scroll to position [378, 0]
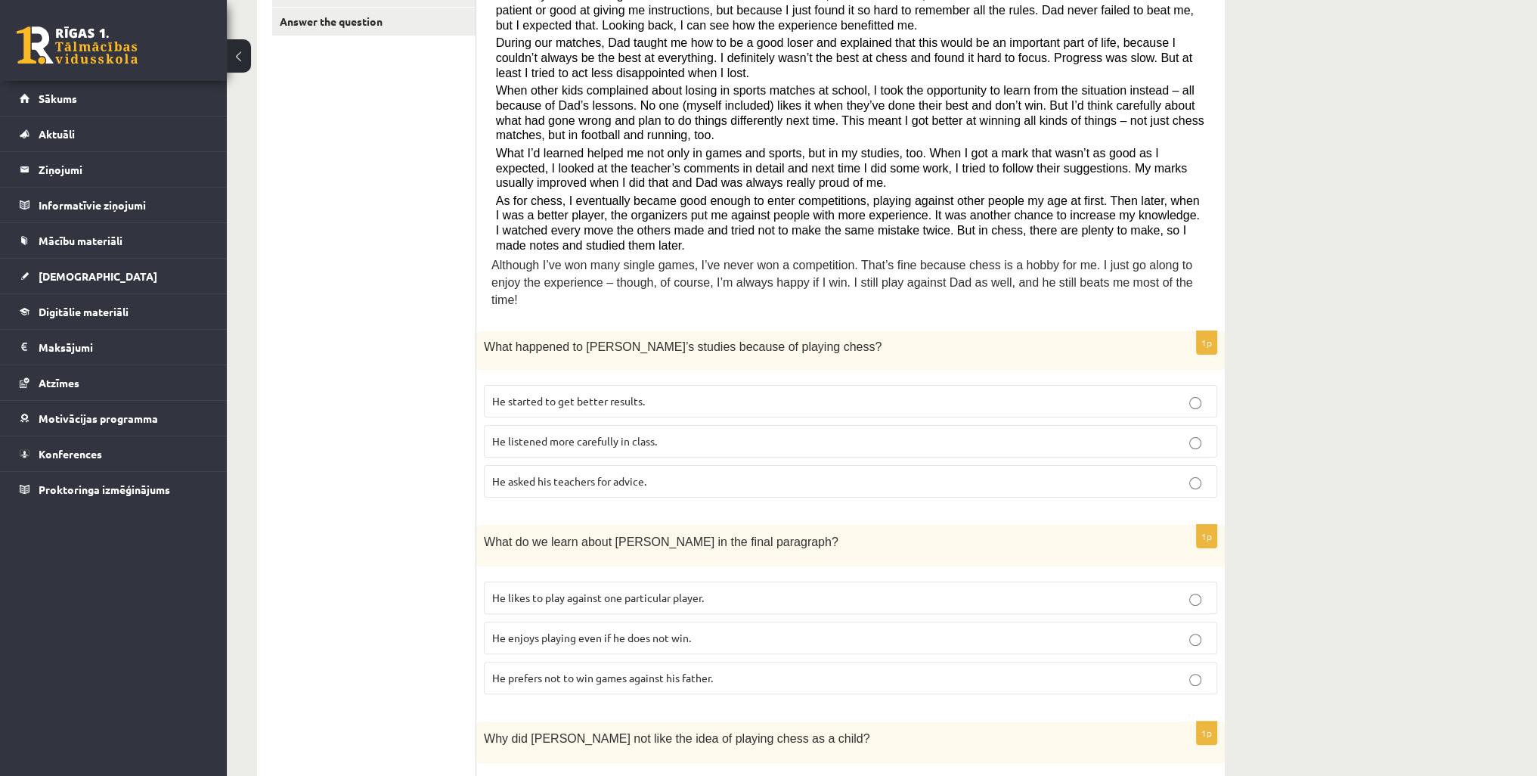
click at [553, 631] on span "He enjoys playing even if he does not win." at bounding box center [591, 638] width 199 height 14
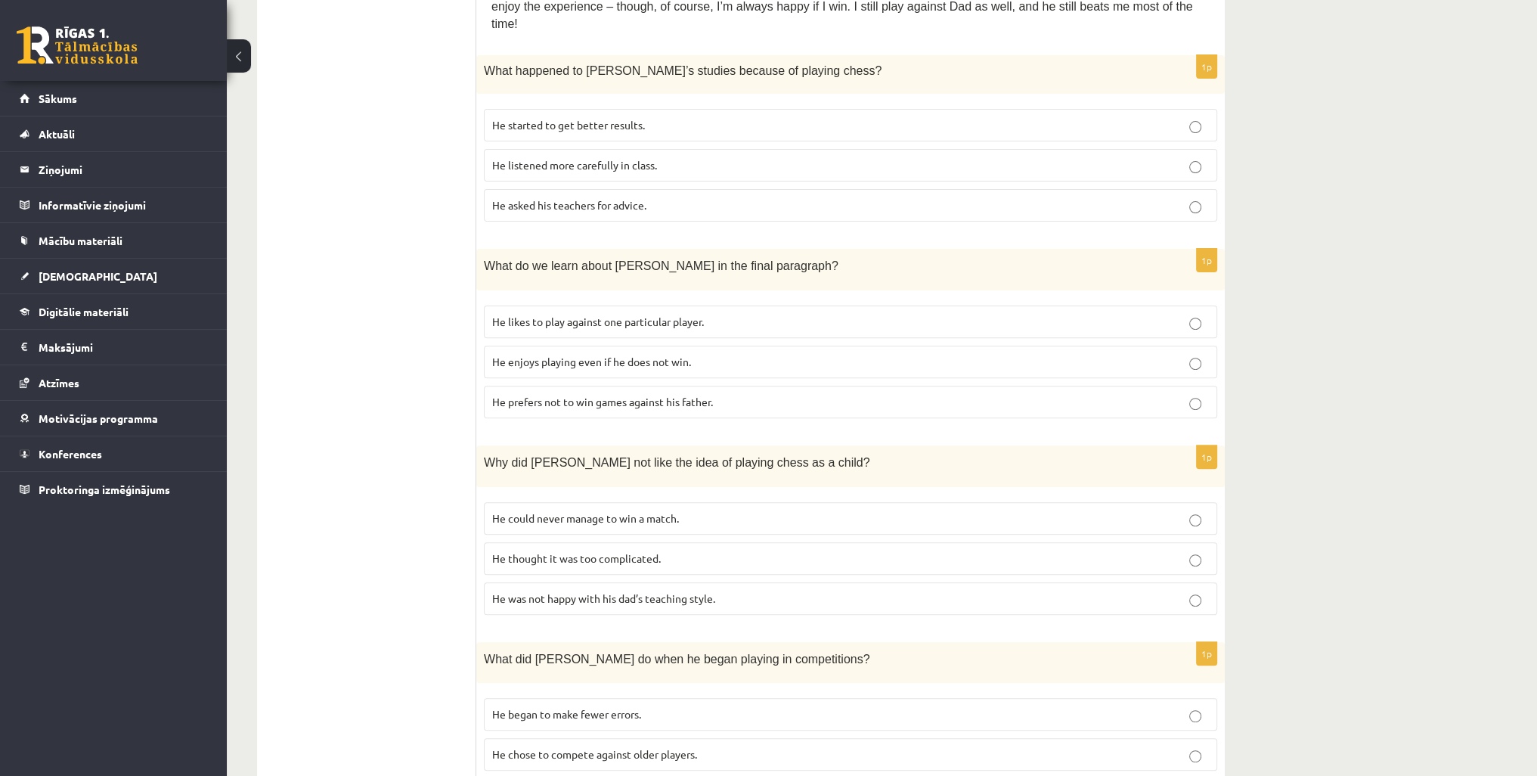
scroll to position [680, 0]
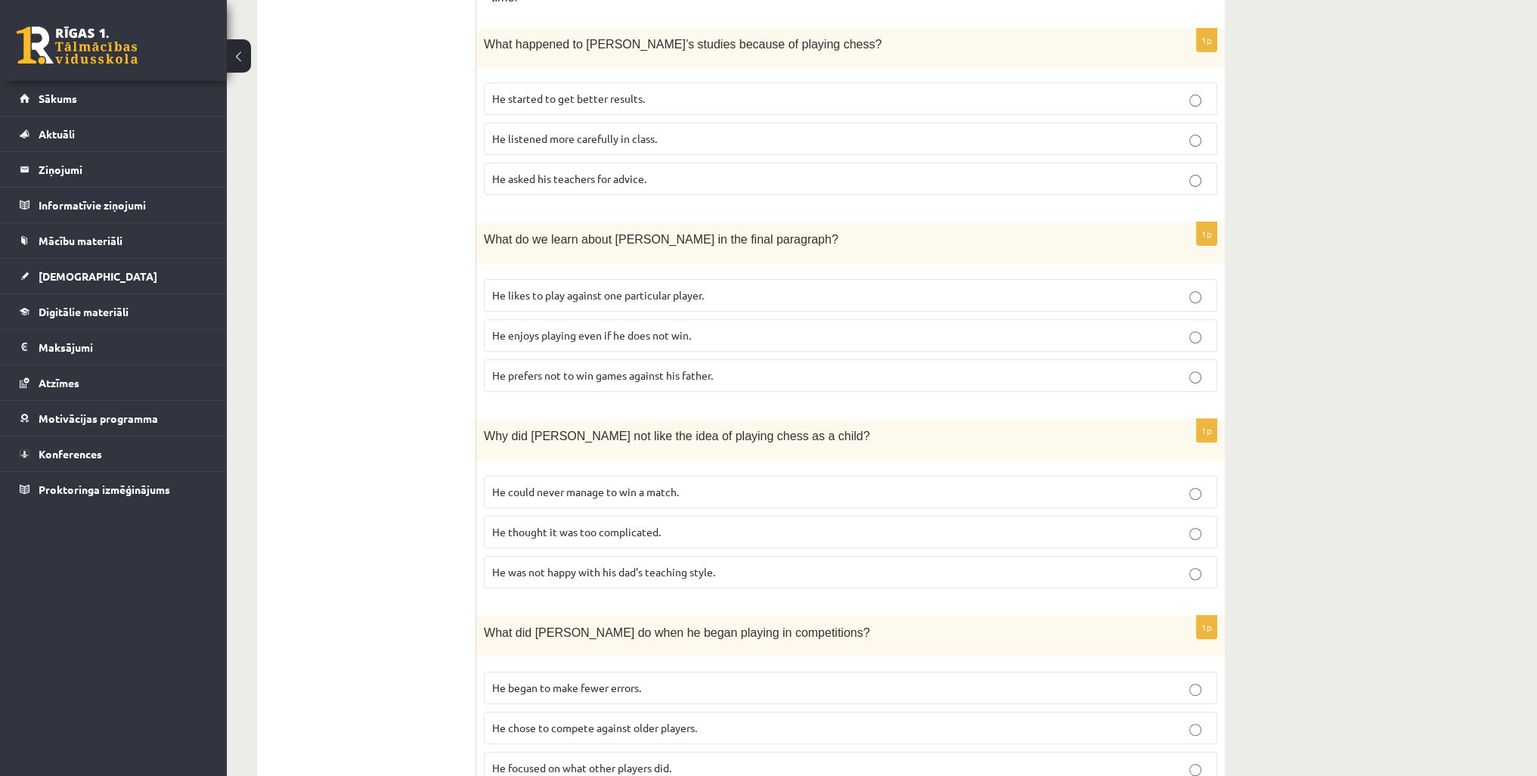
click at [566, 525] on span "He thought it was too complicated." at bounding box center [576, 532] width 169 height 14
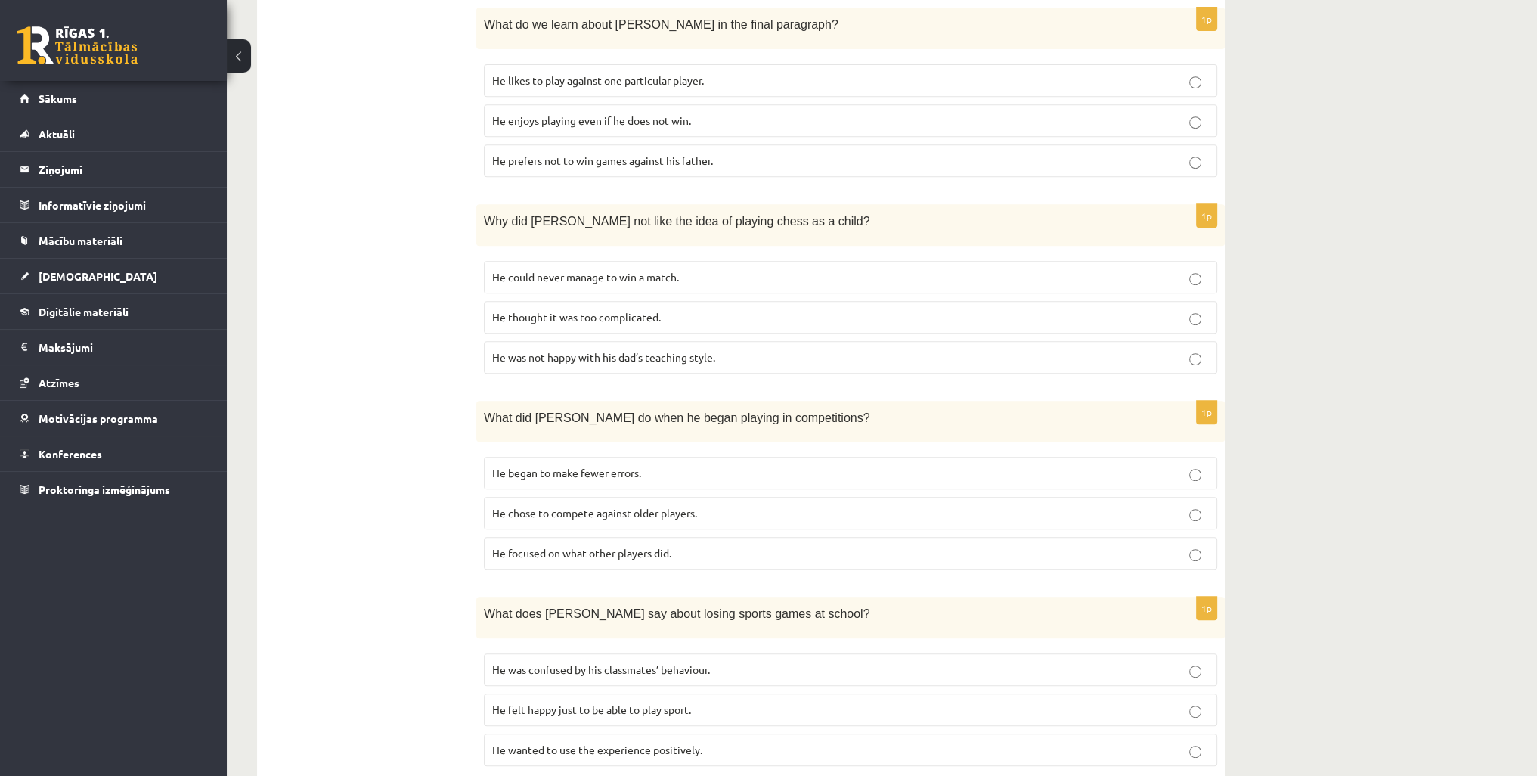
scroll to position [907, 0]
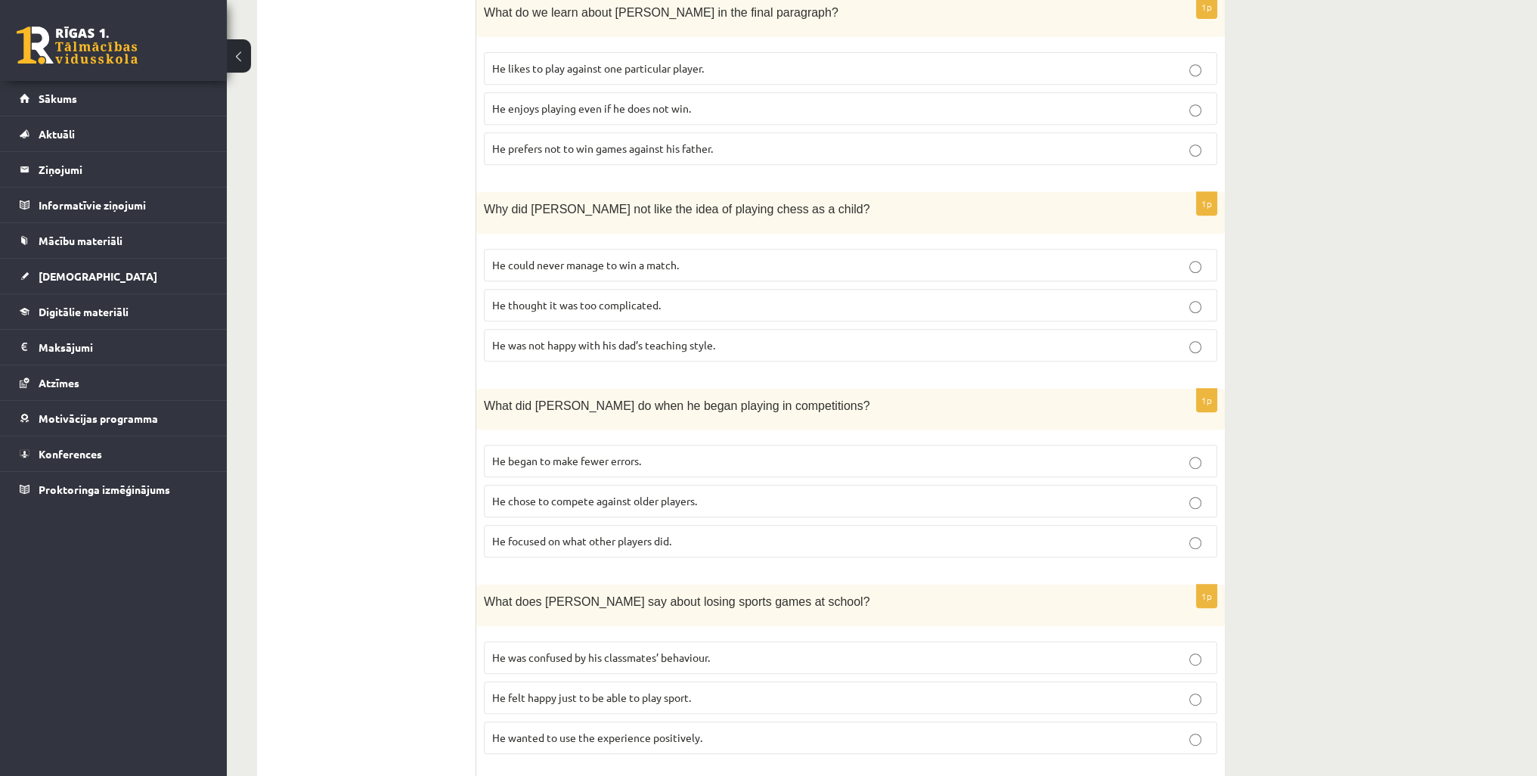
click at [575, 534] on span "He focused on what other players did." at bounding box center [581, 541] width 179 height 14
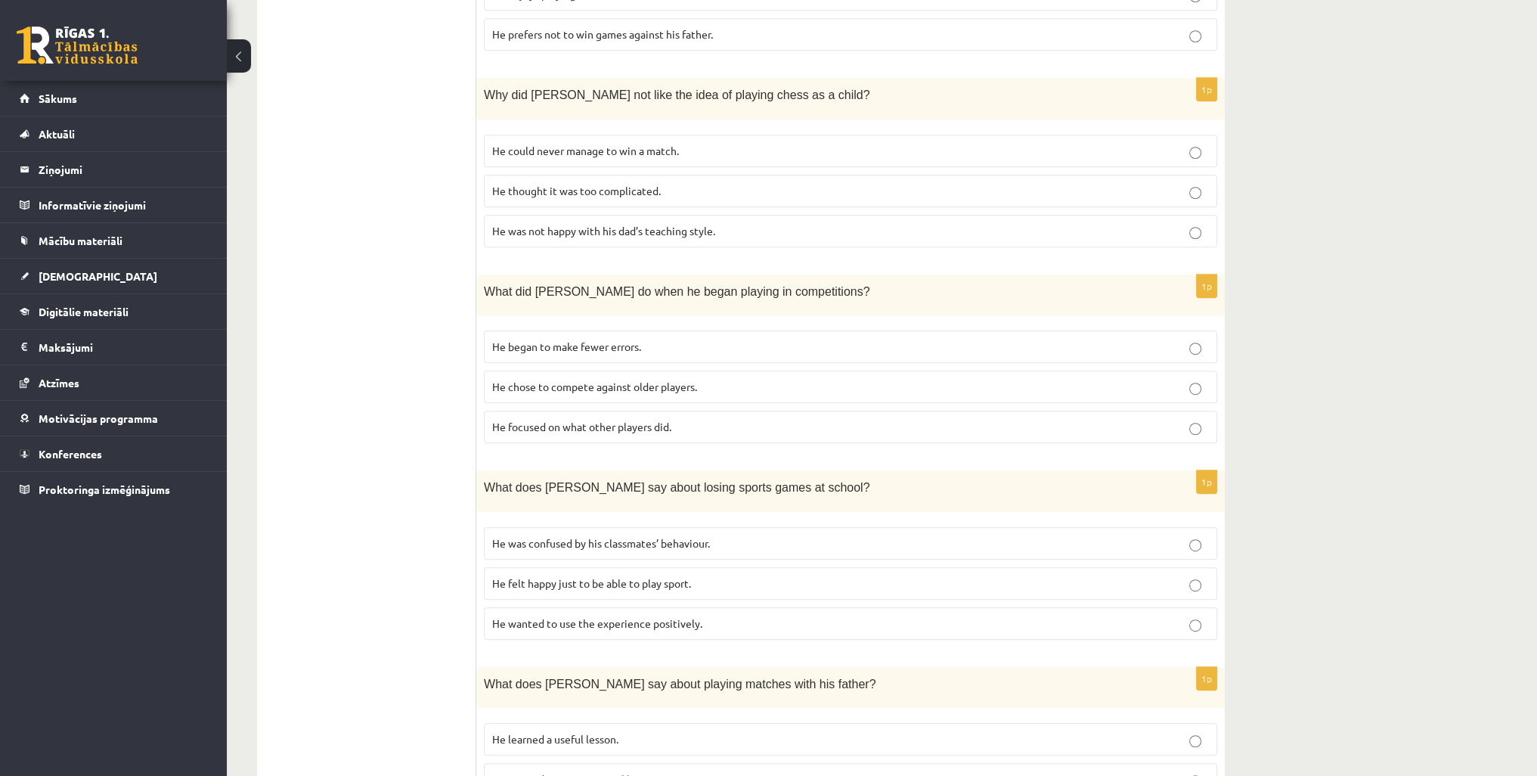
scroll to position [1059, 0]
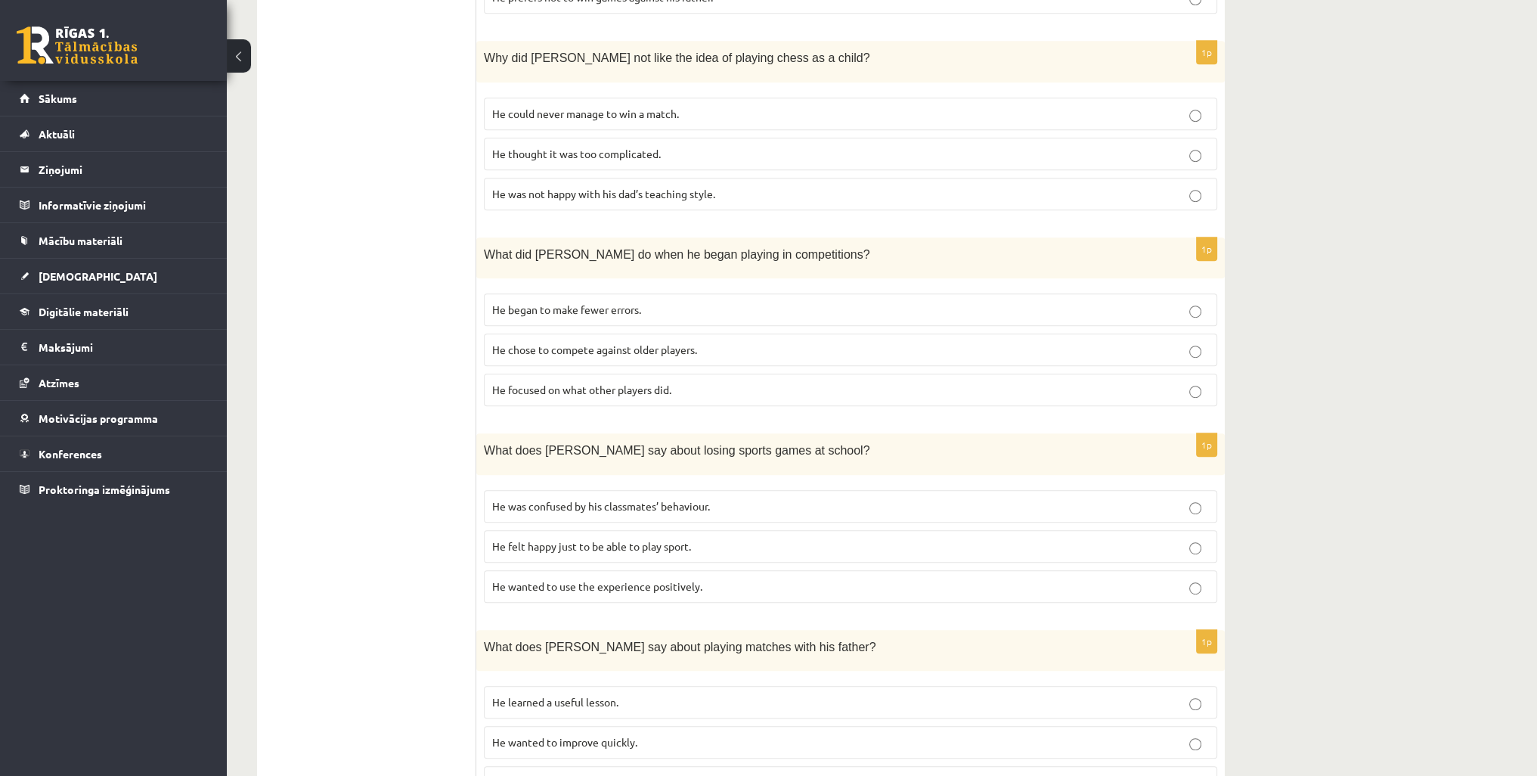
click at [517, 539] on span "He felt happy just to be able to play sport." at bounding box center [591, 546] width 199 height 14
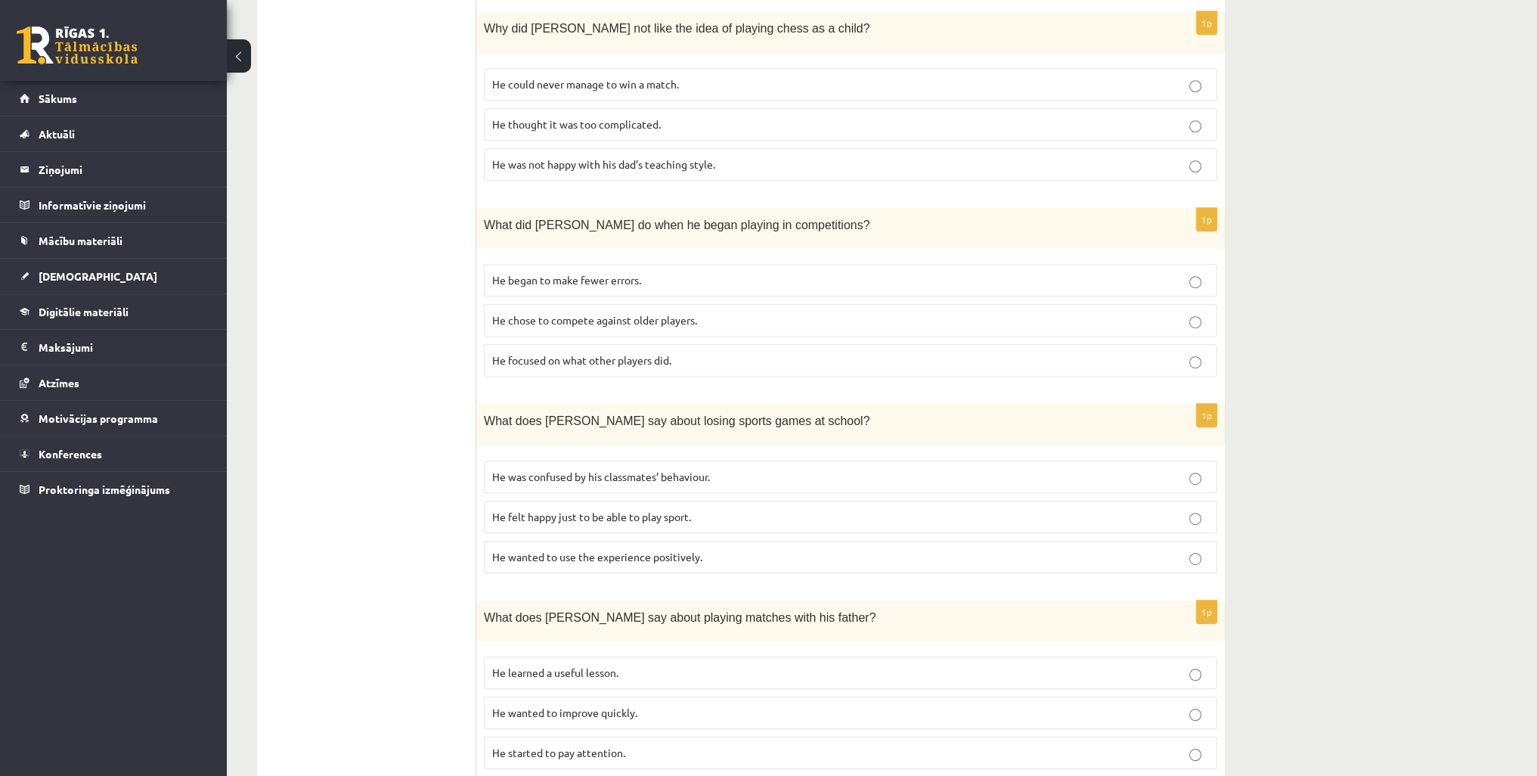
scroll to position [1114, 0]
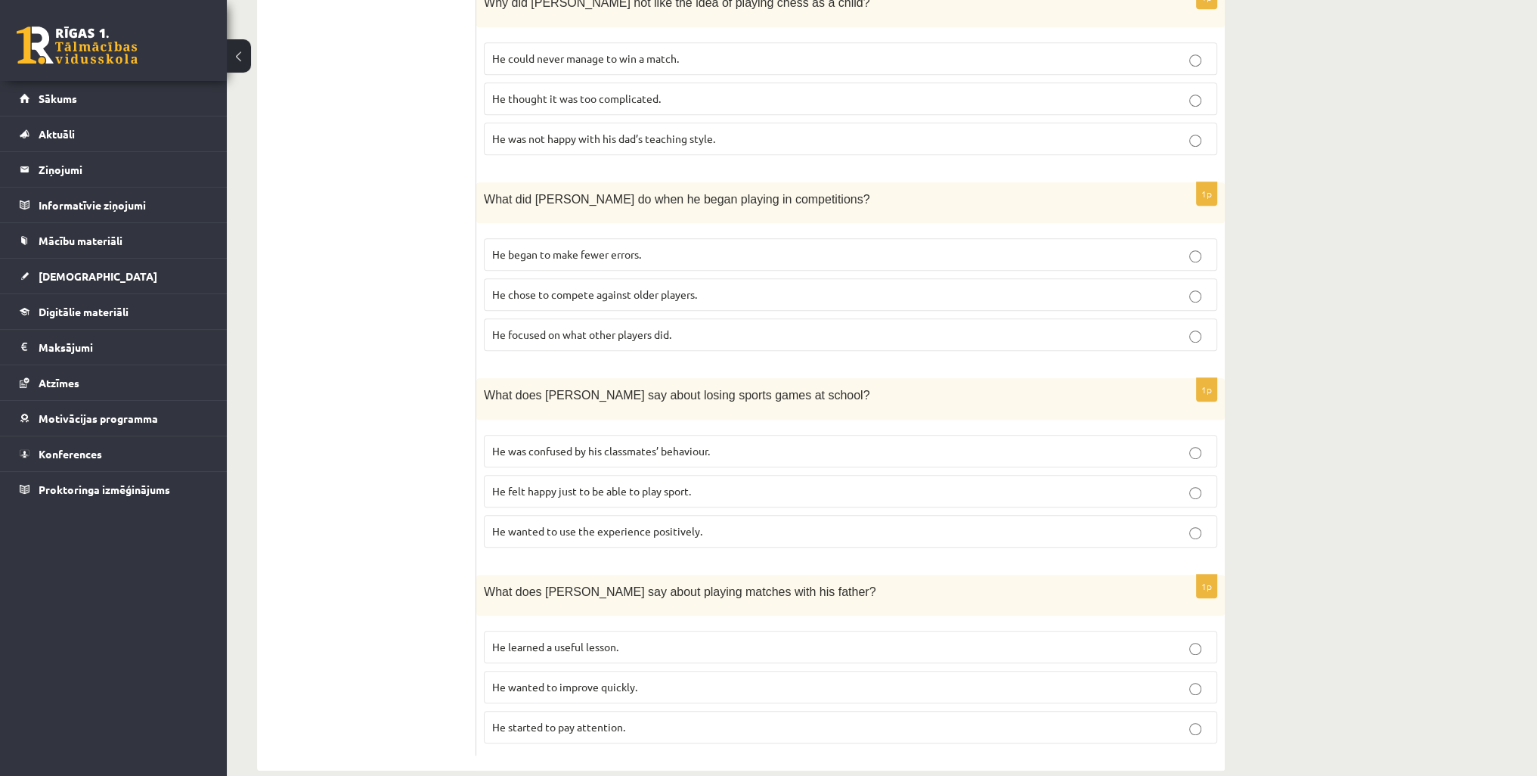
click at [550, 640] on span "He learned a useful lesson." at bounding box center [555, 647] width 126 height 14
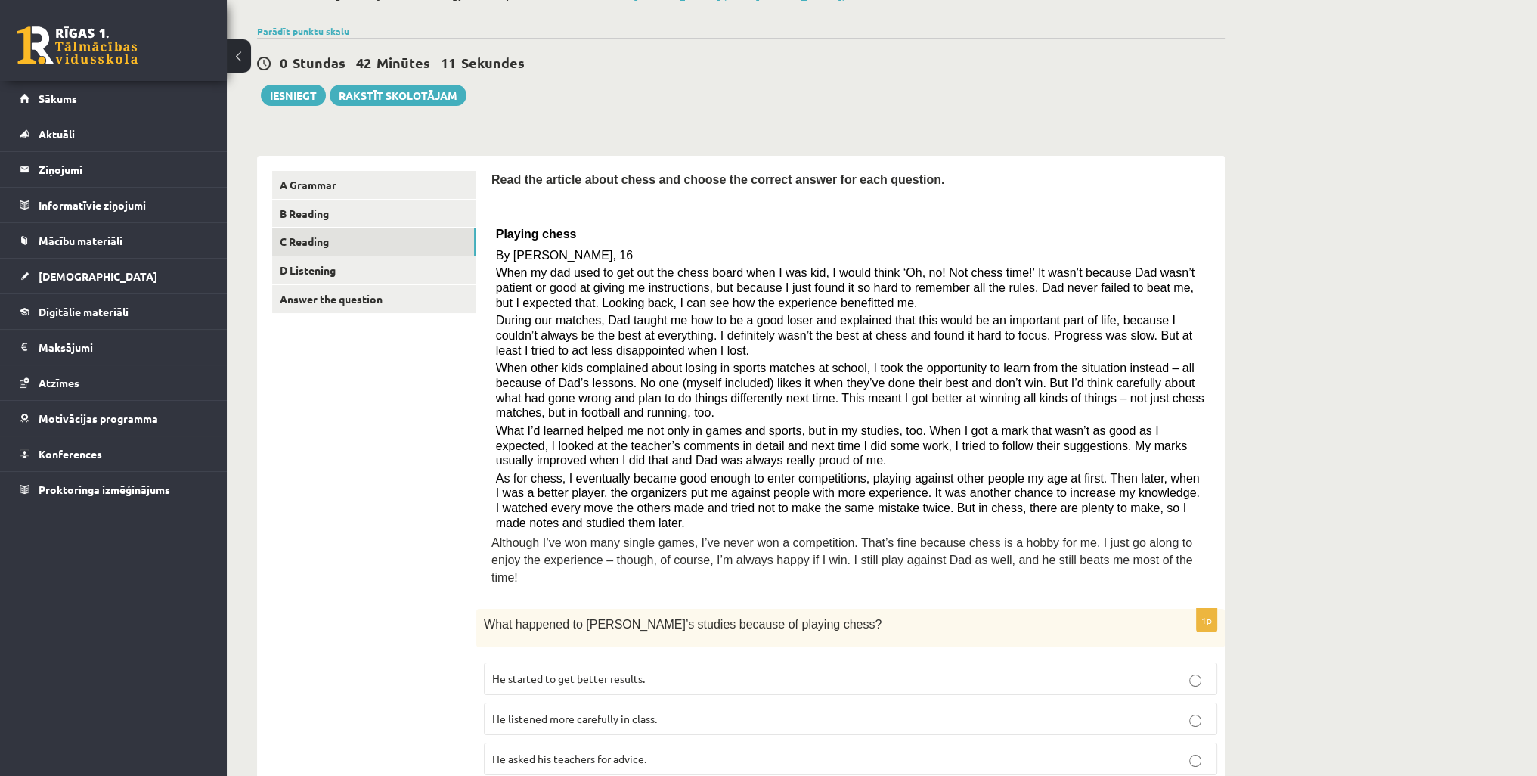
scroll to position [0, 0]
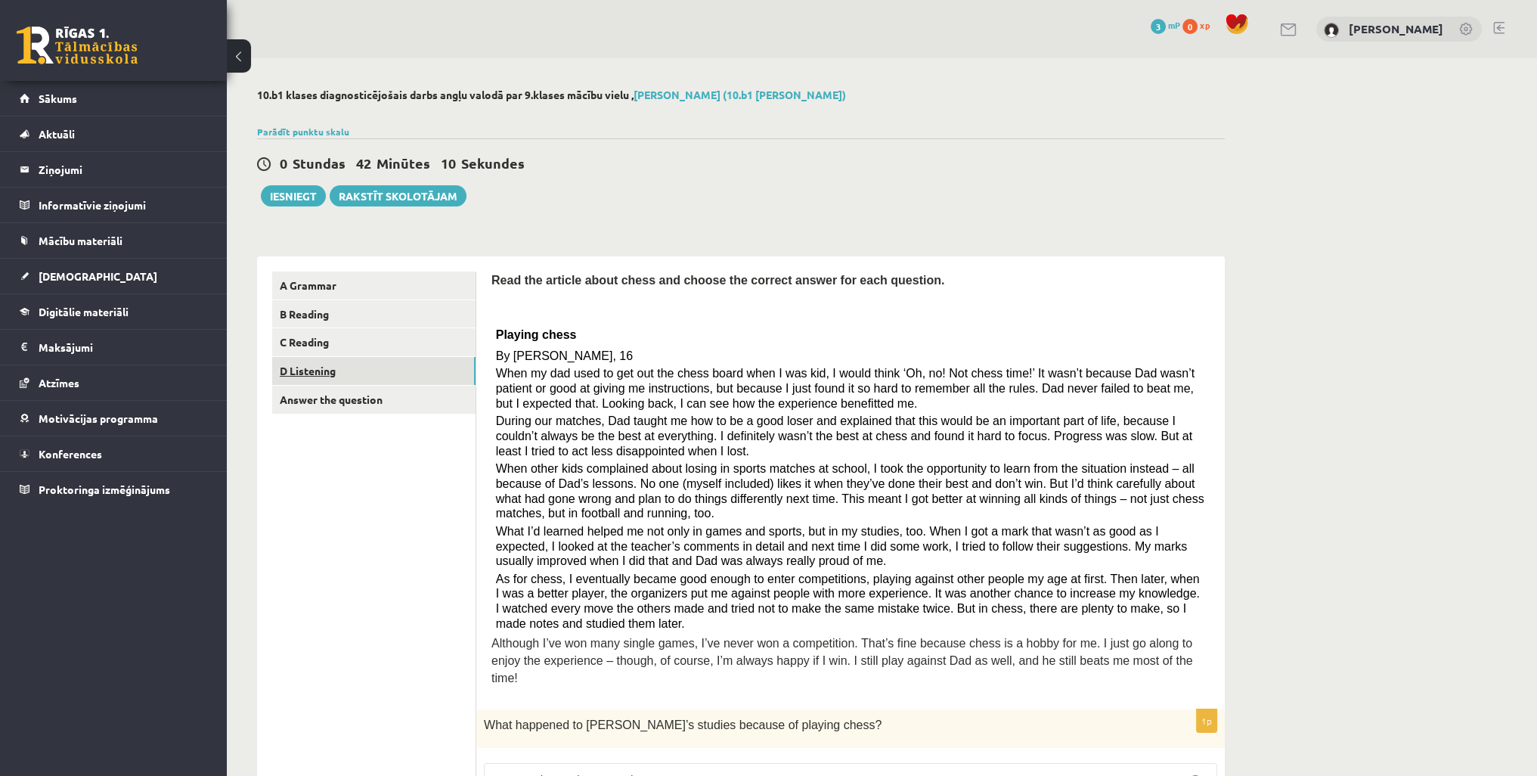
click at [341, 365] on link "D Listening" at bounding box center [373, 371] width 203 height 28
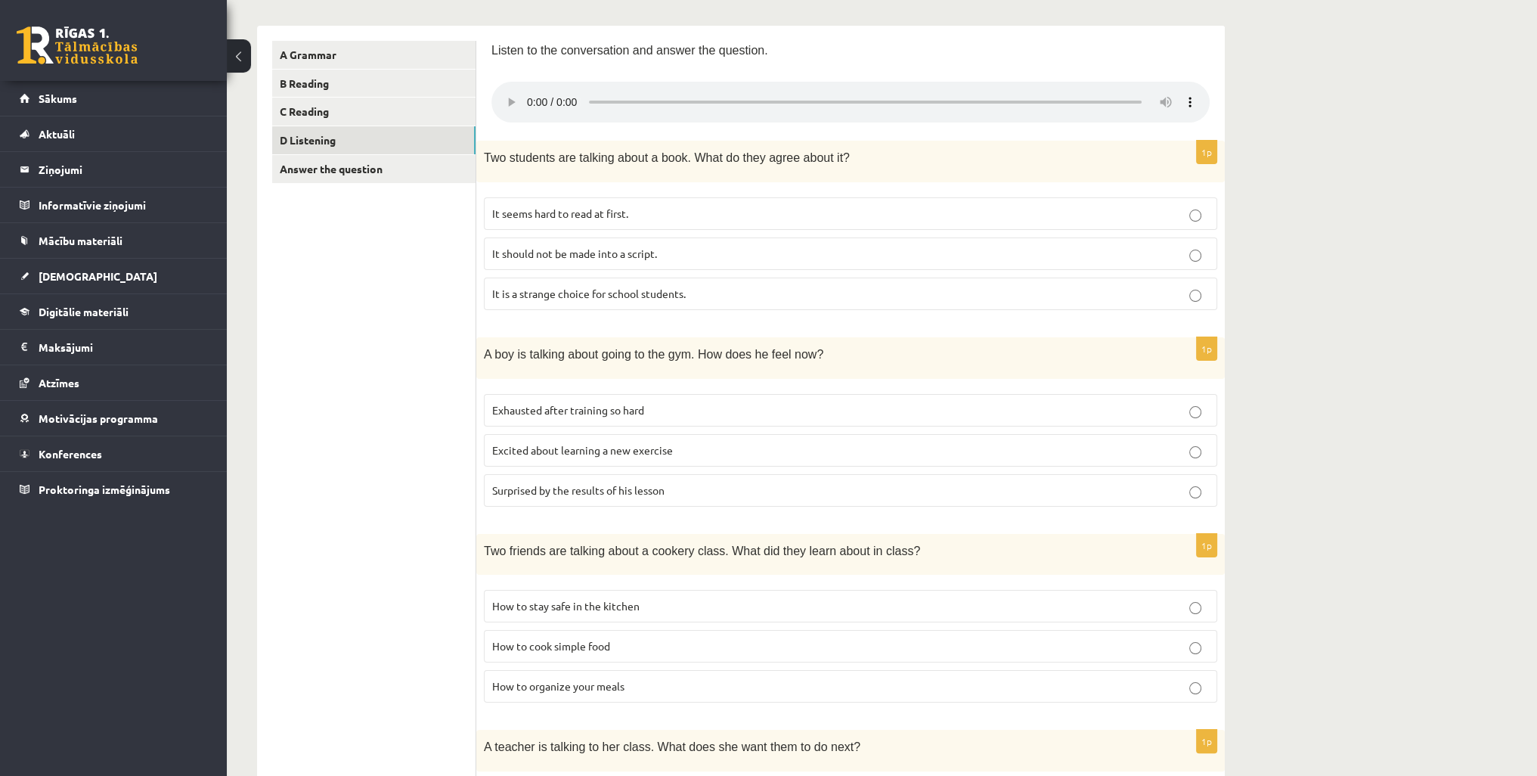
scroll to position [302, 0]
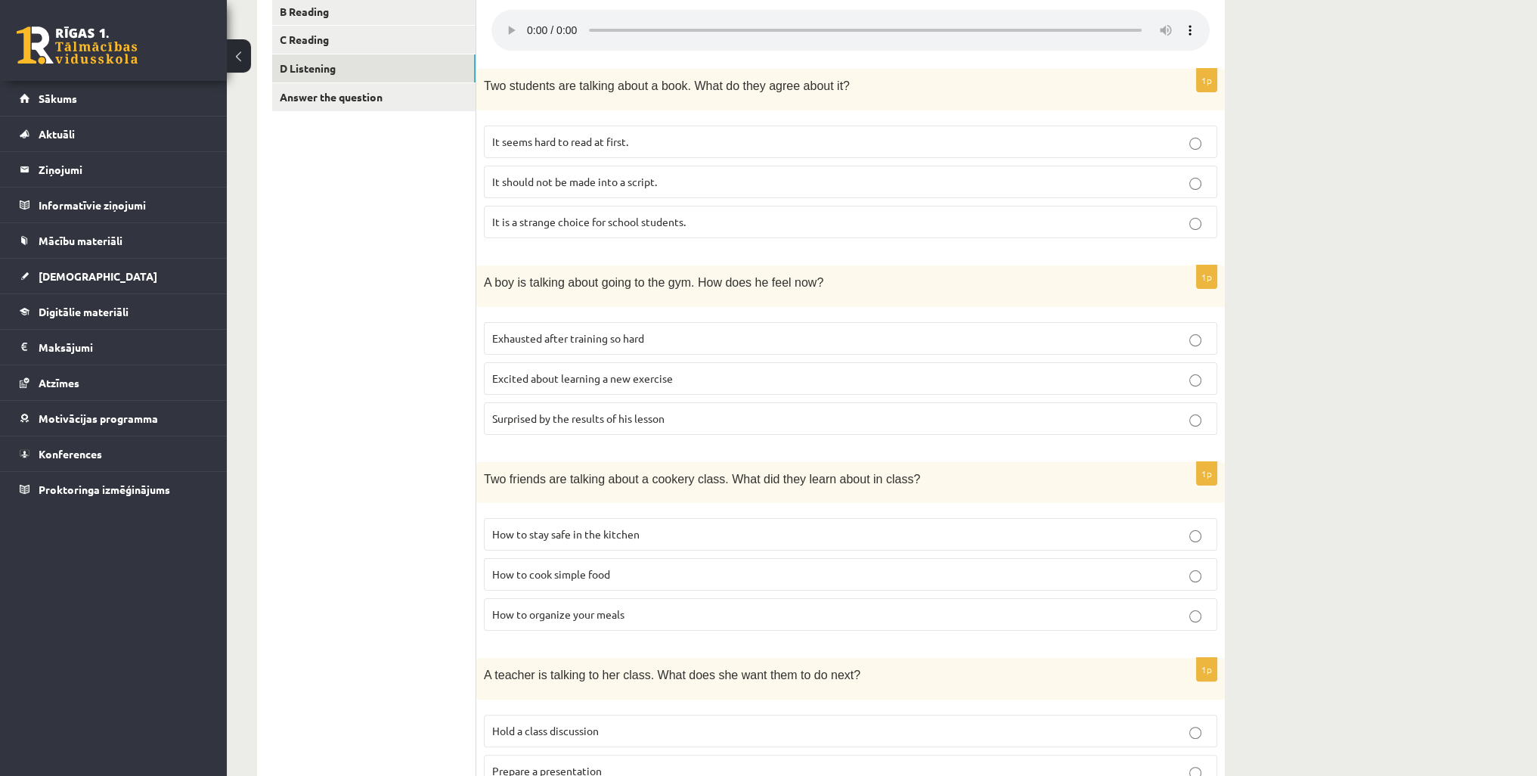
click at [623, 618] on p "How to organize your meals" at bounding box center [850, 614] width 717 height 16
click at [631, 612] on p "How to organize your meals" at bounding box center [850, 614] width 717 height 16
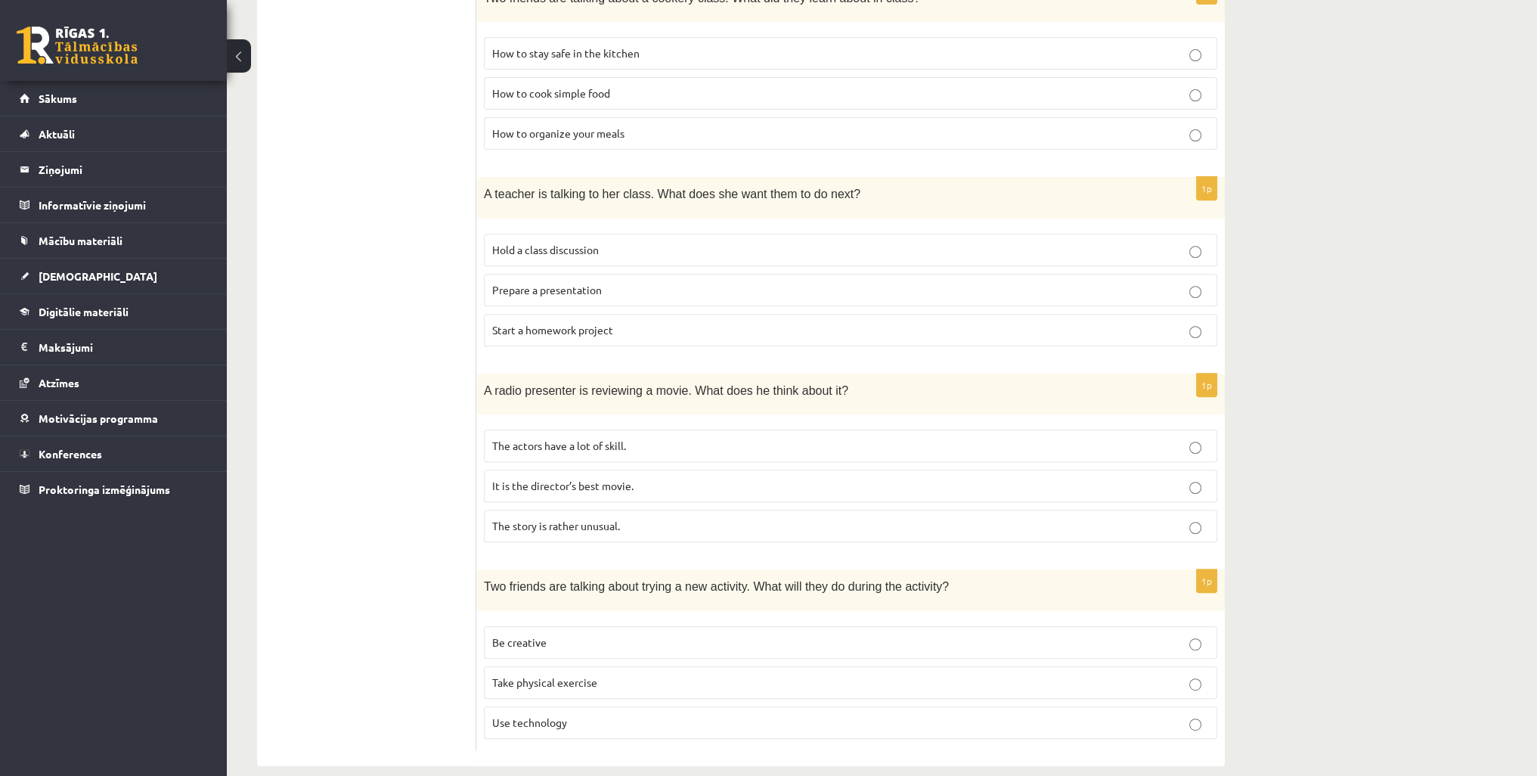
scroll to position [798, 0]
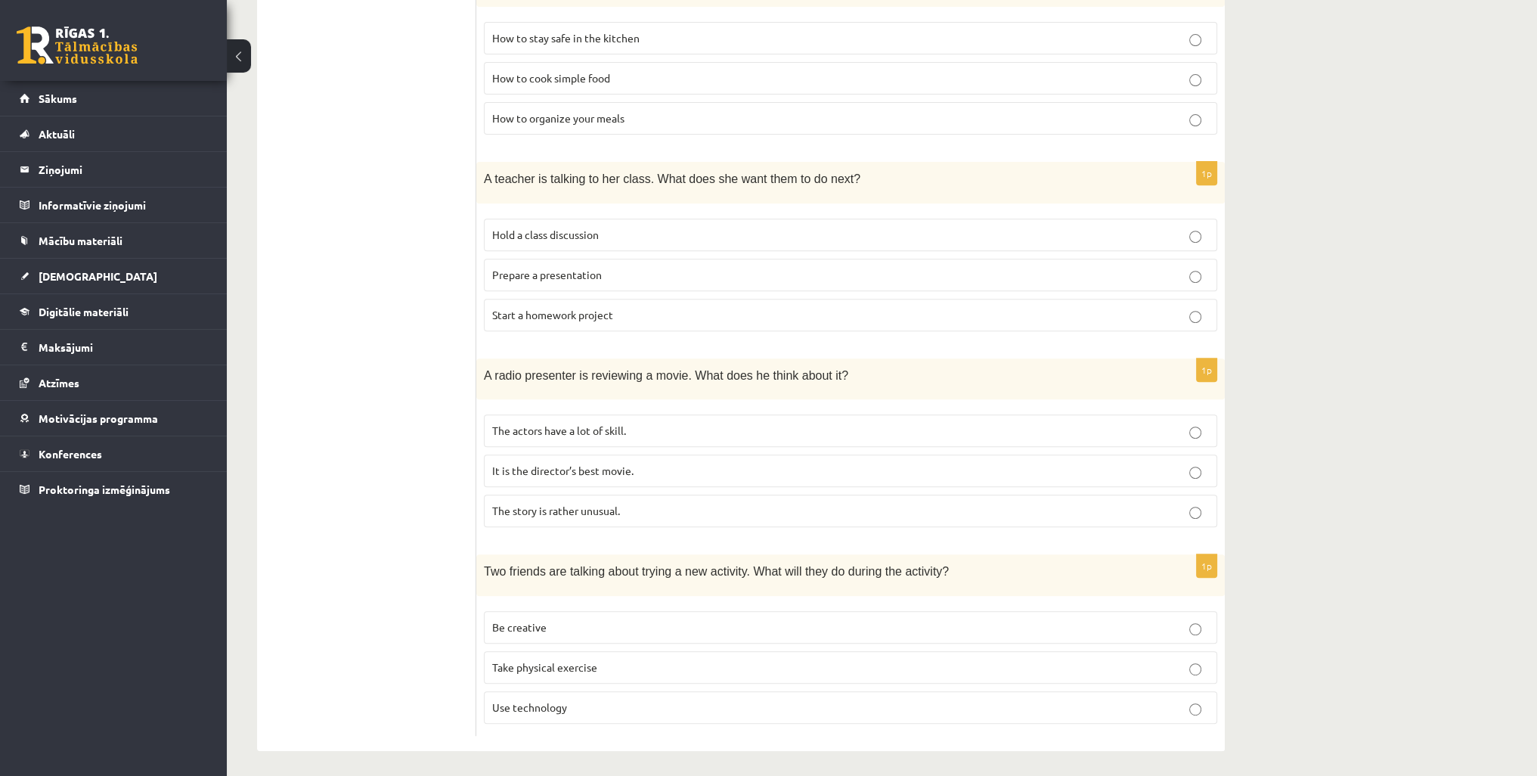
click at [562, 619] on p "Be creative" at bounding box center [850, 627] width 717 height 16
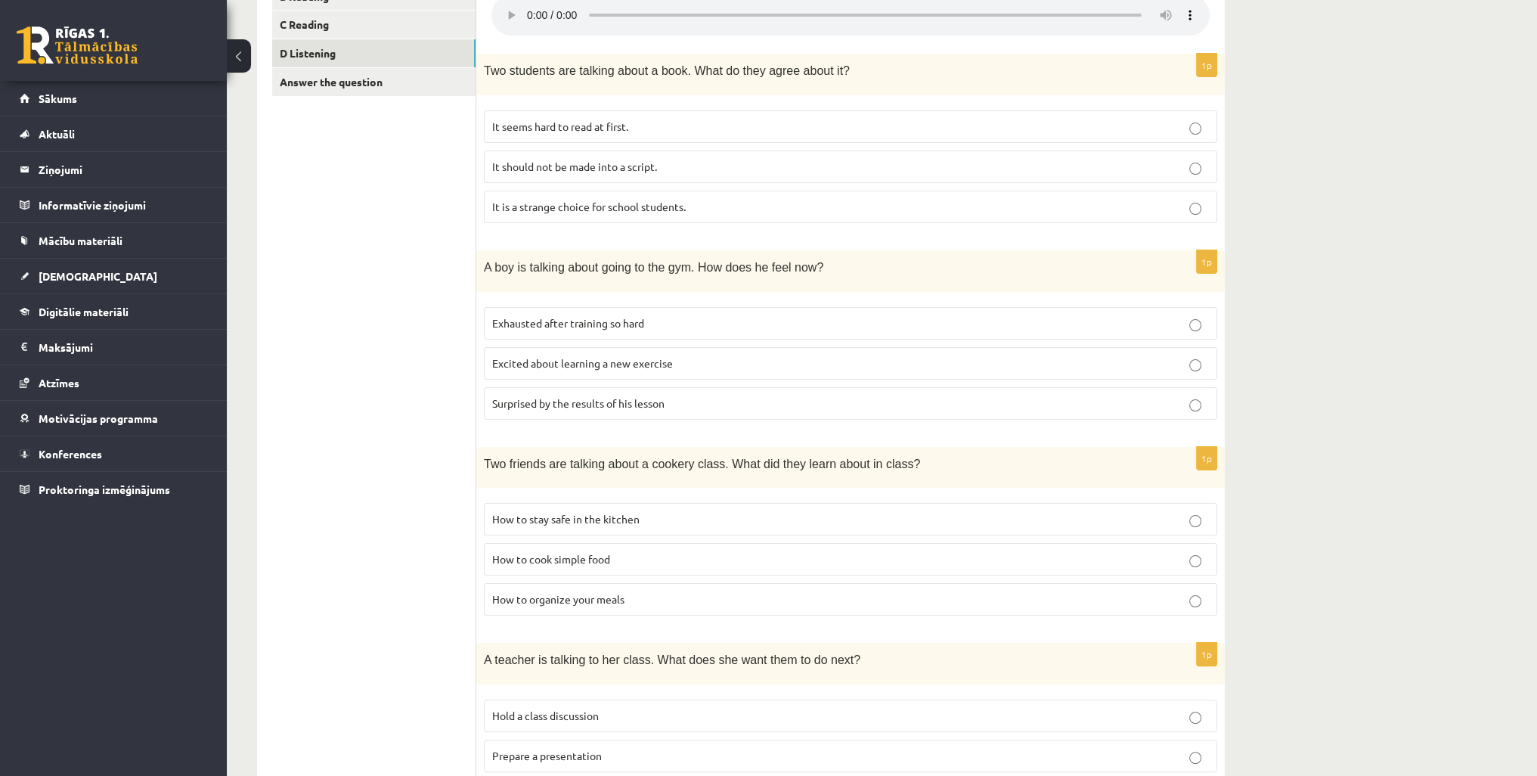
scroll to position [345, 0]
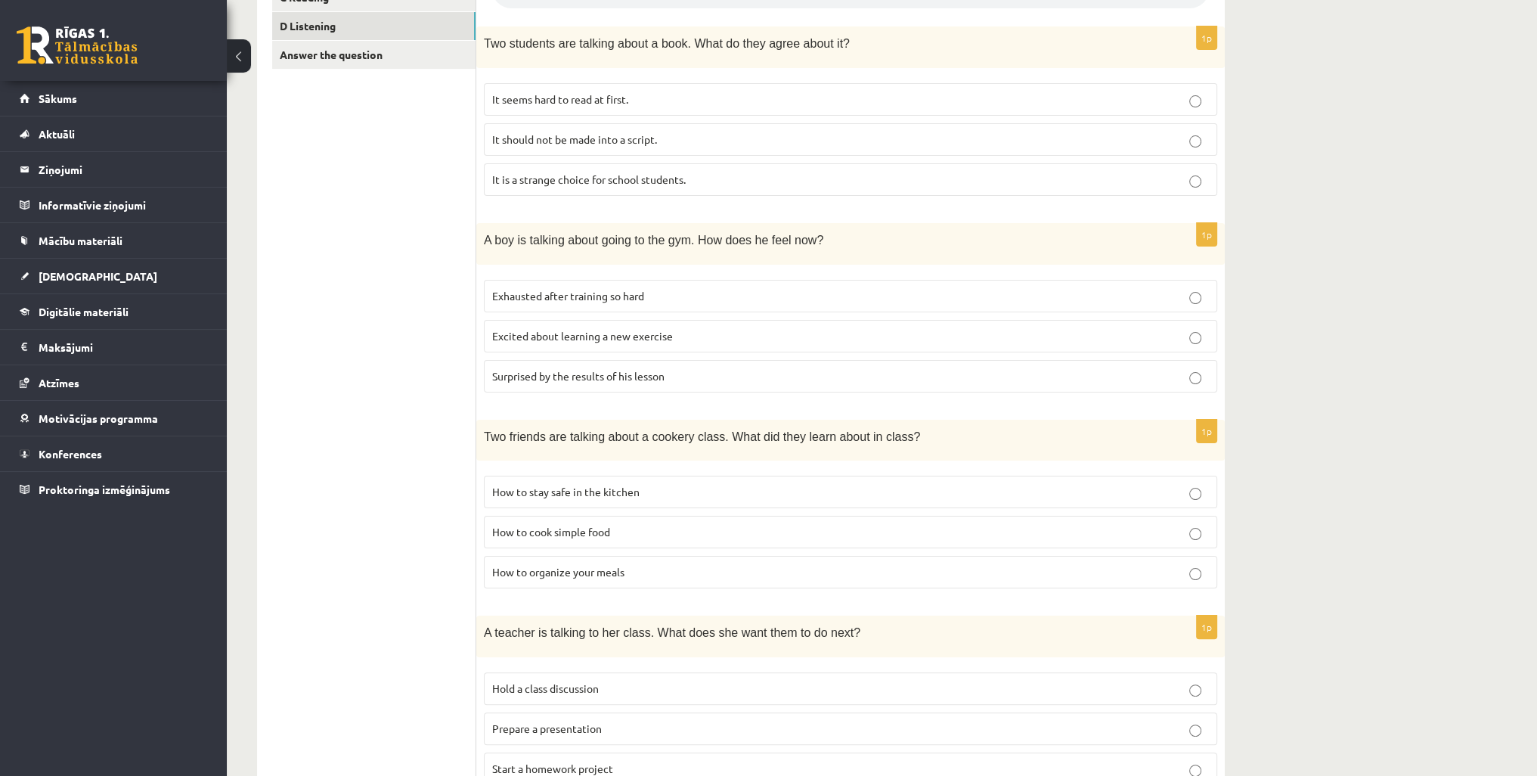
click at [715, 337] on p "Excited about learning a new exercise" at bounding box center [850, 336] width 717 height 16
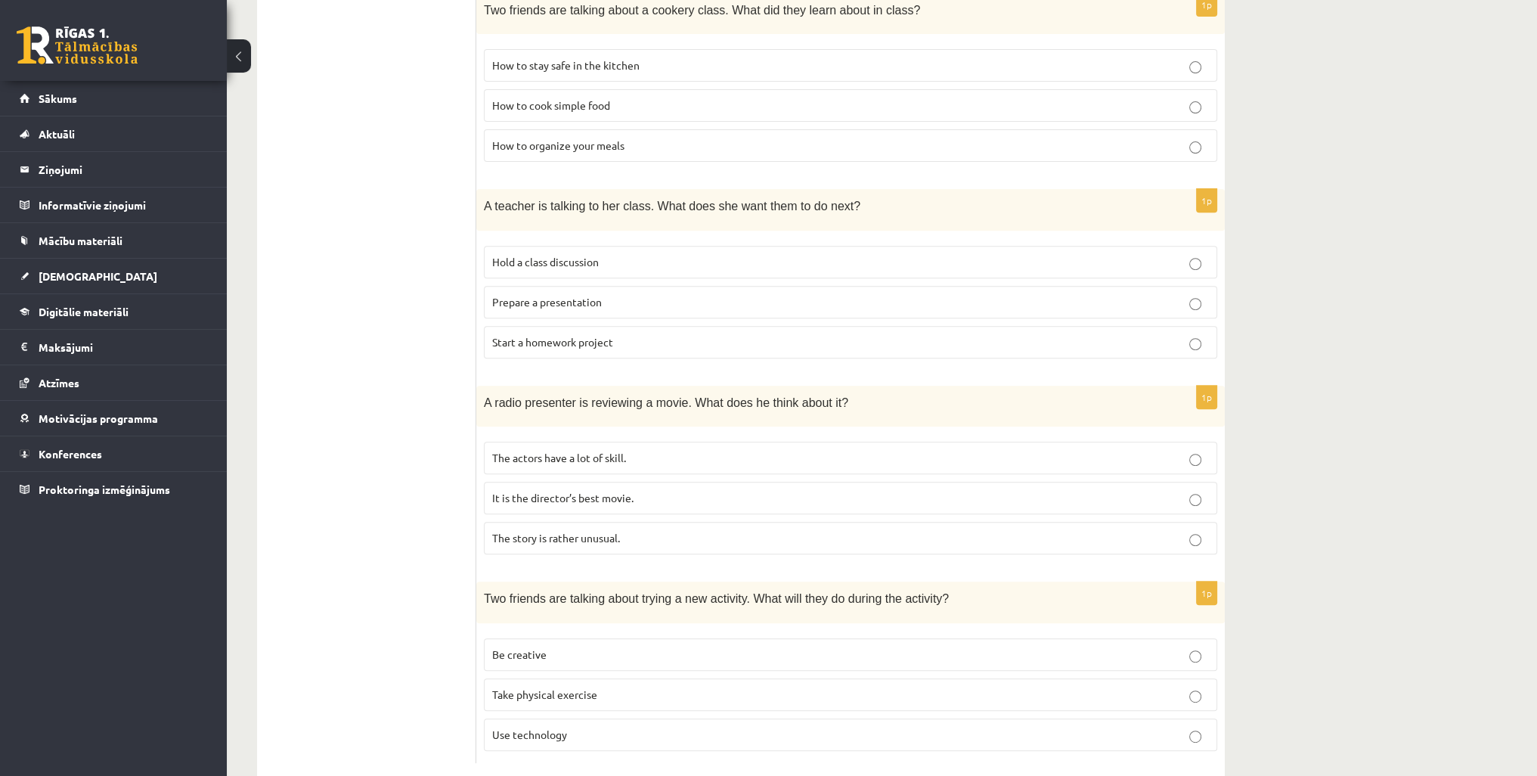
scroll to position [798, 0]
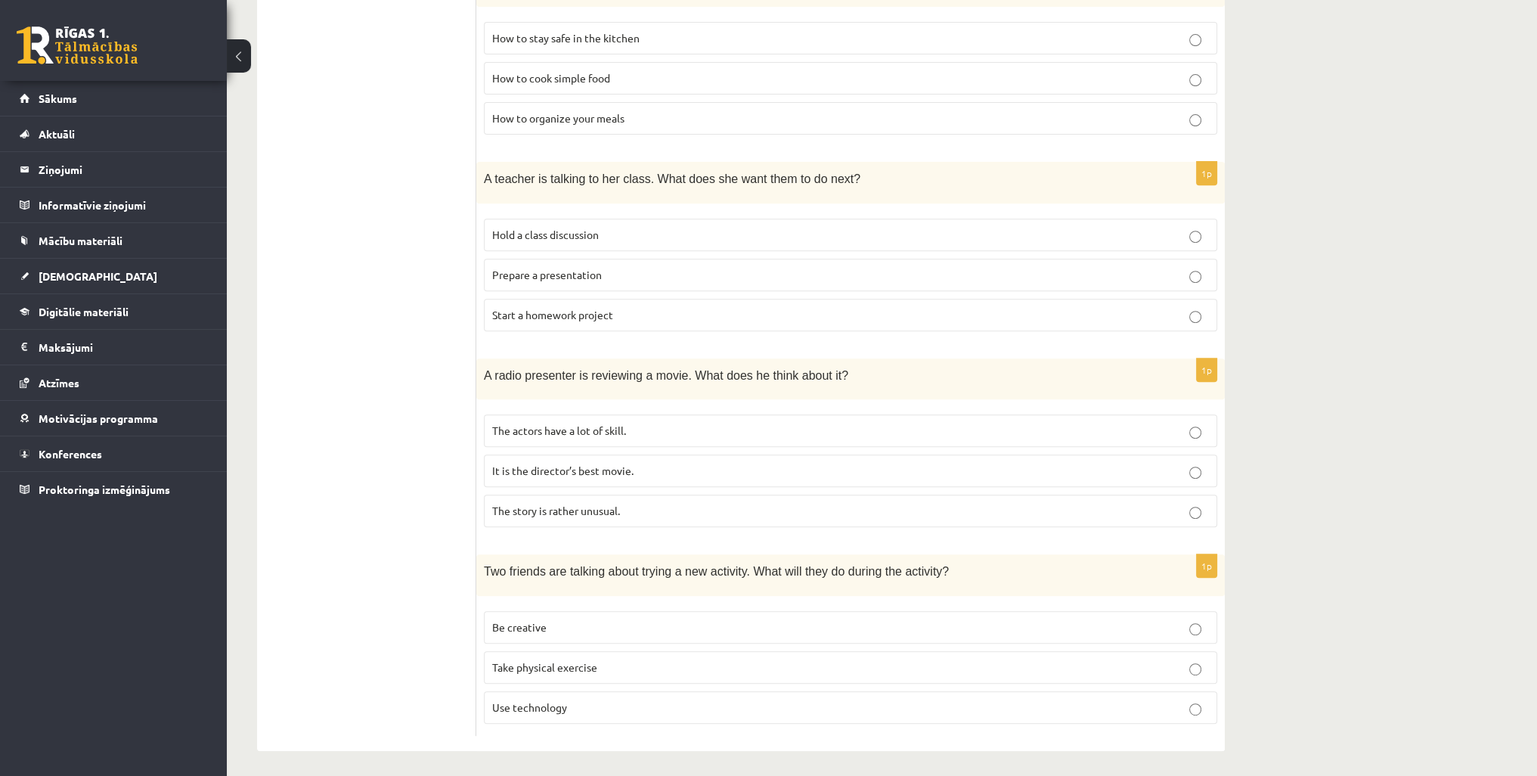
click at [541, 468] on span "It is the director’s best movie." at bounding box center [562, 470] width 141 height 14
click at [581, 426] on span "The actors have a lot of skill." at bounding box center [559, 430] width 134 height 14
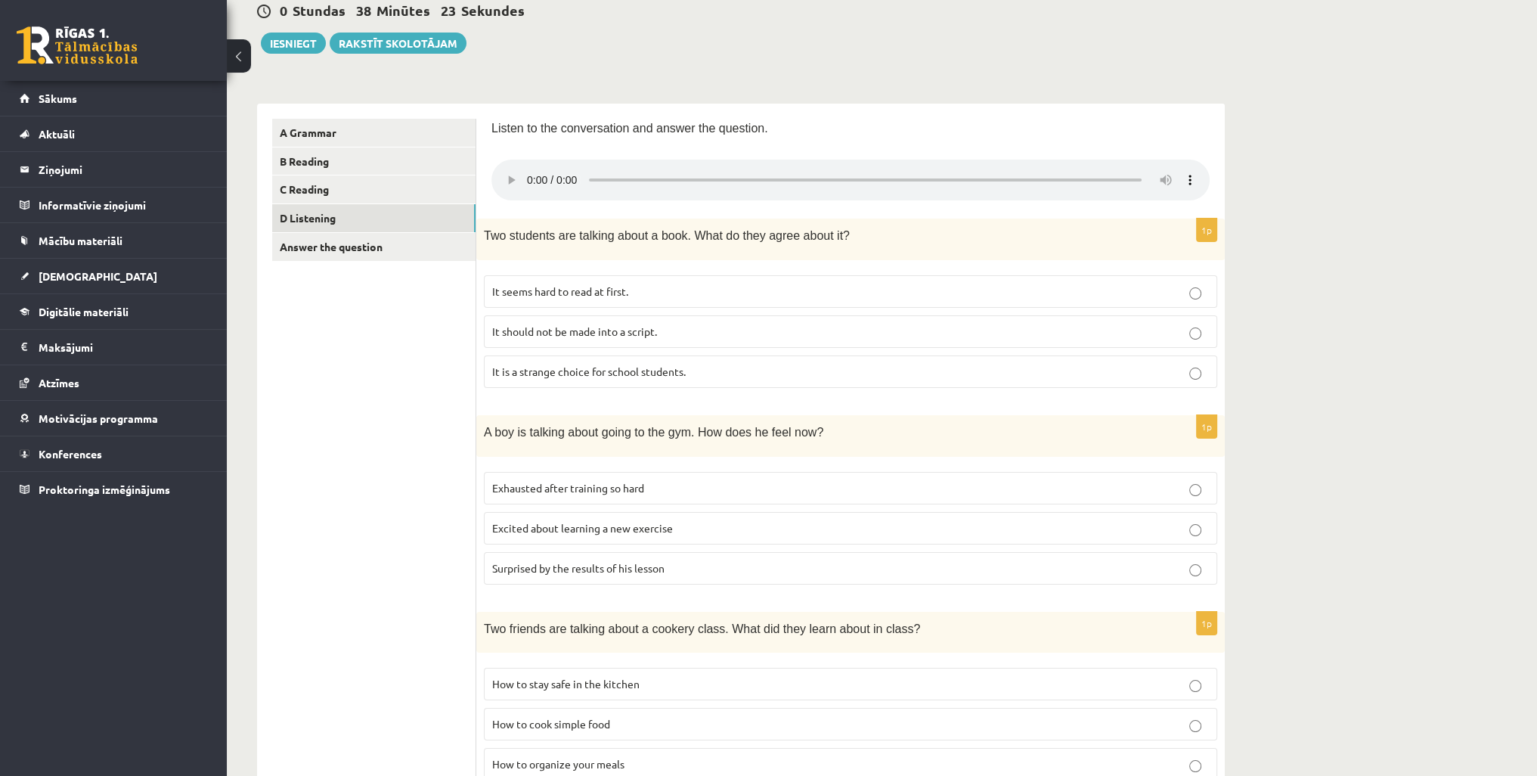
scroll to position [151, 0]
click at [656, 333] on span "It should not be made into a script." at bounding box center [574, 333] width 165 height 14
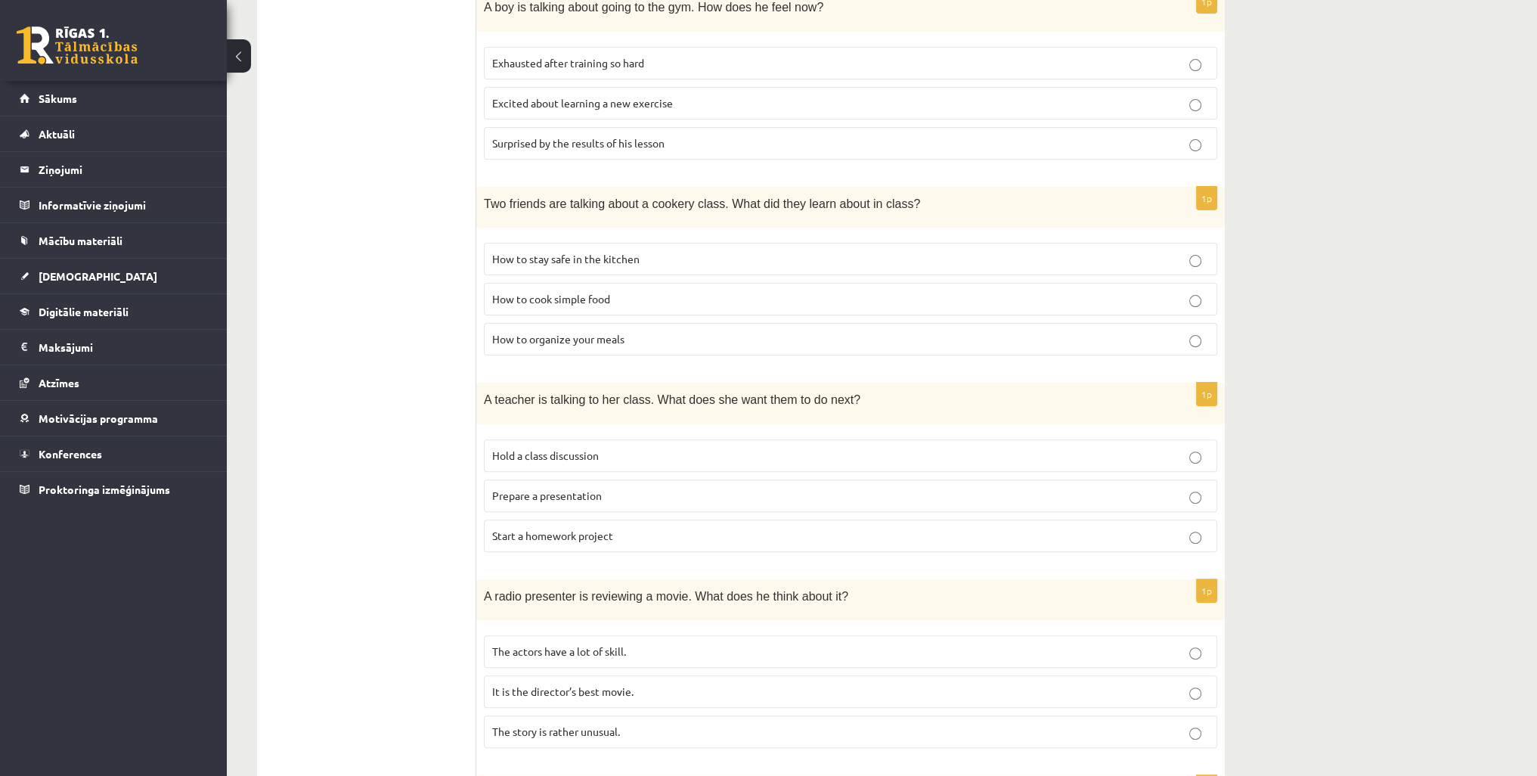
scroll to position [605, 0]
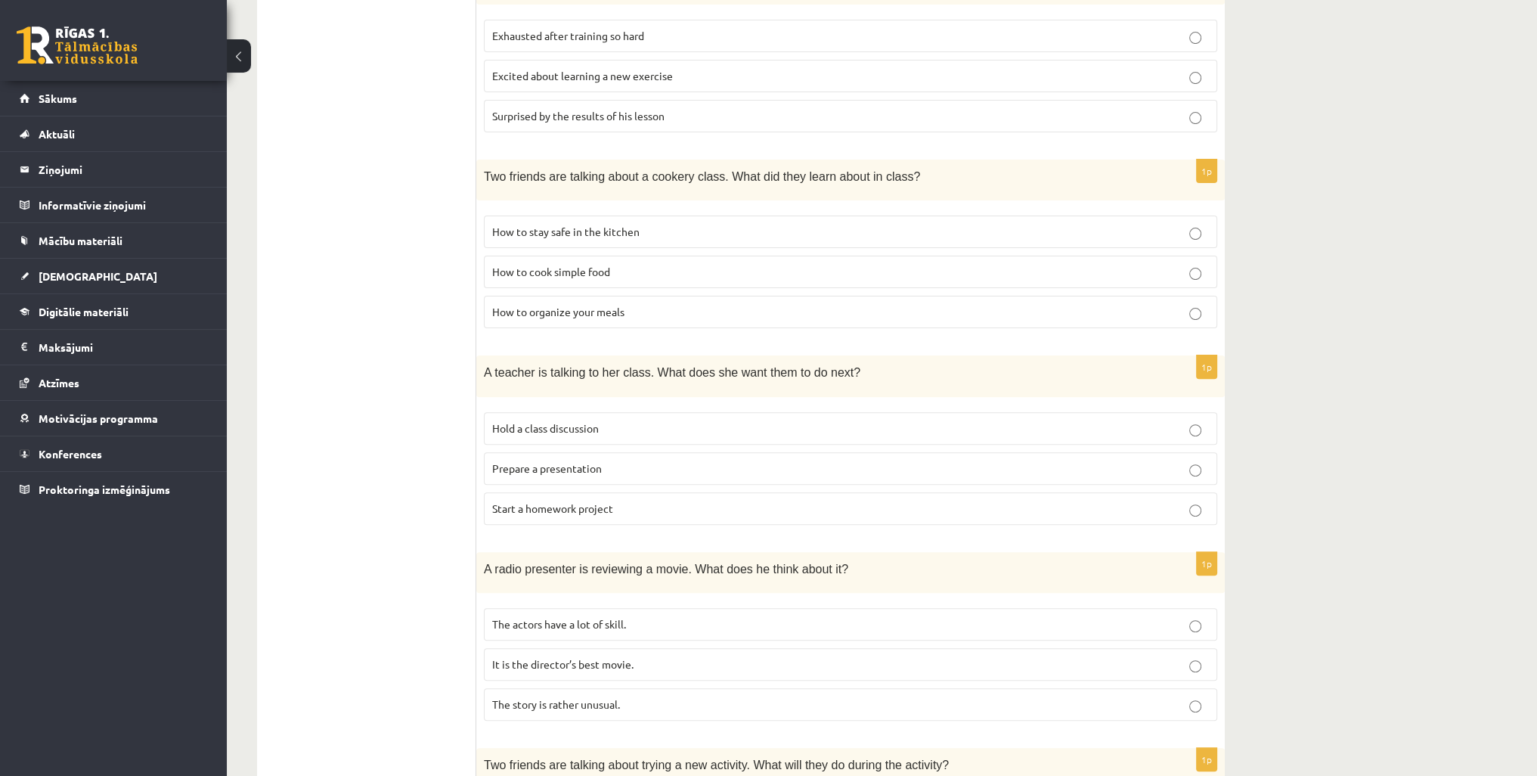
click at [659, 460] on p "Prepare a presentation" at bounding box center [850, 468] width 717 height 16
click at [667, 504] on p "Start a homework project" at bounding box center [850, 509] width 717 height 16
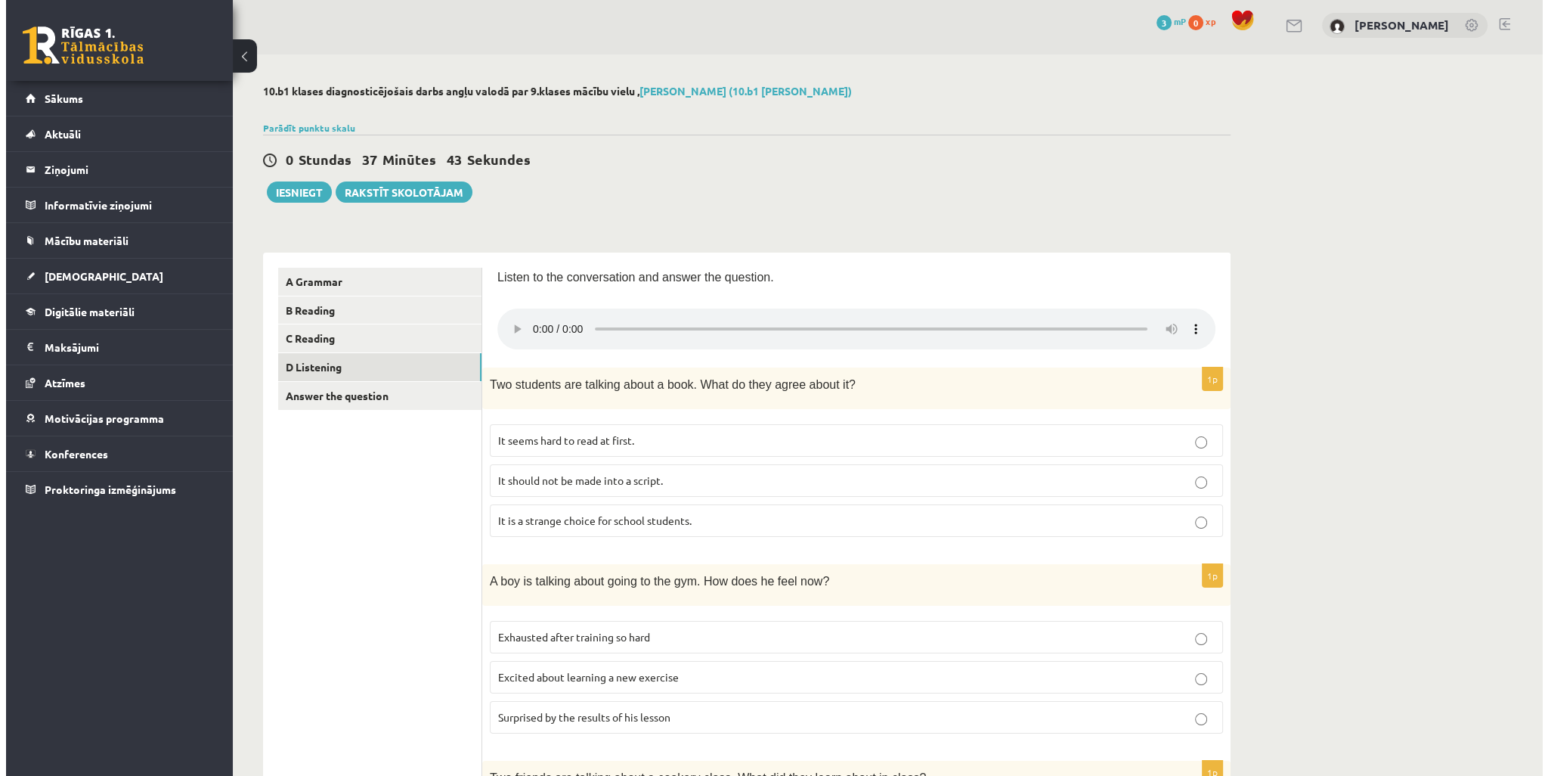
scroll to position [0, 0]
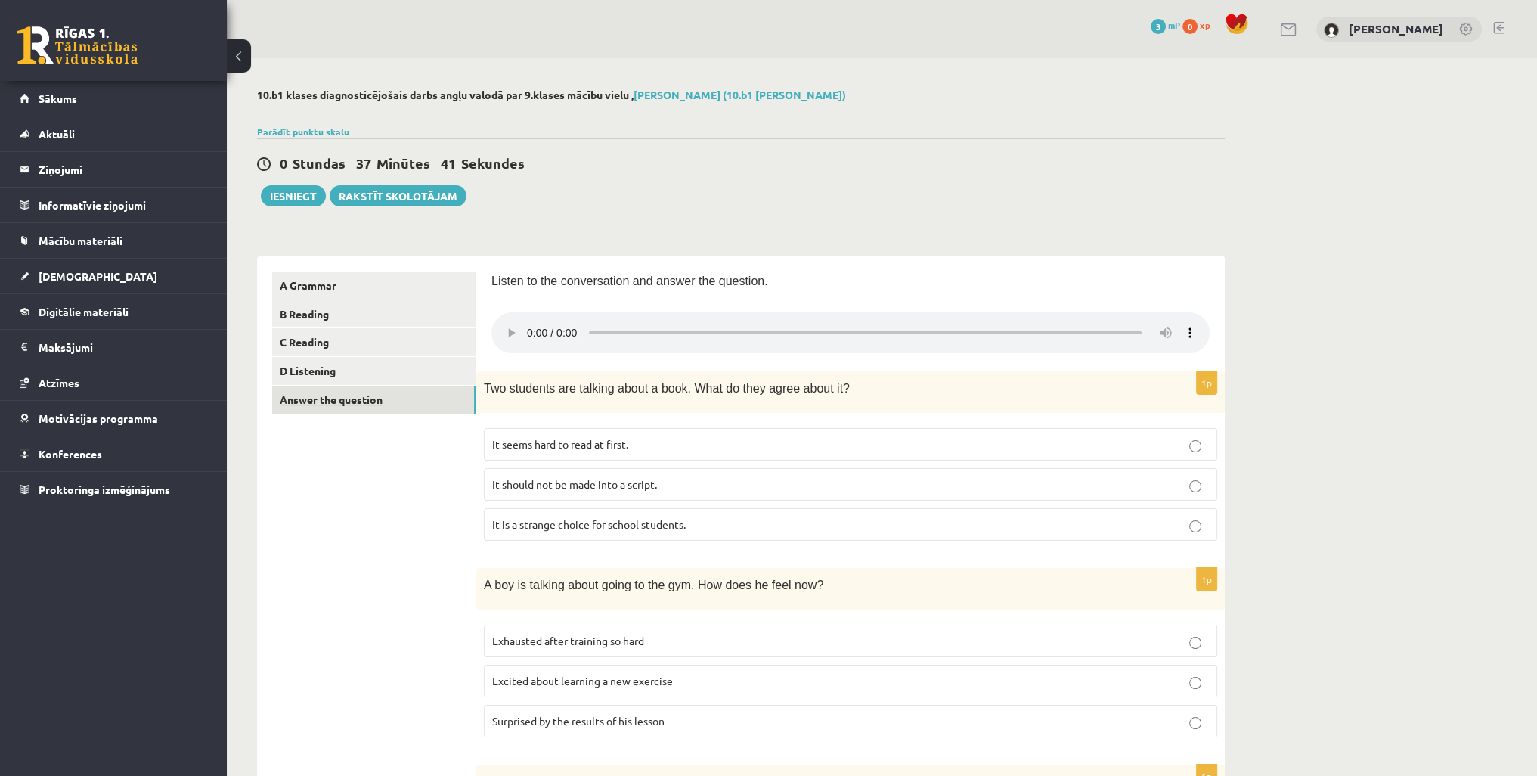
click at [358, 401] on link "Answer the question" at bounding box center [373, 400] width 203 height 28
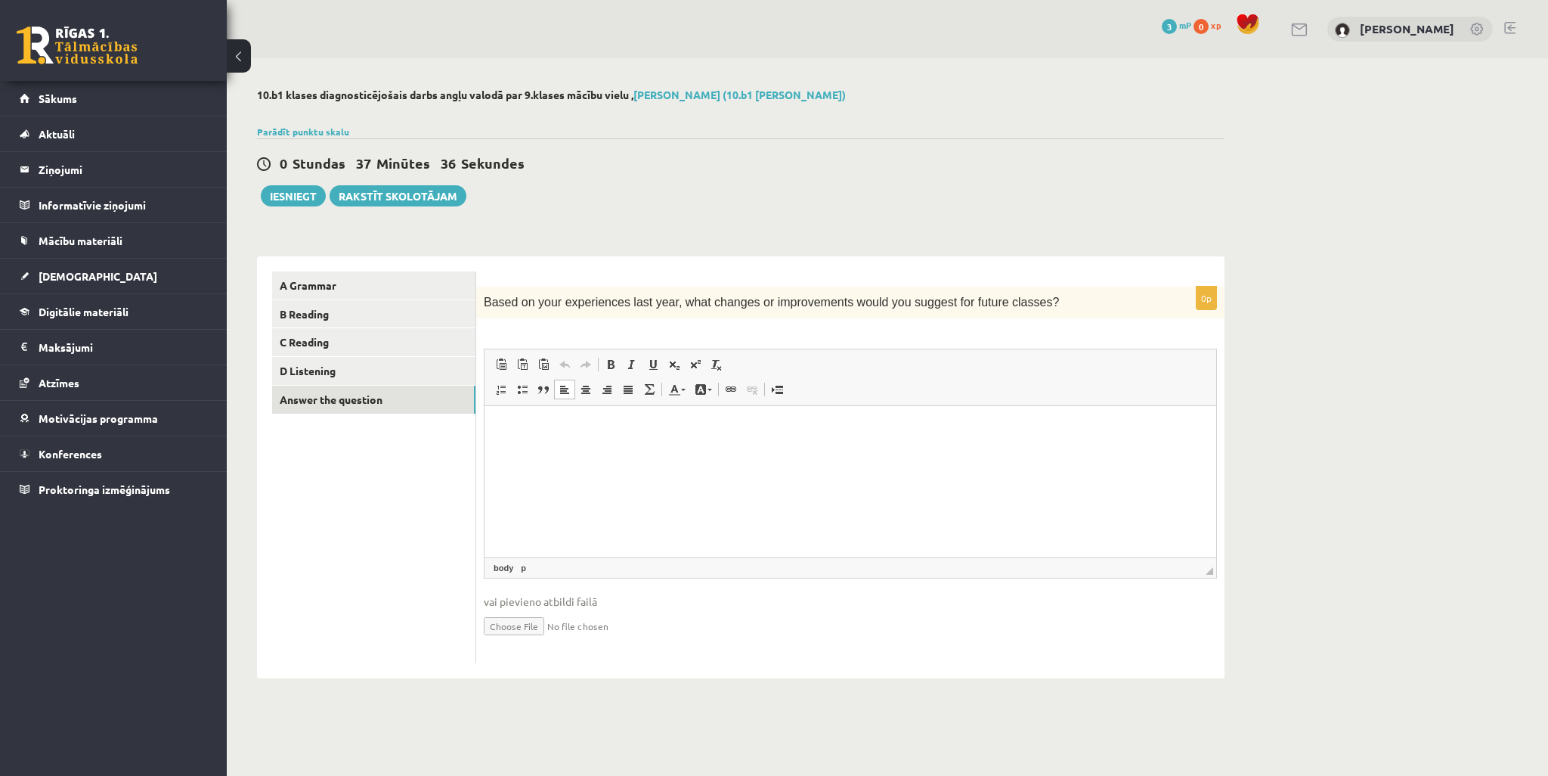
click at [544, 419] on html at bounding box center [851, 429] width 732 height 46
click at [854, 169] on div "0 Stundas 37 Minūtes 13 Sekundes" at bounding box center [741, 164] width 968 height 20
click at [293, 194] on button "Iesniegt" at bounding box center [293, 195] width 65 height 21
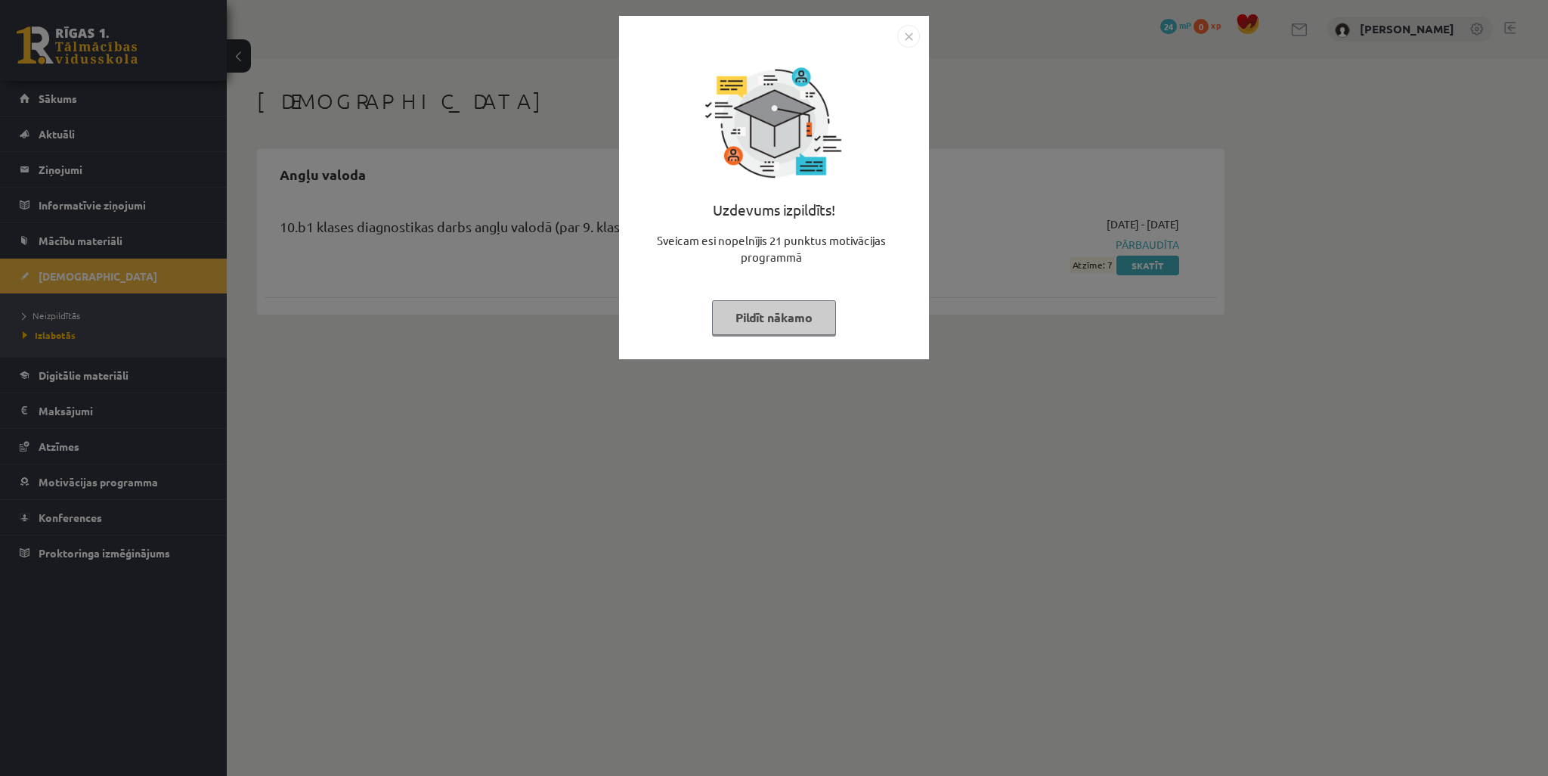
click at [907, 30] on img "Close" at bounding box center [908, 36] width 23 height 23
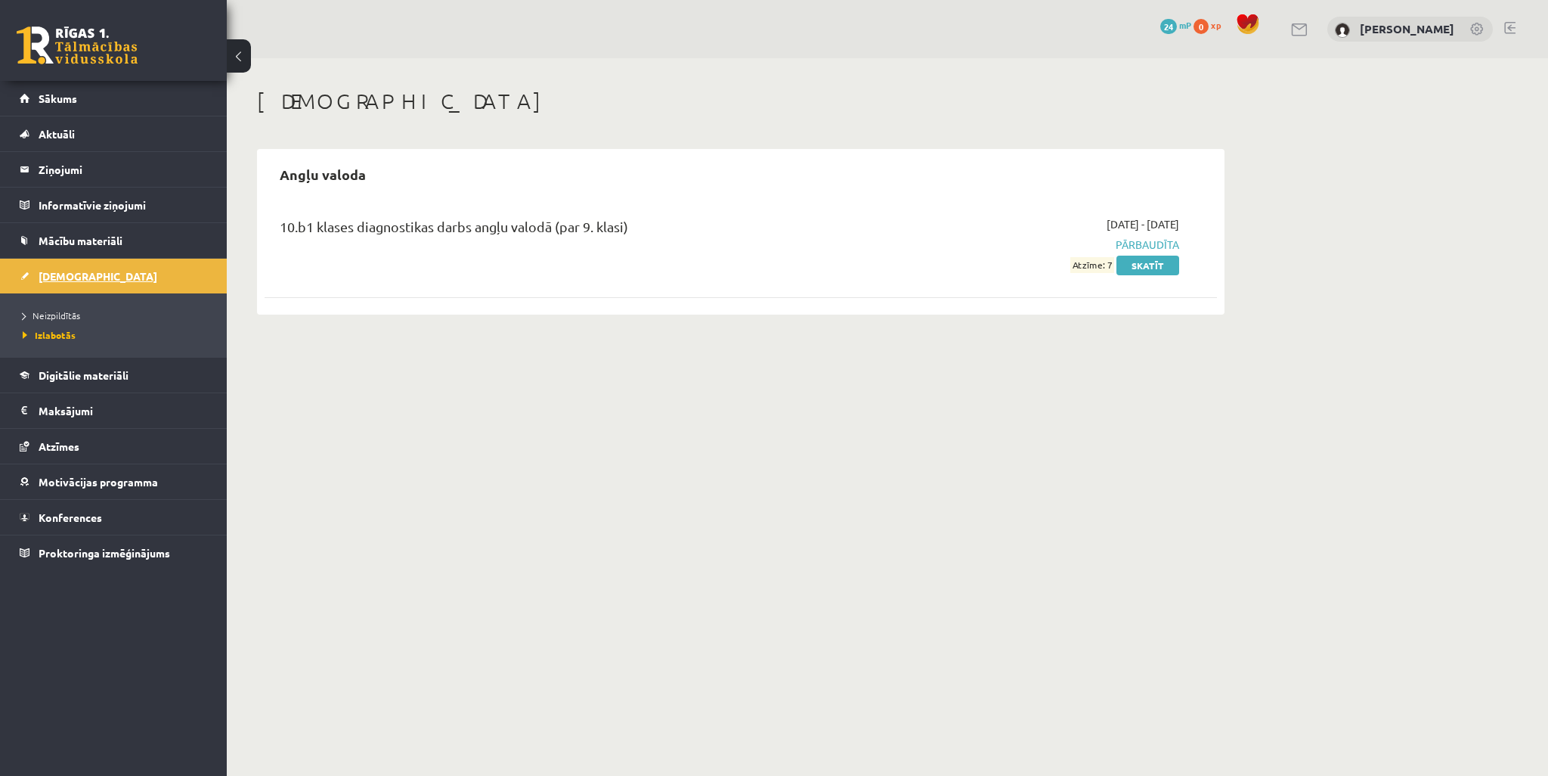
click at [112, 266] on link "[DEMOGRAPHIC_DATA]" at bounding box center [114, 276] width 188 height 35
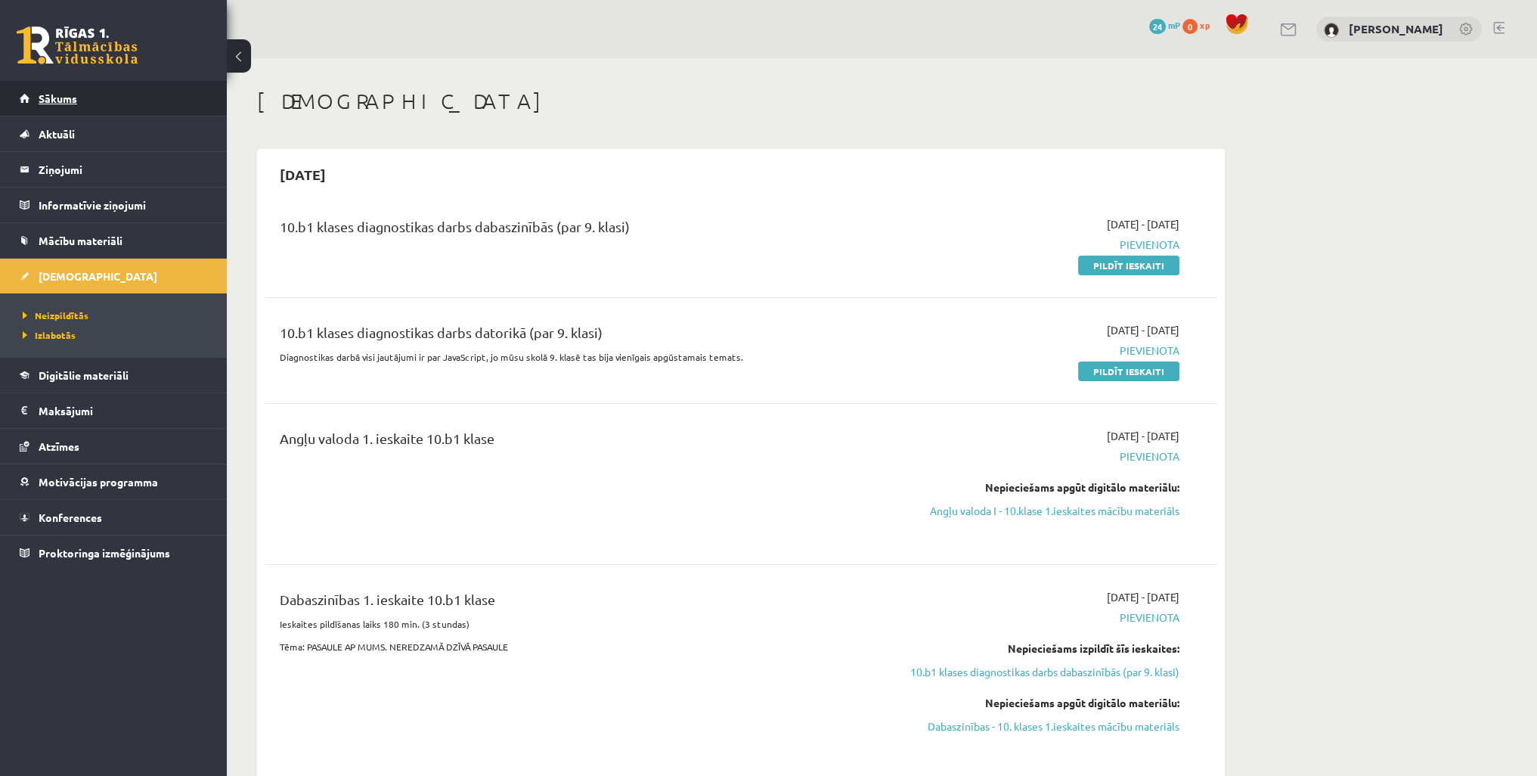
click at [59, 95] on span "Sākums" at bounding box center [58, 98] width 39 height 14
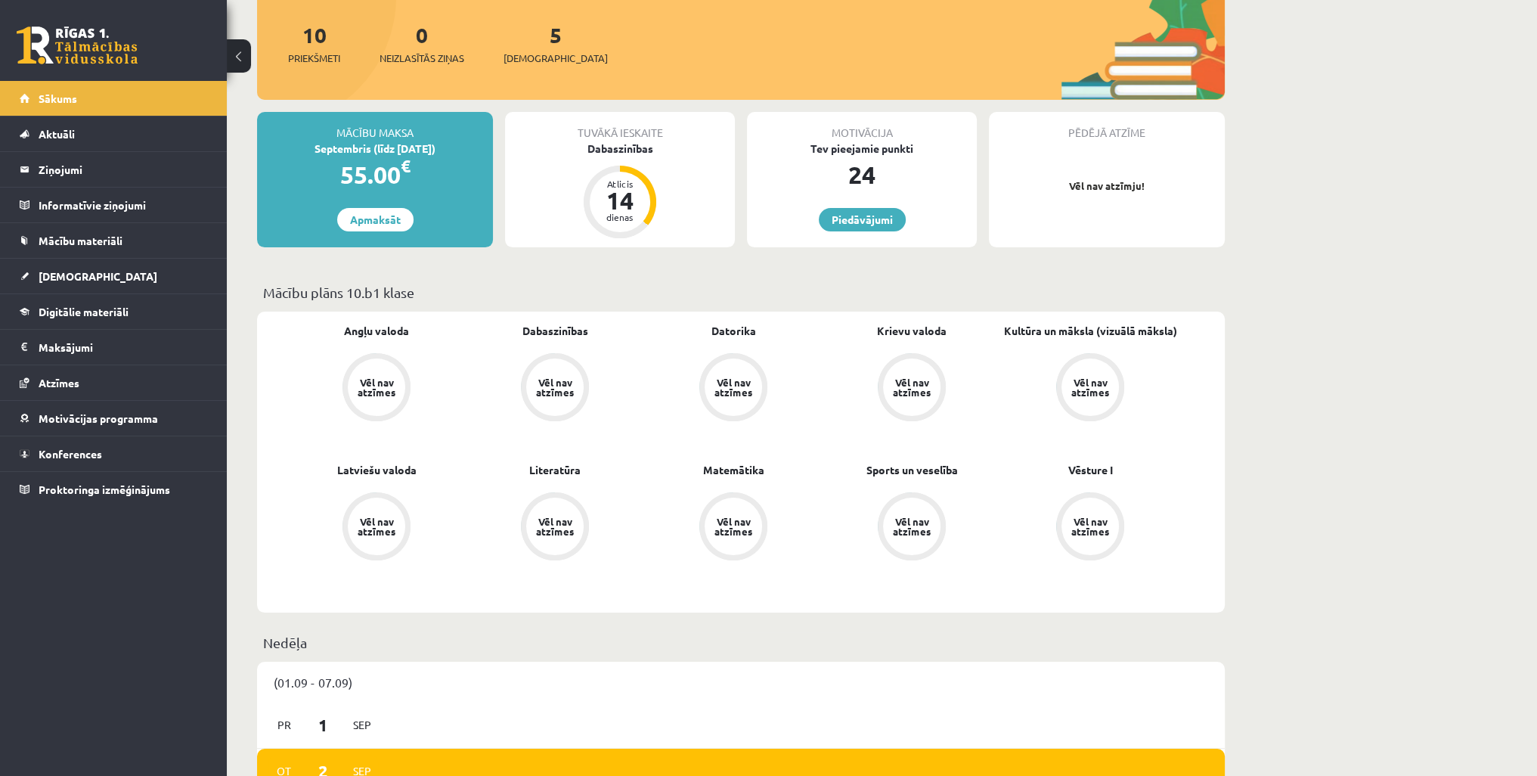
scroll to position [151, 0]
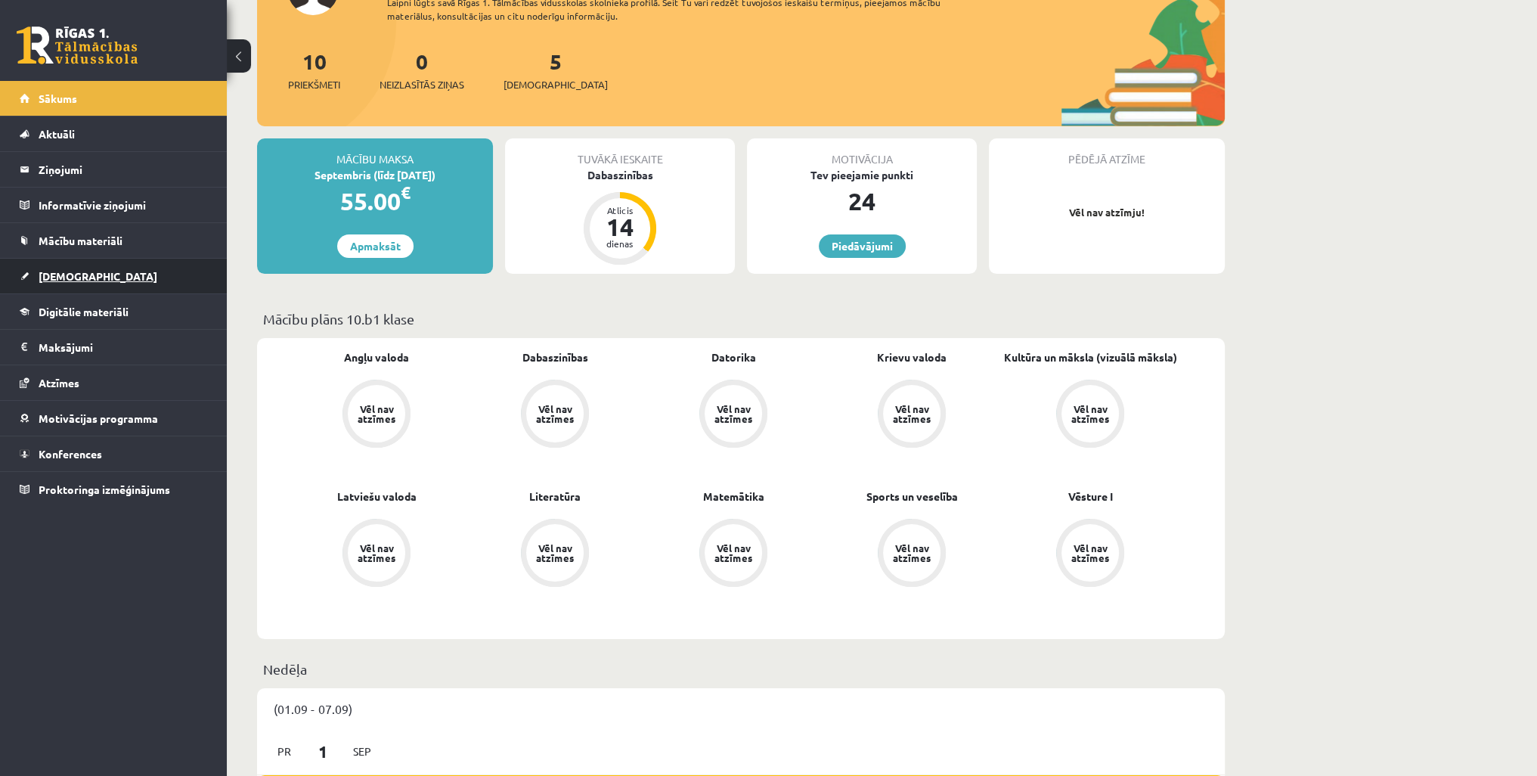
click at [66, 282] on link "[DEMOGRAPHIC_DATA]" at bounding box center [114, 276] width 188 height 35
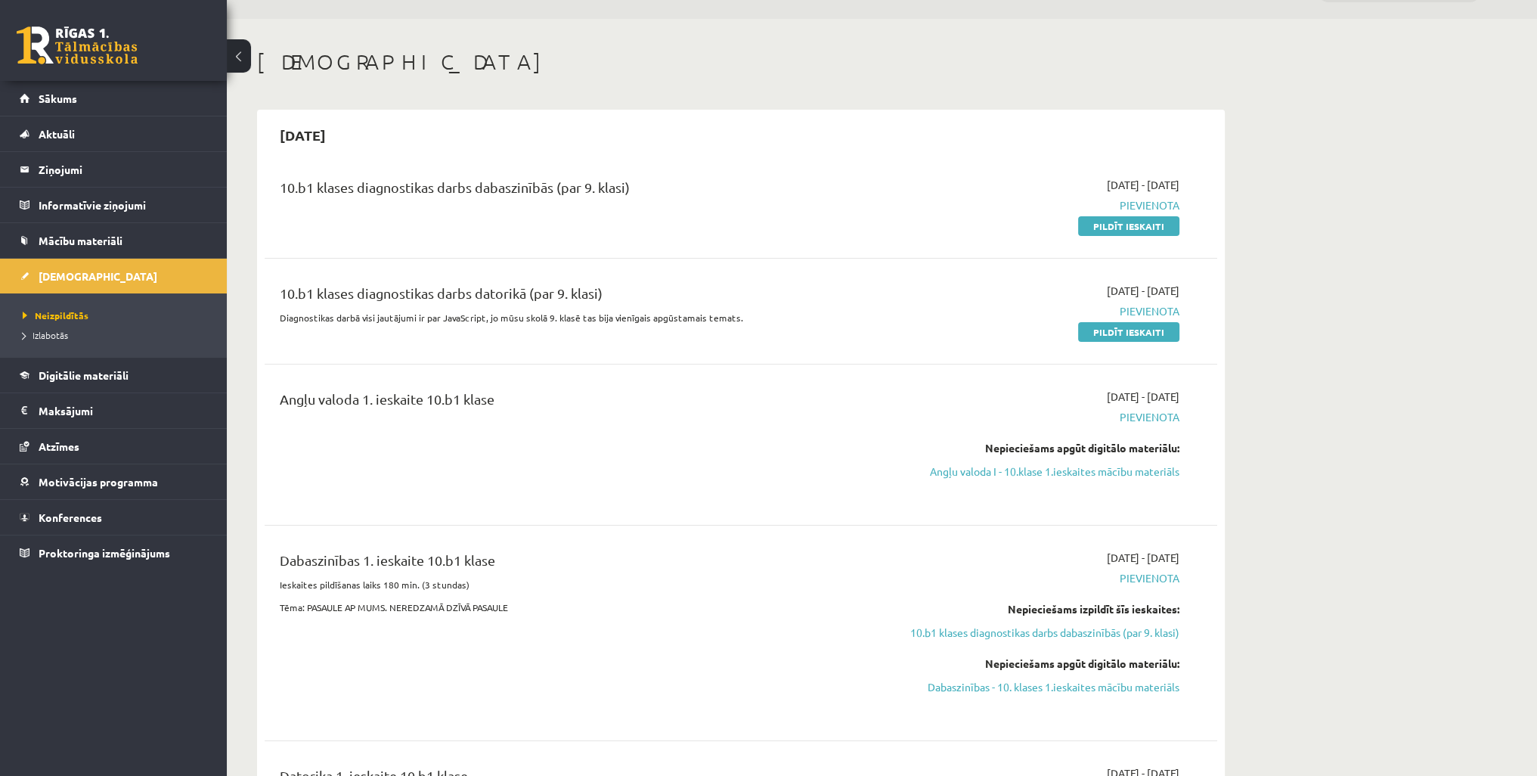
scroll to position [76, 0]
